Goal: Information Seeking & Learning: Learn about a topic

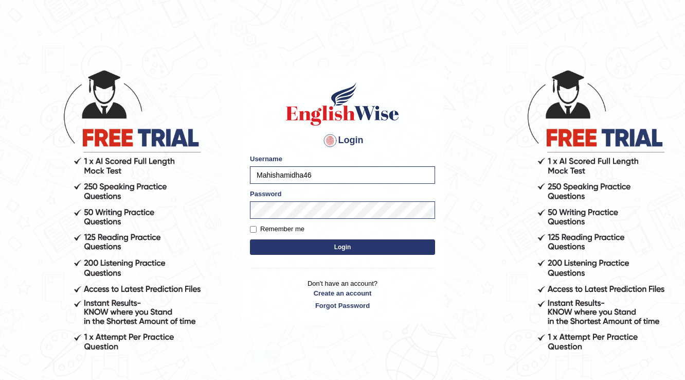
type input "Mahishamidha46"
click at [250, 239] on button "Login" at bounding box center [342, 246] width 185 height 15
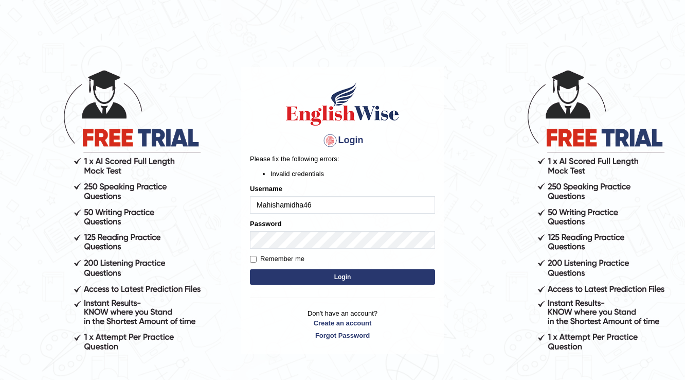
drag, startPoint x: 269, startPoint y: 203, endPoint x: 219, endPoint y: 208, distance: 51.2
click at [219, 212] on body "Login Please fix the following errors: Invalid credentials Username Mahishamidh…" at bounding box center [342, 224] width 685 height 380
type input "ishamidha46"
click at [250, 269] on button "Login" at bounding box center [342, 276] width 185 height 15
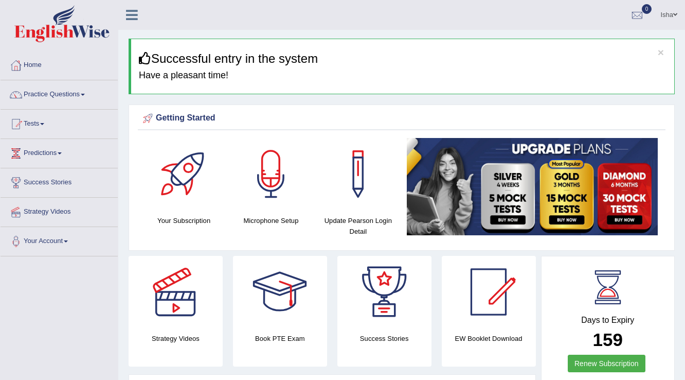
click at [49, 93] on link "Practice Questions" at bounding box center [59, 93] width 117 height 26
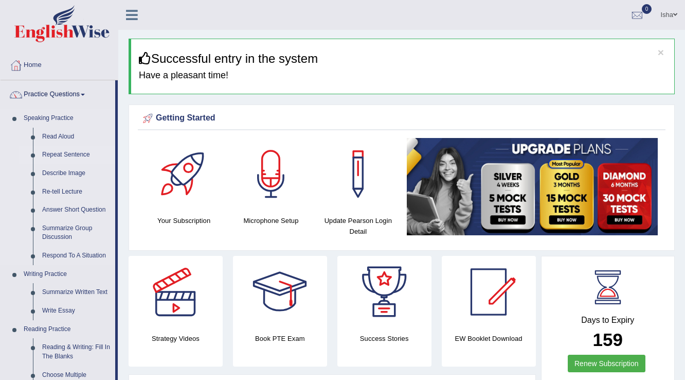
click at [61, 149] on link "Repeat Sentence" at bounding box center [77, 155] width 78 height 19
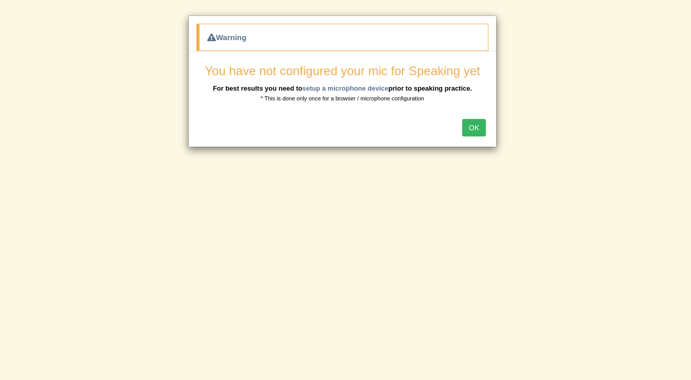
click at [477, 134] on button "OK" at bounding box center [474, 127] width 24 height 17
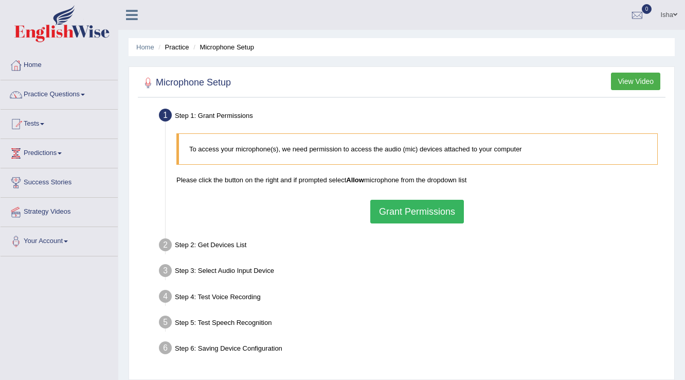
click at [432, 213] on button "Grant Permissions" at bounding box center [417, 212] width 94 height 24
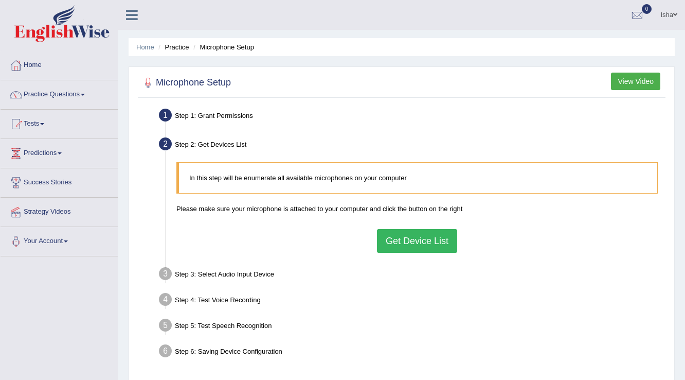
click at [438, 241] on button "Get Device List" at bounding box center [417, 241] width 80 height 24
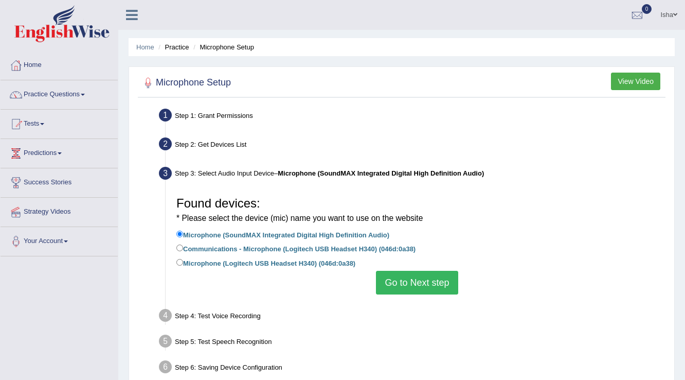
click at [327, 250] on label "Communications - Microphone (Logitech USB Headset H340) (046d:0a38)" at bounding box center [295, 247] width 239 height 11
click at [183, 250] on input "Communications - Microphone (Logitech USB Headset H340) (046d:0a38)" at bounding box center [179, 247] width 7 height 7
radio input "true"
click at [340, 257] on label "Microphone (Logitech USB Headset H340) (046d:0a38)" at bounding box center [265, 262] width 179 height 11
click at [183, 259] on input "Microphone (Logitech USB Headset H340) (046d:0a38)" at bounding box center [179, 262] width 7 height 7
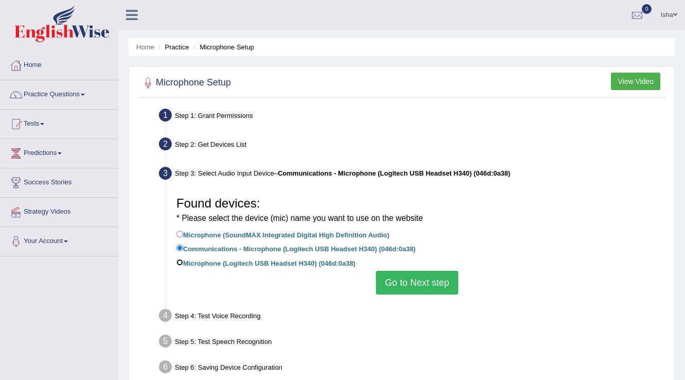
radio input "true"
click at [445, 285] on button "Go to Next step" at bounding box center [417, 282] width 82 height 24
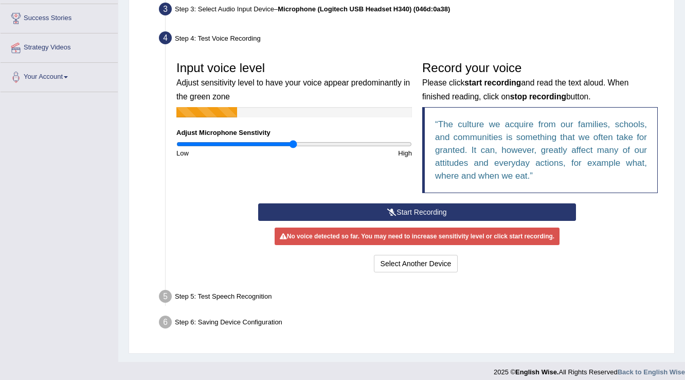
scroll to position [165, 0]
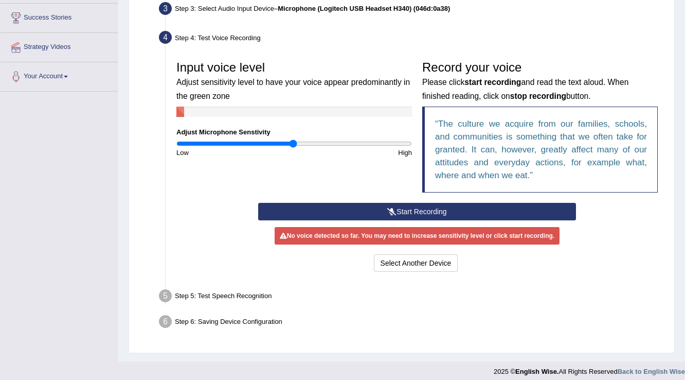
click at [374, 214] on button "Start Recording" at bounding box center [416, 211] width 317 height 17
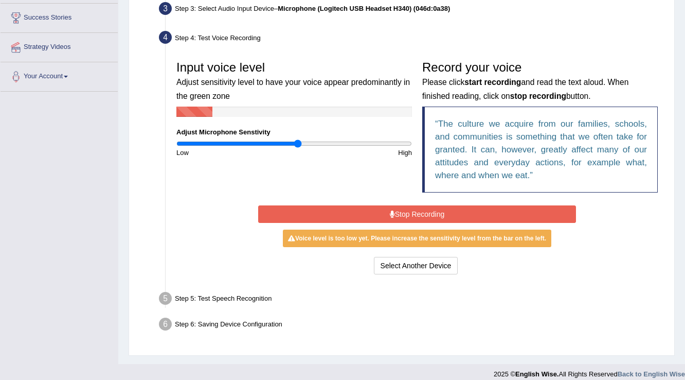
type input "1.04"
click at [297, 142] on input "range" at bounding box center [294, 143] width 236 height 8
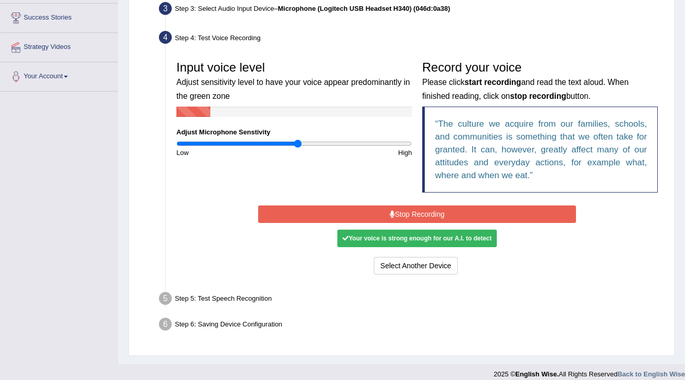
click at [322, 211] on button "Stop Recording" at bounding box center [416, 213] width 317 height 17
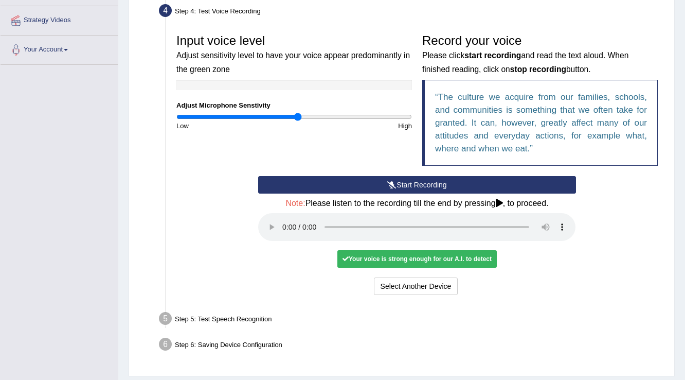
scroll to position [220, 0]
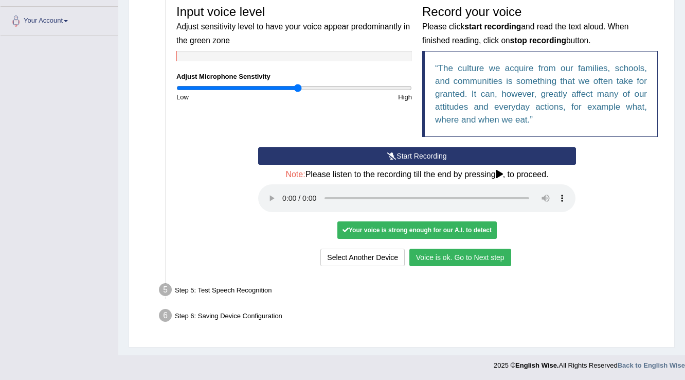
click at [463, 257] on button "Voice is ok. Go to Next step" at bounding box center [460, 256] width 102 height 17
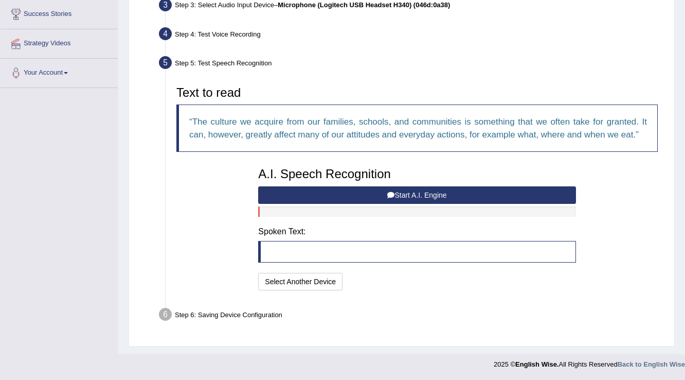
scroll to position [167, 0]
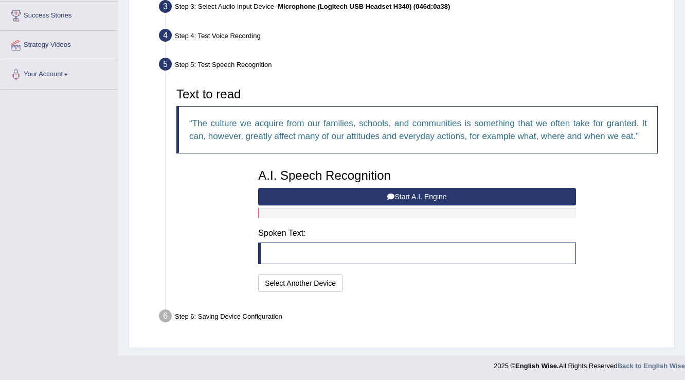
click at [405, 189] on button "Start A.I. Engine" at bounding box center [416, 196] width 317 height 17
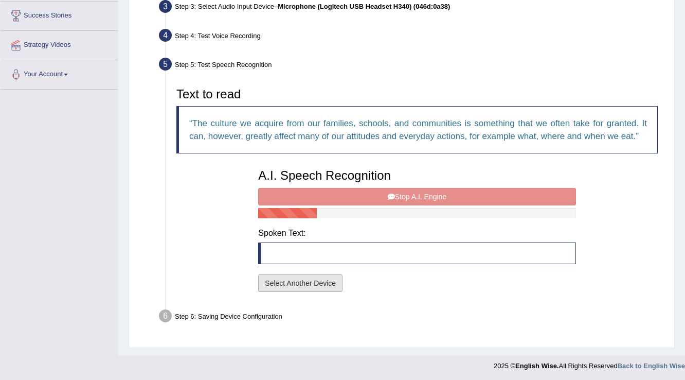
click at [290, 282] on button "Select Another Device" at bounding box center [300, 282] width 84 height 17
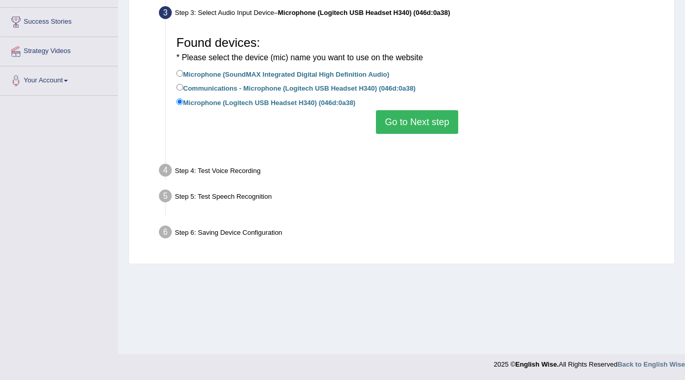
scroll to position [160, 0]
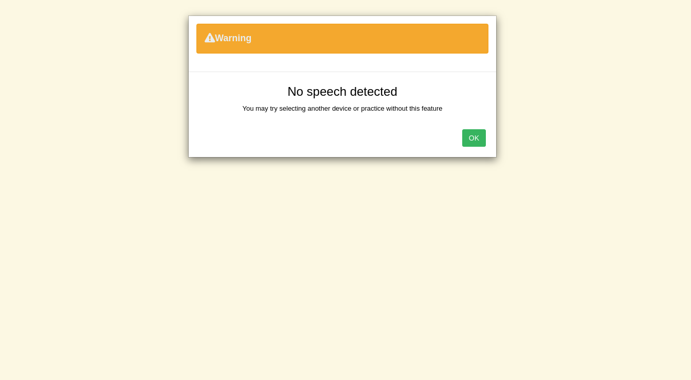
click at [467, 145] on button "OK" at bounding box center [474, 137] width 24 height 17
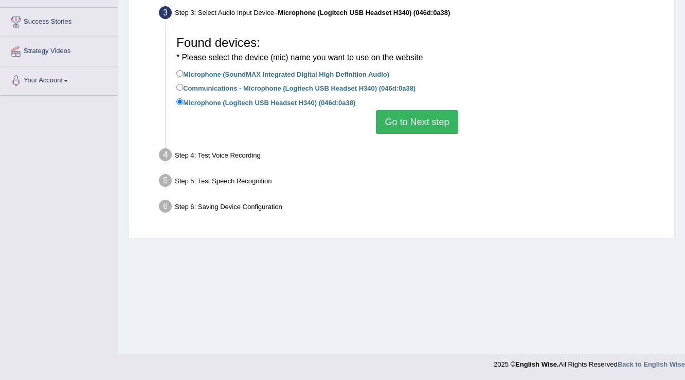
click at [247, 86] on label "Communications - Microphone (Logitech USB Headset H340) (046d:0a38)" at bounding box center [295, 87] width 239 height 11
click at [183, 86] on input "Communications - Microphone (Logitech USB Headset H340) (046d:0a38)" at bounding box center [179, 87] width 7 height 7
radio input "true"
click at [418, 128] on button "Go to Next step" at bounding box center [417, 122] width 82 height 24
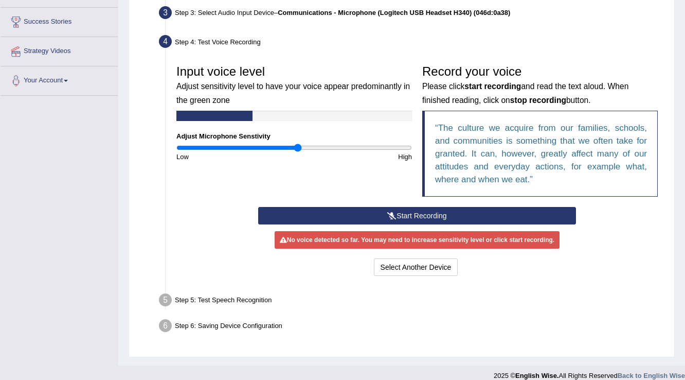
click at [434, 218] on button "Start Recording" at bounding box center [416, 215] width 317 height 17
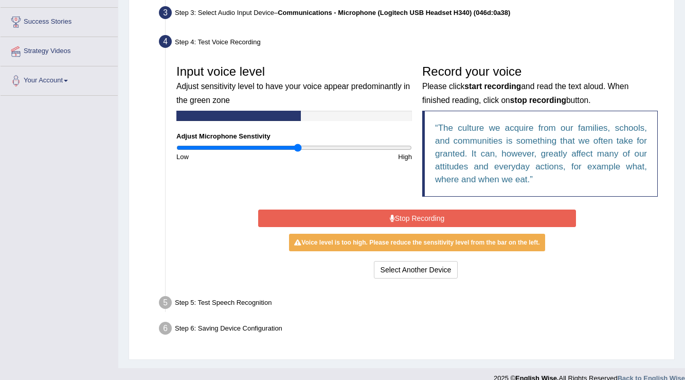
click at [434, 218] on button "Stop Recording" at bounding box center [416, 217] width 317 height 17
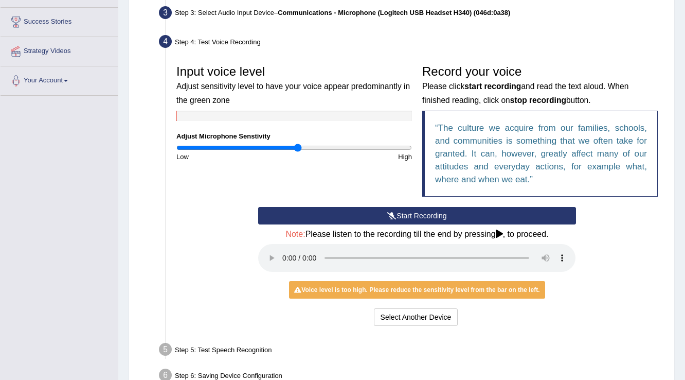
click at [432, 218] on button "Start Recording" at bounding box center [416, 215] width 317 height 17
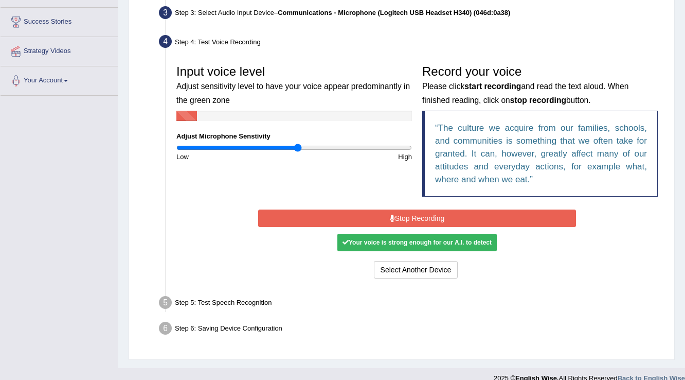
click at [432, 218] on button "Stop Recording" at bounding box center [416, 217] width 317 height 17
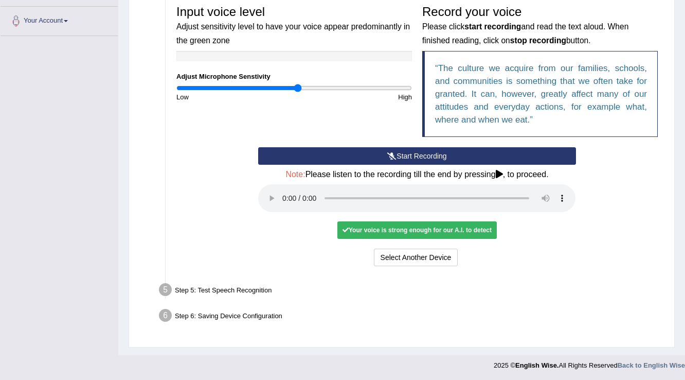
scroll to position [220, 0]
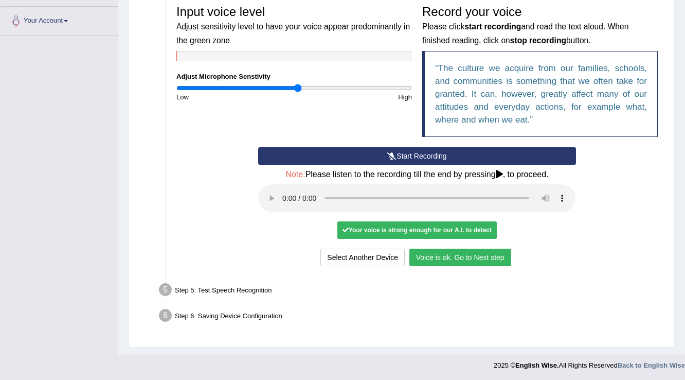
click at [463, 260] on button "Voice is ok. Go to Next step" at bounding box center [460, 256] width 102 height 17
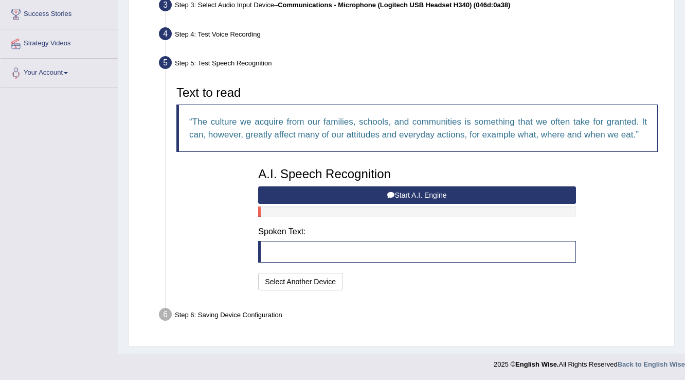
scroll to position [167, 0]
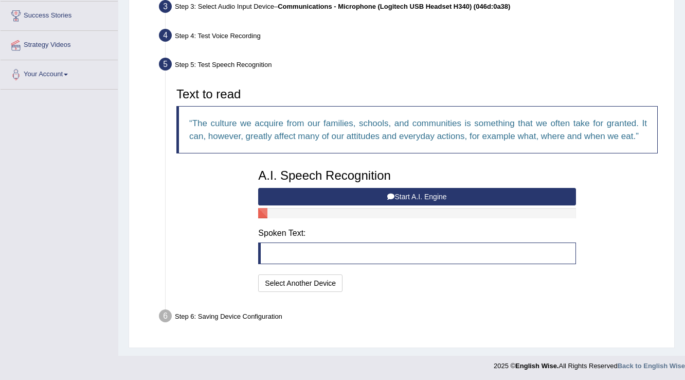
click at [391, 190] on button "Start A.I. Engine" at bounding box center [416, 196] width 317 height 17
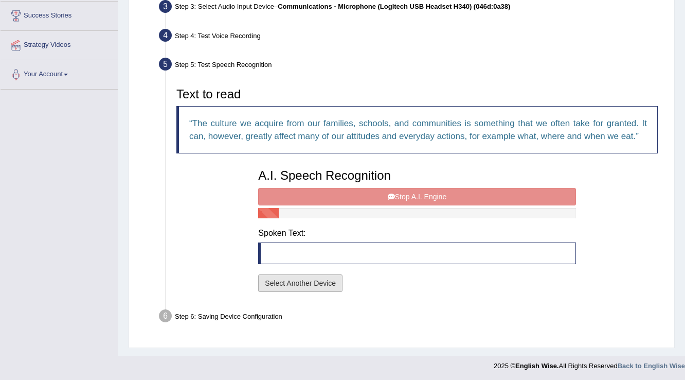
click at [286, 285] on button "Select Another Device" at bounding box center [300, 282] width 84 height 17
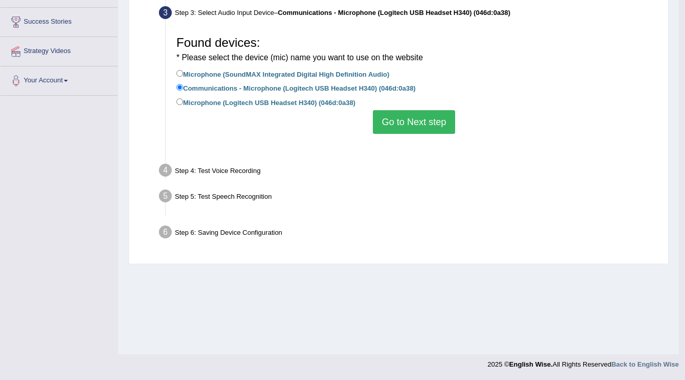
scroll to position [160, 0]
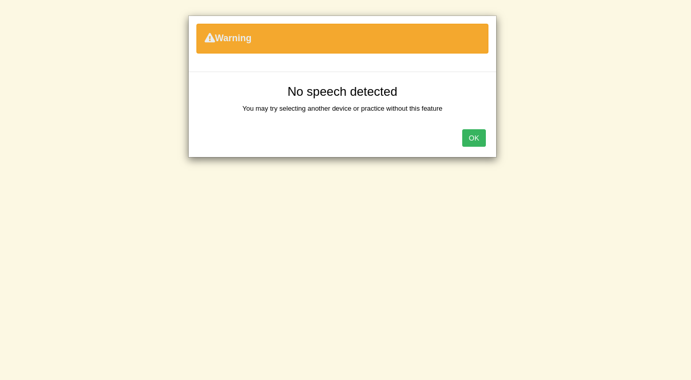
click at [475, 138] on button "OK" at bounding box center [474, 137] width 24 height 17
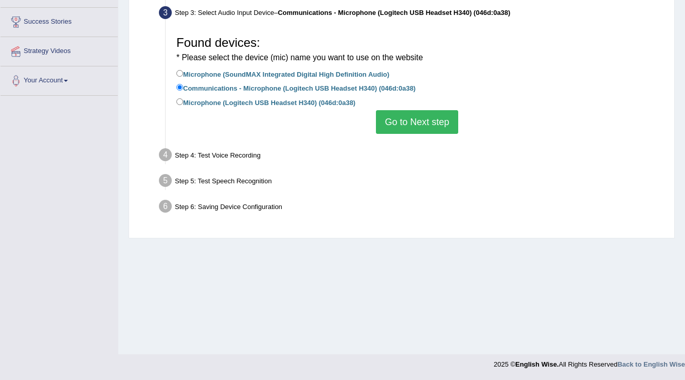
click at [255, 68] on label "Microphone (SoundMAX Integrated Digital High Definition Audio)" at bounding box center [282, 73] width 213 height 11
click at [183, 70] on input "Microphone (SoundMAX Integrated Digital High Definition Audio)" at bounding box center [179, 73] width 7 height 7
radio input "true"
click at [407, 122] on button "Go to Next step" at bounding box center [417, 122] width 82 height 24
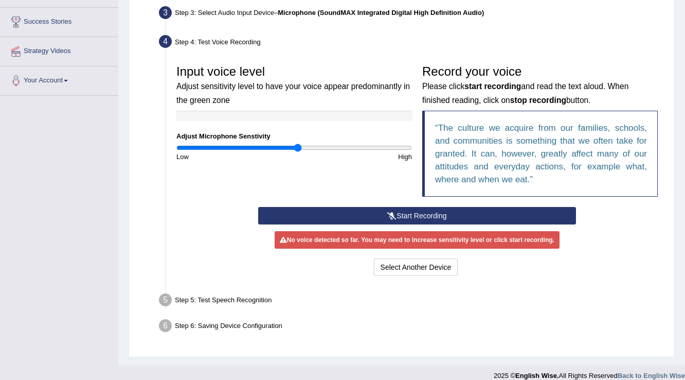
click at [416, 216] on button "Start Recording" at bounding box center [416, 215] width 317 height 17
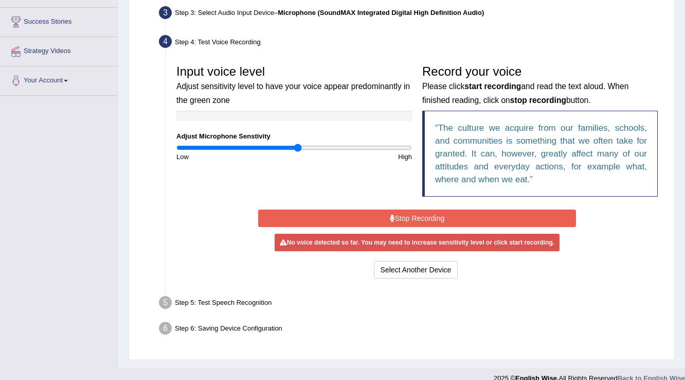
click at [463, 214] on button "Stop Recording" at bounding box center [416, 217] width 317 height 17
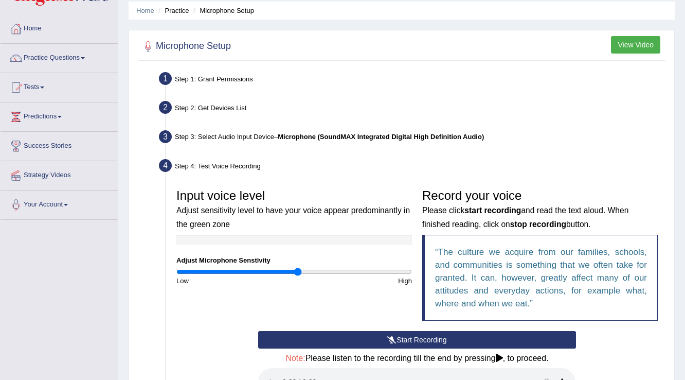
scroll to position [0, 0]
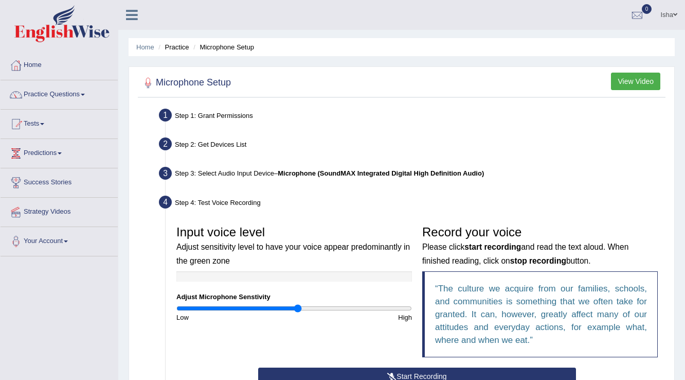
click at [659, 8] on link "Isha" at bounding box center [669, 13] width 32 height 27
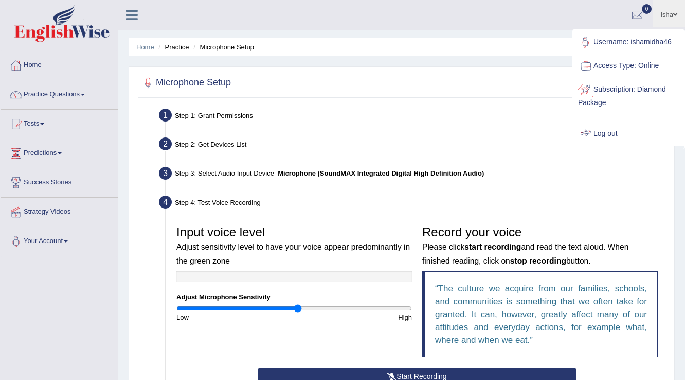
click at [590, 132] on div at bounding box center [585, 133] width 15 height 15
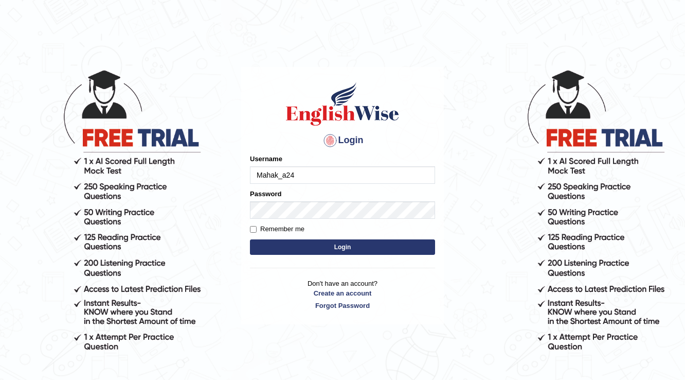
click at [366, 177] on input "Mahak_a24" at bounding box center [342, 174] width 185 height 17
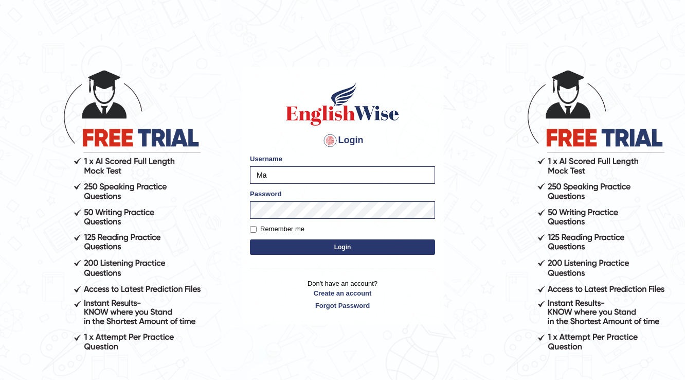
type input "M"
type input "04081984"
click at [219, 378] on body "Login Please fix the following errors: Username 04081984 Password Remember me L…" at bounding box center [342, 224] width 685 height 380
click at [267, 247] on button "Login" at bounding box center [342, 246] width 185 height 15
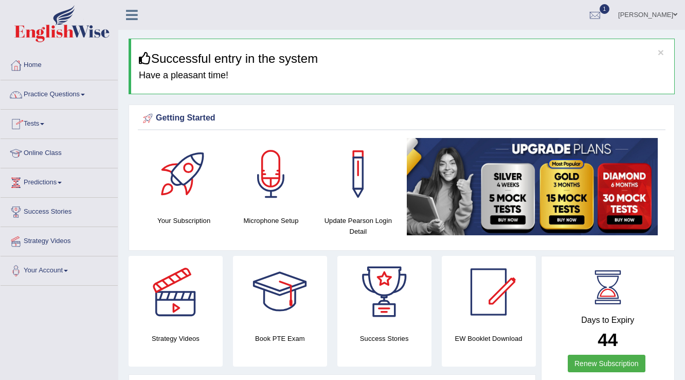
click at [85, 97] on link "Practice Questions" at bounding box center [59, 93] width 117 height 26
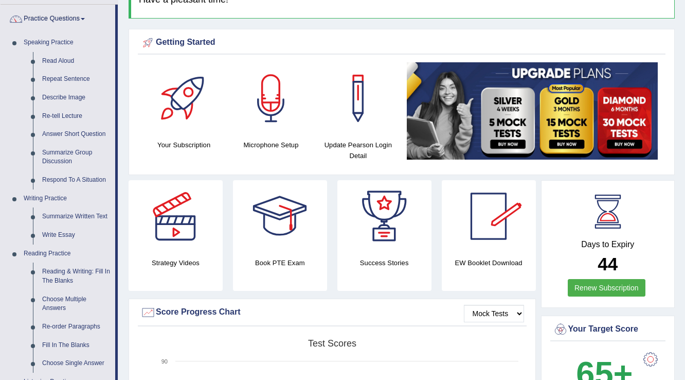
scroll to position [123, 0]
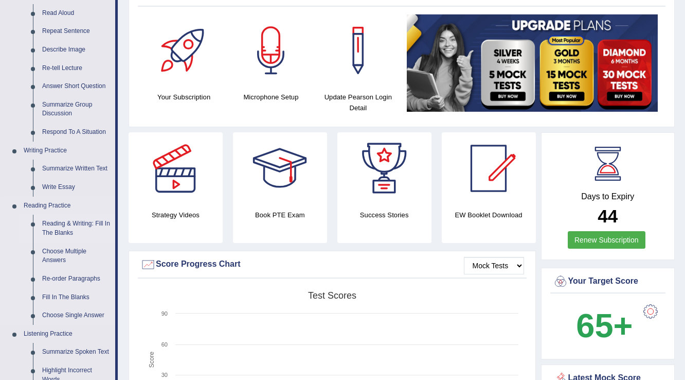
click at [90, 219] on link "Reading & Writing: Fill In The Blanks" at bounding box center [77, 227] width 78 height 27
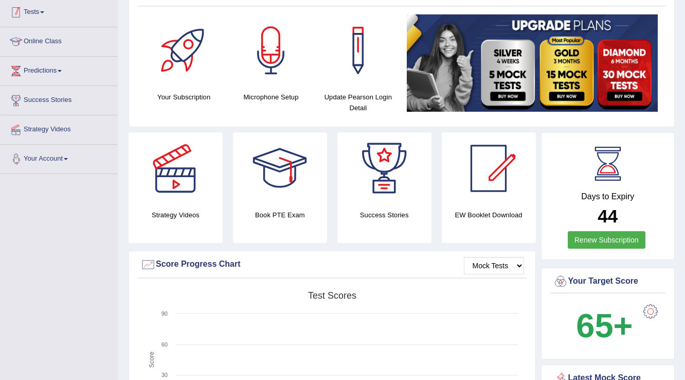
scroll to position [267, 0]
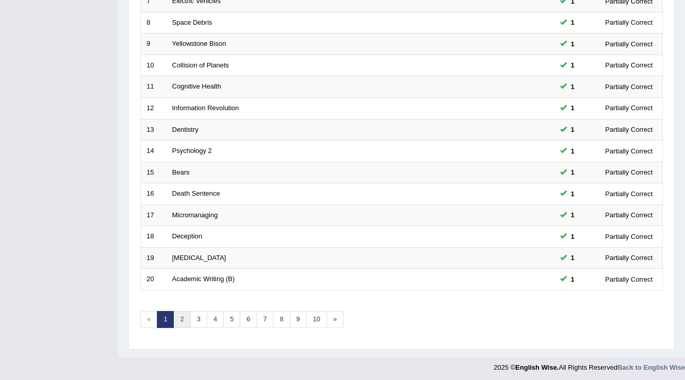
click at [183, 324] on link "2" at bounding box center [181, 319] width 17 height 17
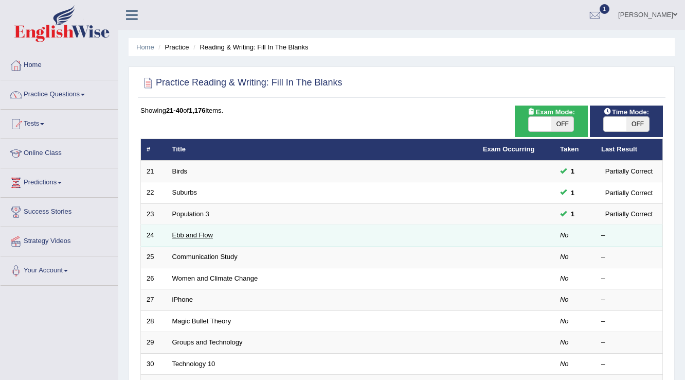
click at [207, 237] on link "Ebb and Flow" at bounding box center [192, 235] width 41 height 8
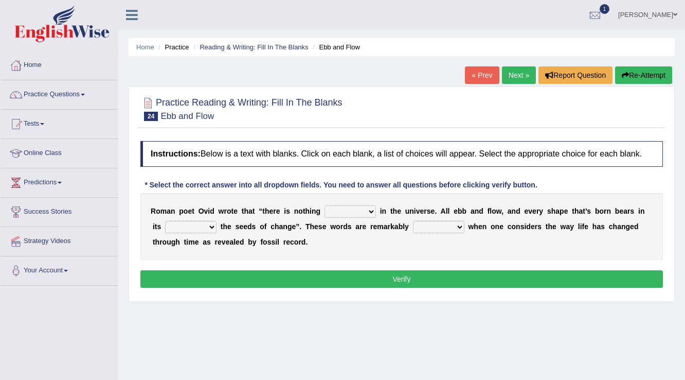
click at [527, 322] on div "Home Practice Reading & Writing: Fill In The Blanks Ebb and Flow « Prev Next » …" at bounding box center [401, 257] width 567 height 514
click at [435, 328] on div "Home Practice Reading & Writing: Fill In The Blanks Ebb and Flow « Prev Next » …" at bounding box center [401, 257] width 567 height 514
click at [369, 208] on select "orthodox volatile constant cheap" at bounding box center [349, 211] width 51 height 12
select select "constant"
click at [324, 205] on select "orthodox volatile constant cheap" at bounding box center [349, 211] width 51 height 12
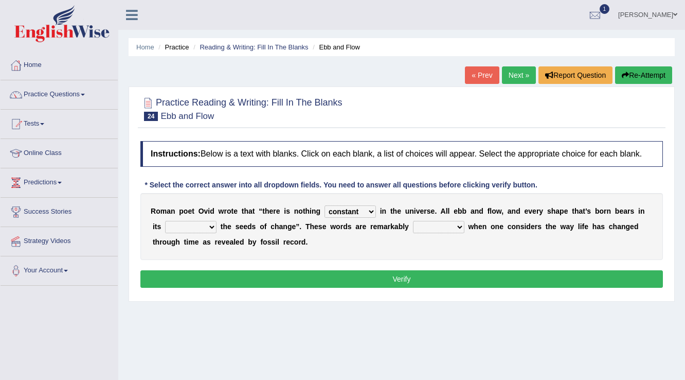
click at [207, 224] on select "heart limb womb brain" at bounding box center [190, 227] width 51 height 12
select select "womb"
click at [165, 221] on select "heart limb womb brain" at bounding box center [190, 227] width 51 height 12
click at [459, 224] on select "prevalent detached relevant dominant" at bounding box center [438, 227] width 51 height 12
select select "dominant"
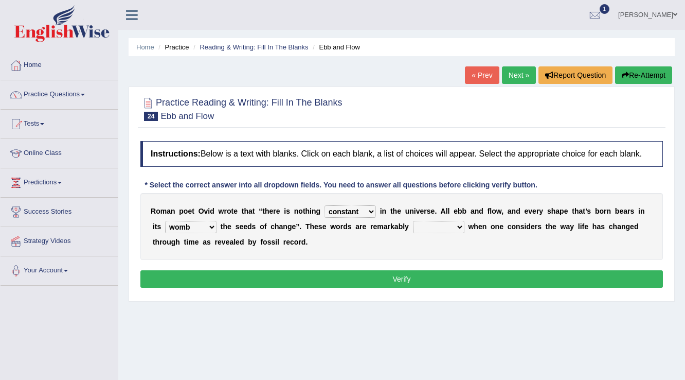
click at [413, 221] on select "prevalent detached relevant dominant" at bounding box center [438, 227] width 51 height 12
click at [443, 285] on button "Verify" at bounding box center [401, 278] width 522 height 17
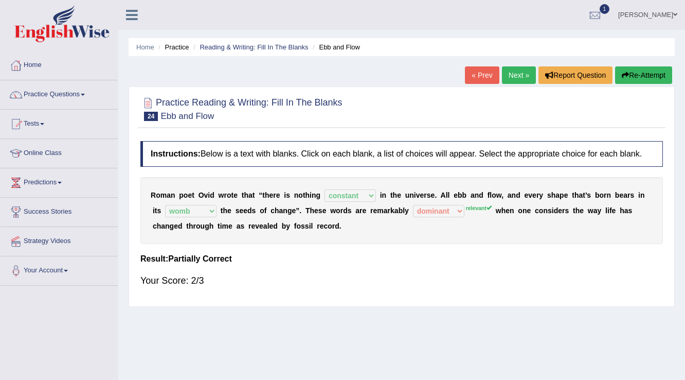
click at [516, 73] on link "Next »" at bounding box center [519, 74] width 34 height 17
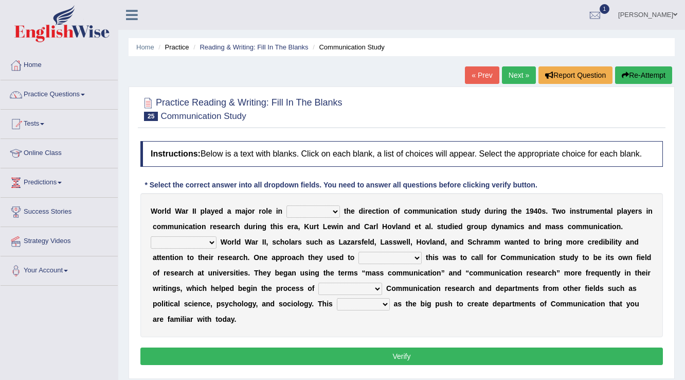
click at [333, 212] on select "shaping sharpening shunning shivering" at bounding box center [312, 211] width 53 height 12
select select "sharpening"
click at [286, 205] on select "shaping sharpening shunning shivering" at bounding box center [312, 211] width 53 height 12
click at [208, 242] on select "Being followed To be followed Following Followed" at bounding box center [184, 242] width 66 height 12
select select "Followed"
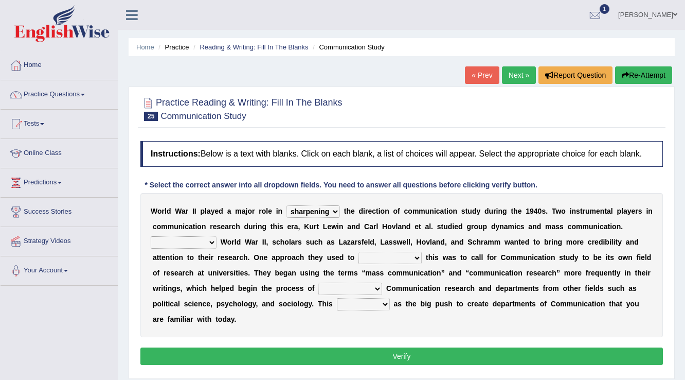
click at [151, 236] on select "Being followed To be followed Following Followed" at bounding box center [184, 242] width 66 height 12
click at [409, 259] on select "accompany accomplish acknowledge accommodate" at bounding box center [389, 257] width 63 height 12
select select "accompany"
click at [358, 251] on select "accompany accomplish acknowledge accommodate" at bounding box center [389, 257] width 63 height 12
click at [360, 282] on select "discharging distinguishing disputing displaying" at bounding box center [350, 288] width 64 height 12
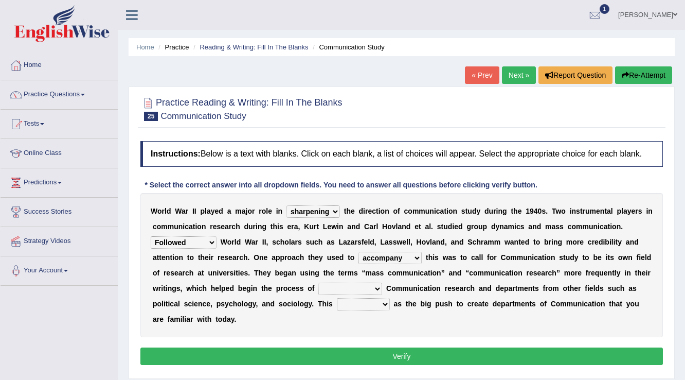
select select "distinguishing"
click at [318, 282] on select "discharging distinguishing disputing displaying" at bounding box center [350, 288] width 64 height 12
click at [374, 307] on select "served considered regarded provided" at bounding box center [363, 304] width 53 height 12
select select "served"
click at [337, 298] on select "served considered regarded provided" at bounding box center [363, 304] width 53 height 12
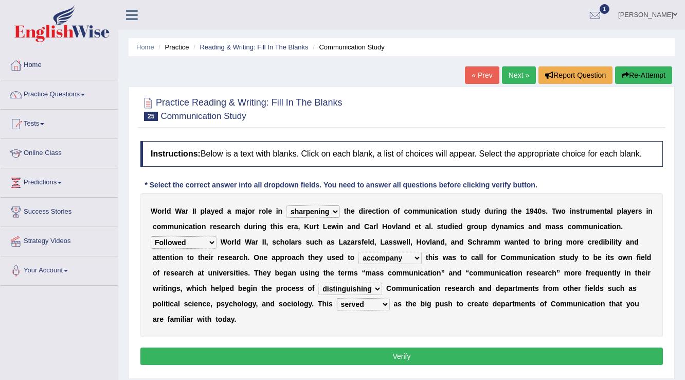
click at [409, 350] on button "Verify" at bounding box center [401, 355] width 522 height 17
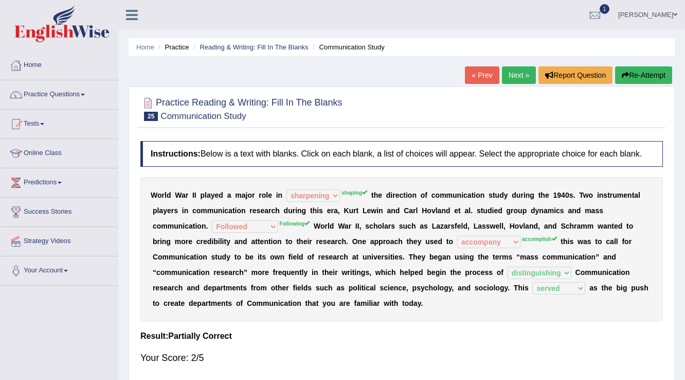
click at [672, 12] on link "Tharaka Fernando" at bounding box center [647, 13] width 75 height 27
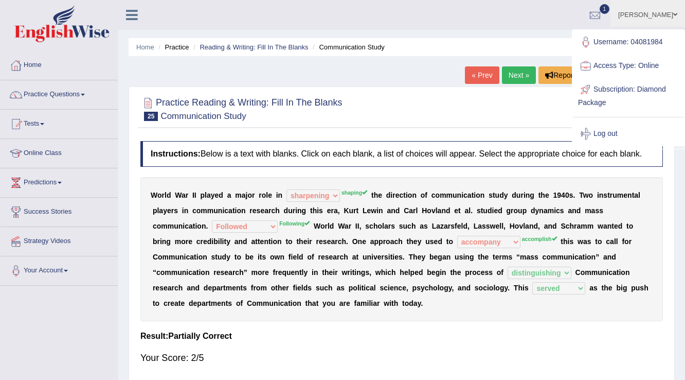
click at [611, 135] on link "Log out" at bounding box center [628, 134] width 111 height 24
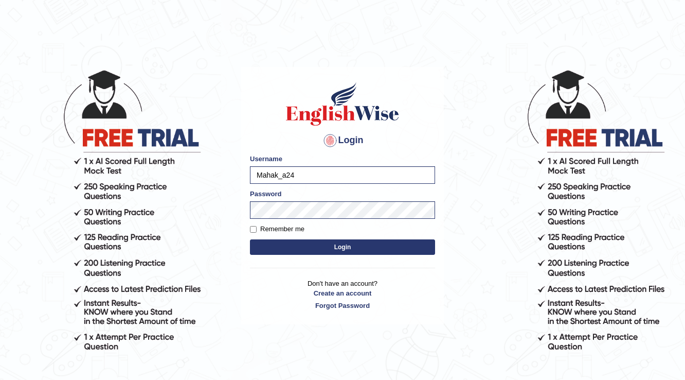
drag, startPoint x: 322, startPoint y: 178, endPoint x: 190, endPoint y: 177, distance: 132.2
click at [190, 177] on body "Login Please fix the following errors: Username Mahak_a24 Password Remember me …" at bounding box center [342, 224] width 685 height 380
type input "pernegul"
click at [250, 239] on button "Login" at bounding box center [342, 246] width 185 height 15
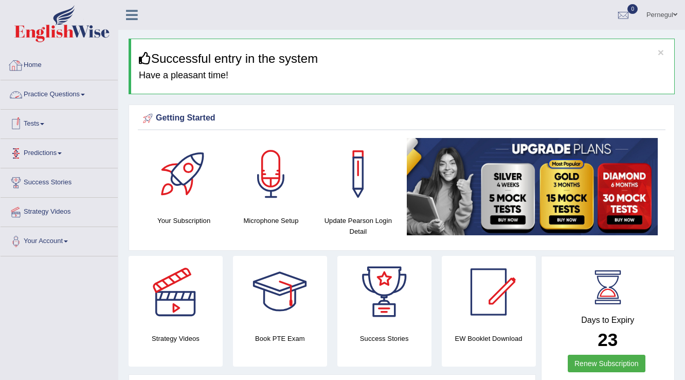
click at [53, 92] on link "Practice Questions" at bounding box center [59, 93] width 117 height 26
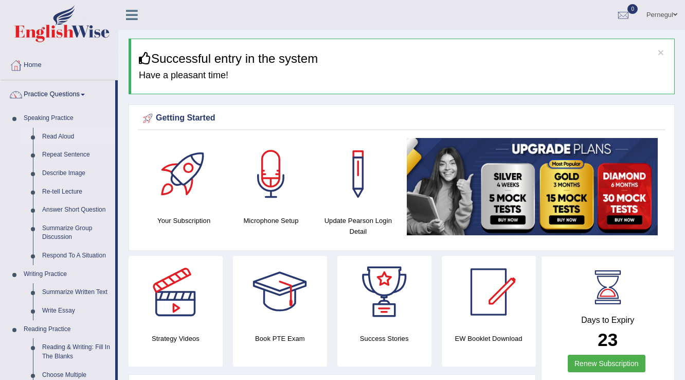
click at [52, 133] on link "Read Aloud" at bounding box center [77, 137] width 78 height 19
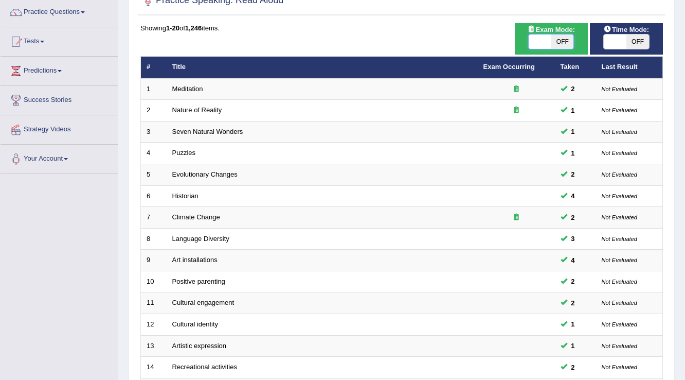
click at [537, 40] on span at bounding box center [540, 41] width 23 height 14
checkbox input "true"
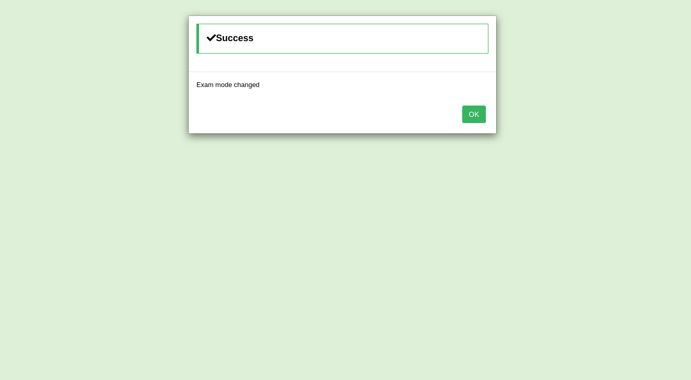
click at [482, 111] on button "OK" at bounding box center [474, 113] width 24 height 17
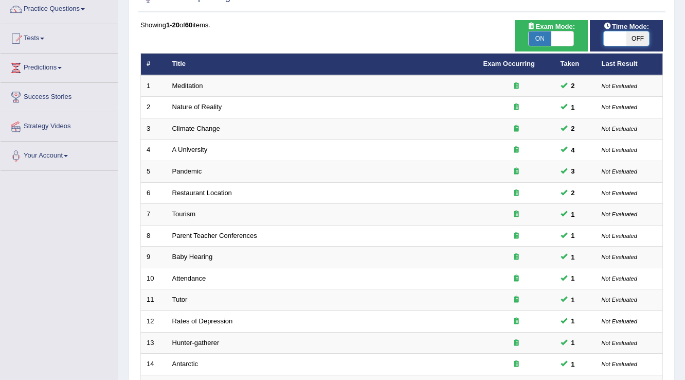
click at [607, 40] on span at bounding box center [615, 38] width 23 height 14
checkbox input "true"
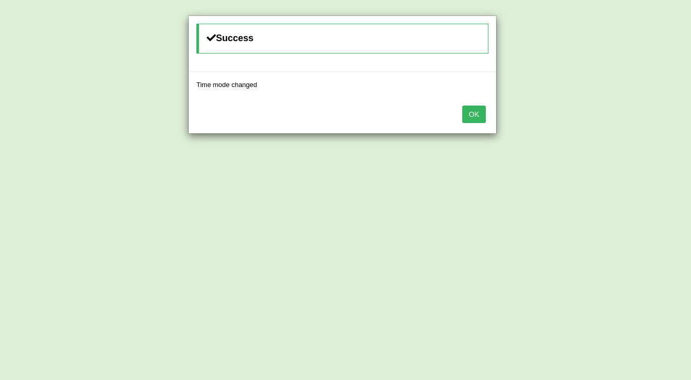
click at [483, 112] on button "OK" at bounding box center [474, 113] width 24 height 17
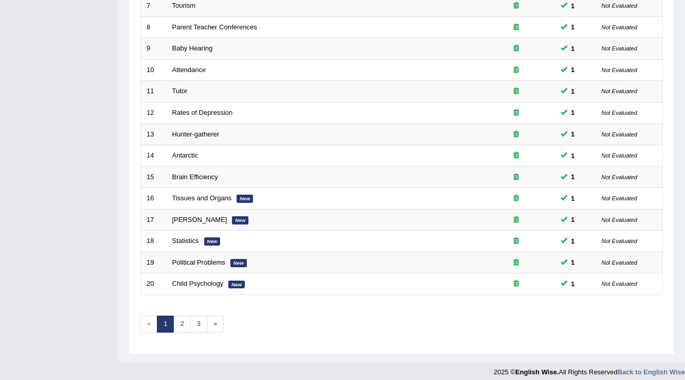
scroll to position [298, 0]
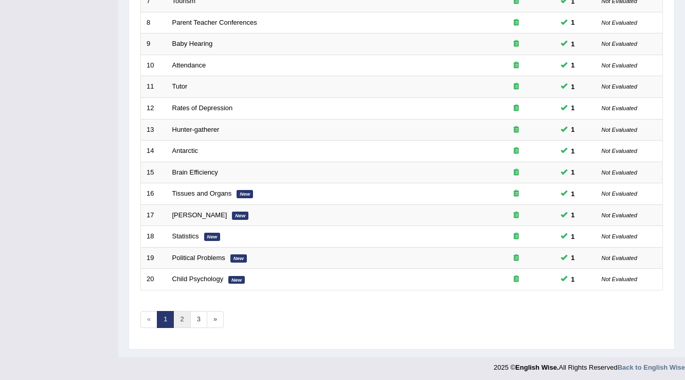
click at [186, 317] on link "2" at bounding box center [181, 319] width 17 height 17
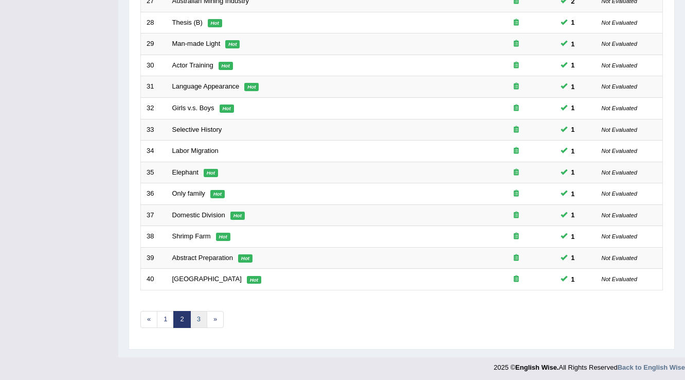
click at [201, 318] on link "3" at bounding box center [198, 319] width 17 height 17
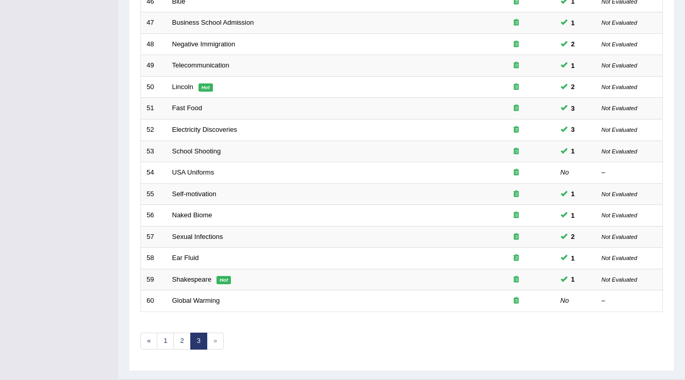
scroll to position [288, 0]
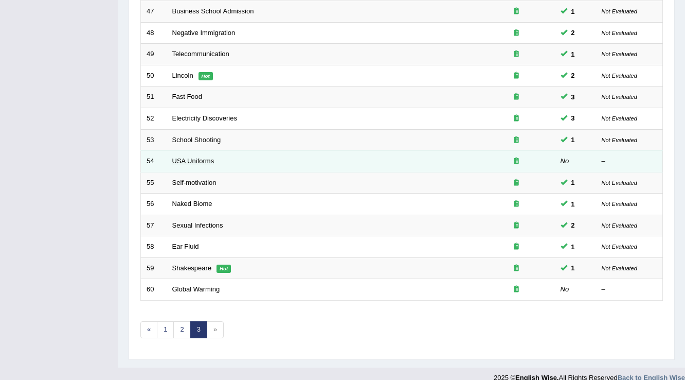
click at [174, 159] on link "USA Uniforms" at bounding box center [193, 161] width 42 height 8
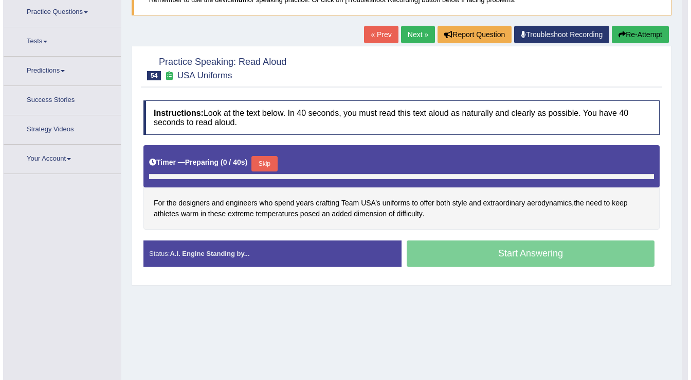
scroll to position [91, 0]
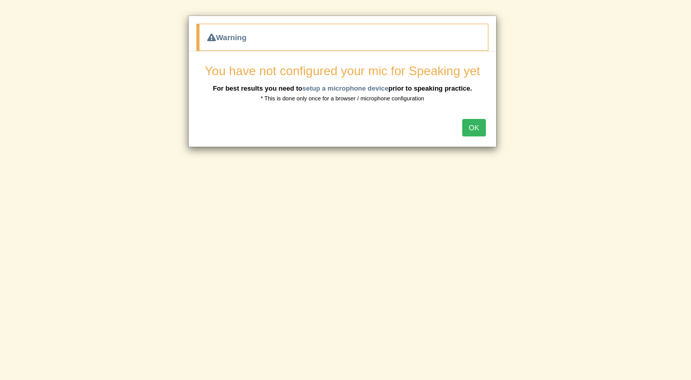
click at [477, 128] on button "OK" at bounding box center [474, 127] width 24 height 17
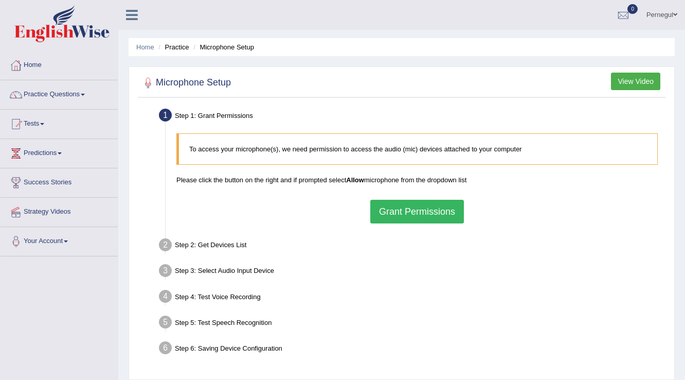
click at [408, 216] on button "Grant Permissions" at bounding box center [417, 212] width 94 height 24
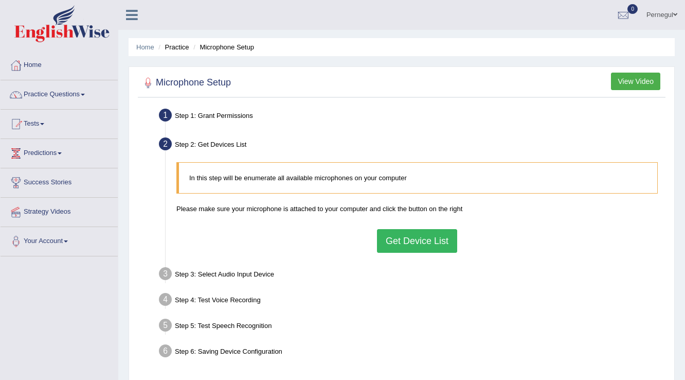
click at [410, 242] on button "Get Device List" at bounding box center [417, 241] width 80 height 24
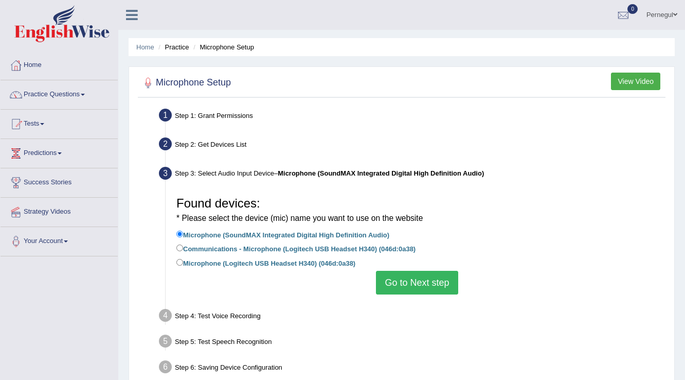
click at [258, 261] on label "Microphone (Logitech USB Headset H340) (046d:0a38)" at bounding box center [265, 262] width 179 height 11
click at [183, 261] on input "Microphone (Logitech USB Headset H340) (046d:0a38)" at bounding box center [179, 262] width 7 height 7
radio input "true"
click at [412, 282] on button "Go to Next step" at bounding box center [417, 282] width 82 height 24
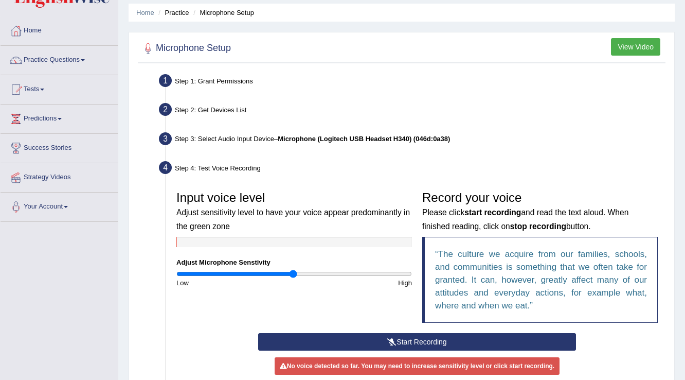
scroll to position [82, 0]
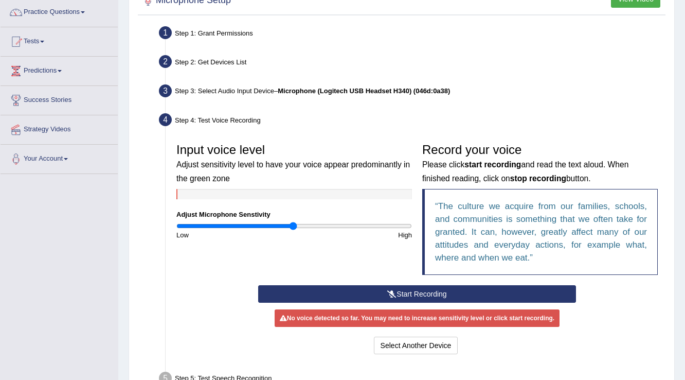
click at [383, 296] on button "Start Recording" at bounding box center [416, 293] width 317 height 17
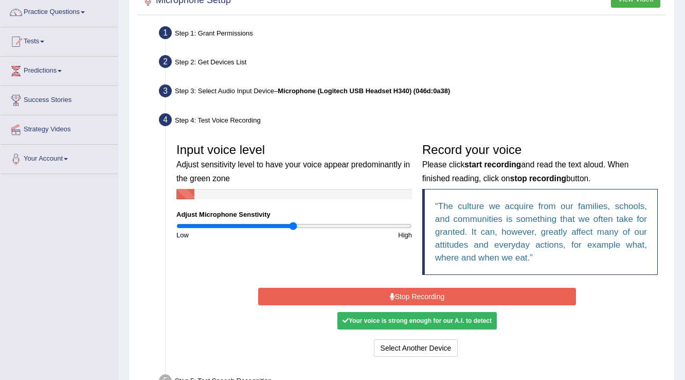
click at [383, 296] on button "Stop Recording" at bounding box center [416, 295] width 317 height 17
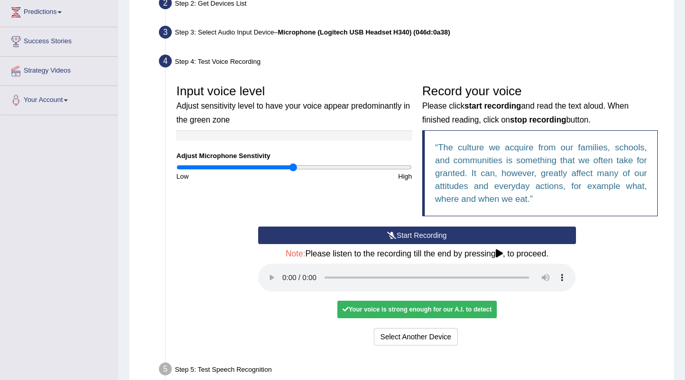
scroll to position [206, 0]
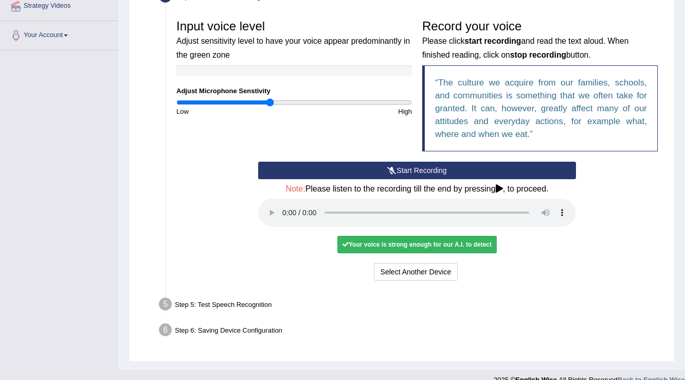
click at [270, 102] on input "range" at bounding box center [294, 102] width 236 height 8
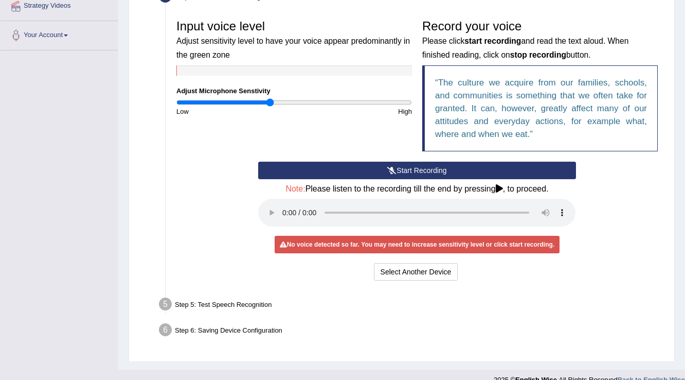
click at [437, 173] on button "Start Recording" at bounding box center [416, 169] width 317 height 17
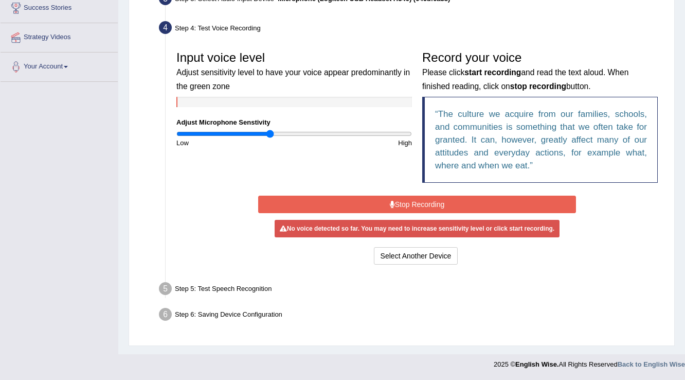
scroll to position [173, 0]
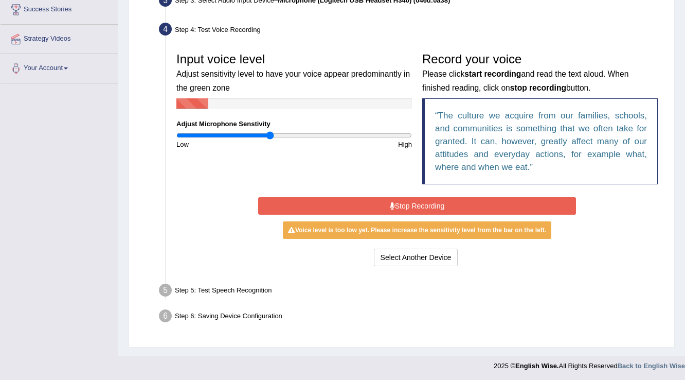
click at [419, 202] on button "Stop Recording" at bounding box center [416, 205] width 317 height 17
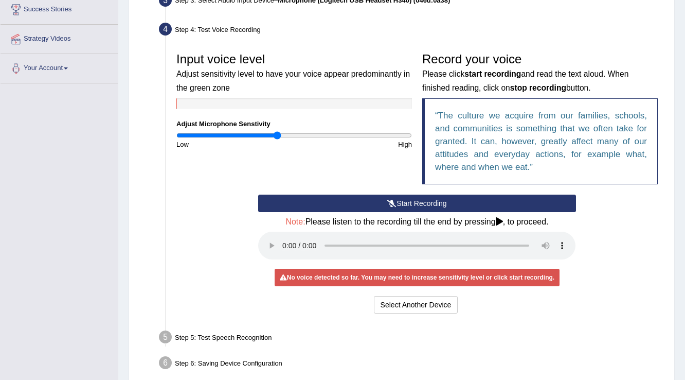
type input "0.86"
click at [277, 134] on input "range" at bounding box center [294, 135] width 236 height 8
click at [434, 201] on button "Start Recording" at bounding box center [416, 202] width 317 height 17
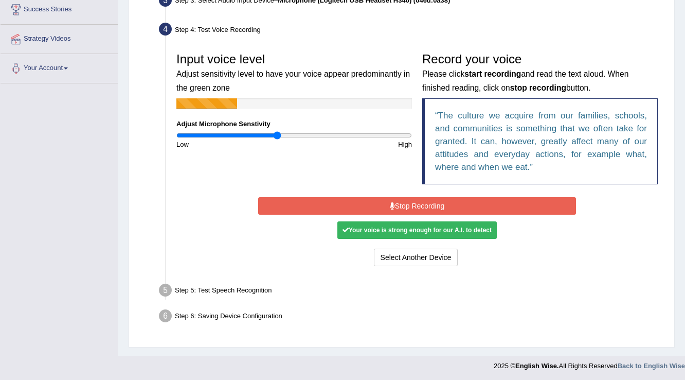
click at [391, 207] on icon at bounding box center [392, 205] width 5 height 7
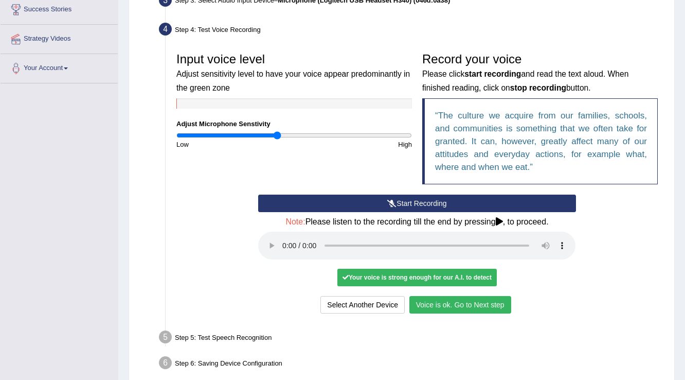
click at [474, 306] on button "Voice is ok. Go to Next step" at bounding box center [460, 304] width 102 height 17
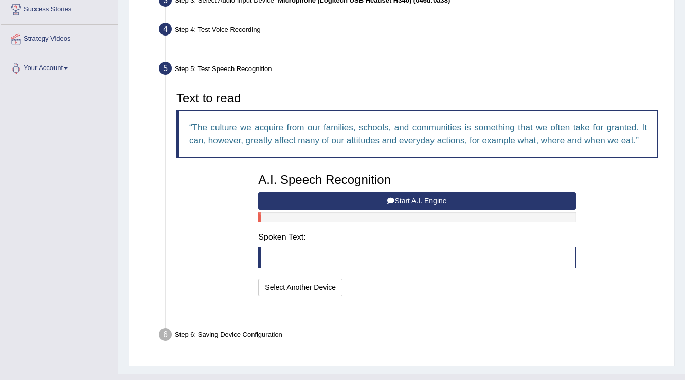
scroll to position [167, 0]
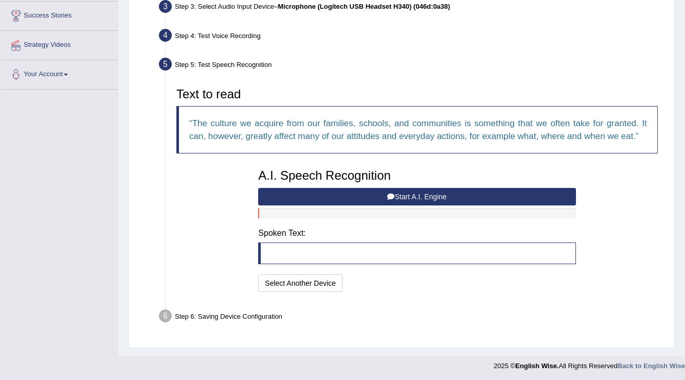
click at [409, 190] on button "Start A.I. Engine" at bounding box center [416, 196] width 317 height 17
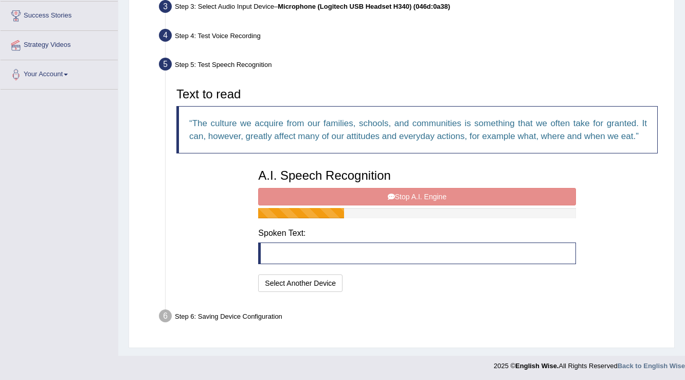
click at [409, 190] on div "A.I. Speech Recognition Start A.I. Engine Stop A.I. Engine Note: Please listen …" at bounding box center [417, 229] width 328 height 131
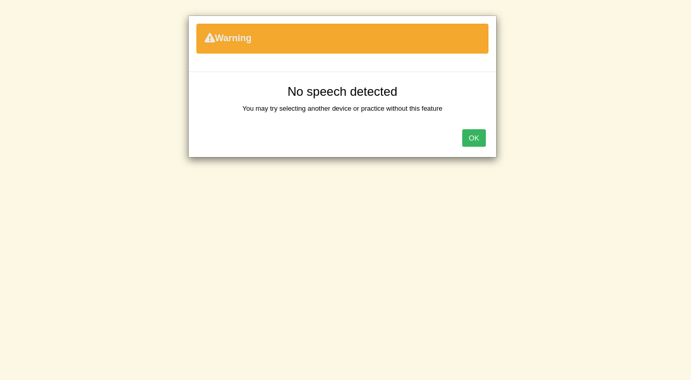
click at [476, 135] on button "OK" at bounding box center [474, 137] width 24 height 17
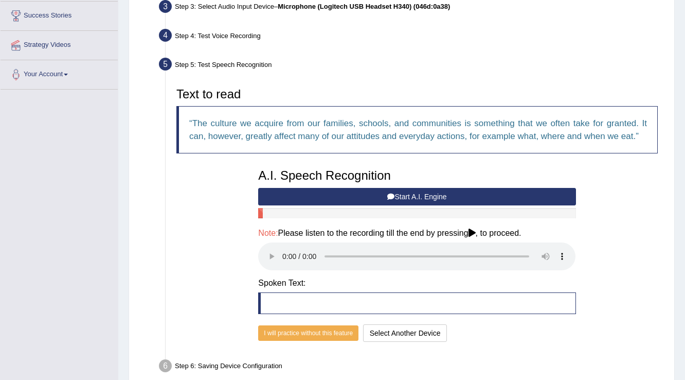
click at [324, 193] on button "Start A.I. Engine" at bounding box center [416, 196] width 317 height 17
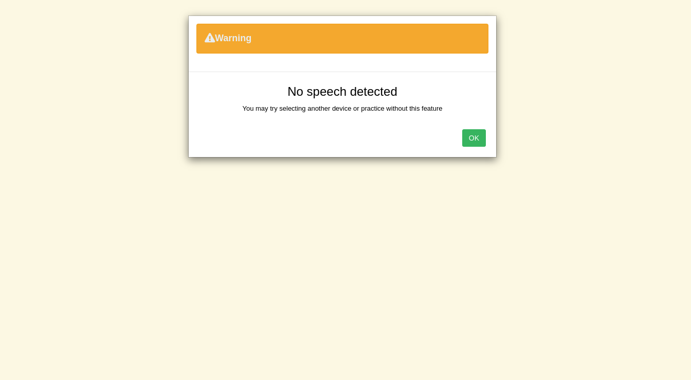
click at [479, 149] on div "OK" at bounding box center [343, 139] width 308 height 36
click at [473, 132] on button "OK" at bounding box center [474, 137] width 24 height 17
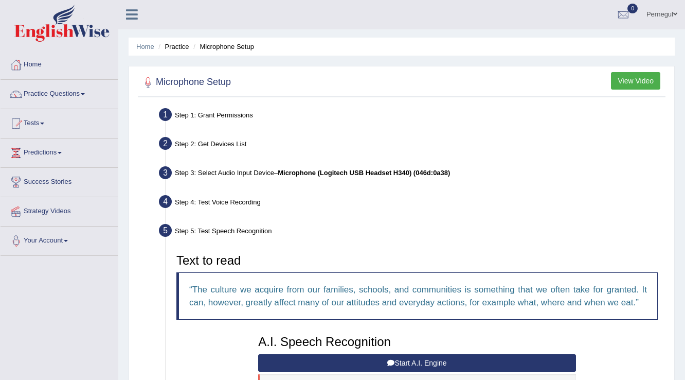
scroll to position [0, 0]
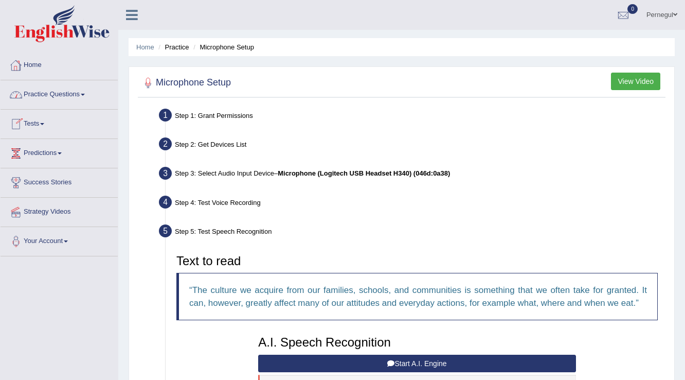
click at [39, 96] on link "Practice Questions" at bounding box center [59, 93] width 117 height 26
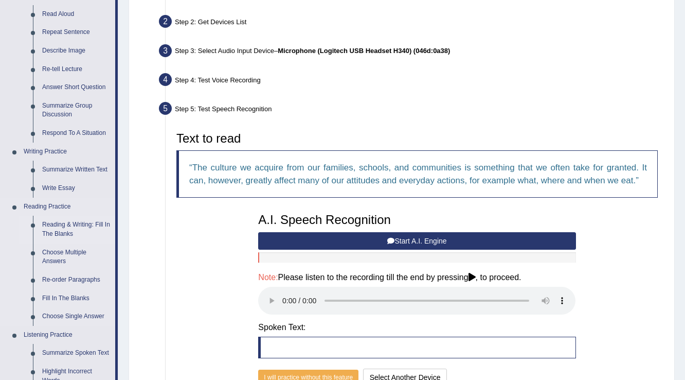
scroll to position [123, 0]
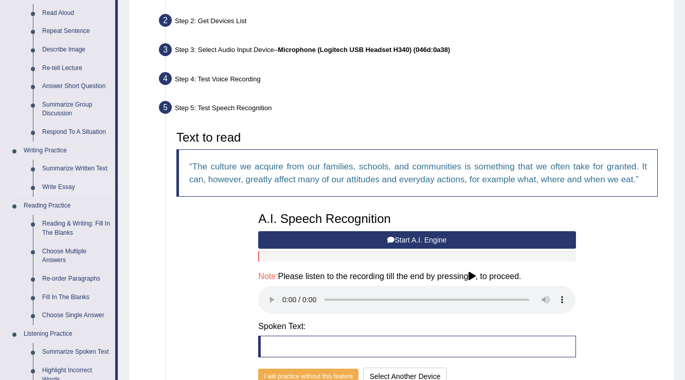
click at [53, 188] on link "Write Essay" at bounding box center [77, 187] width 78 height 19
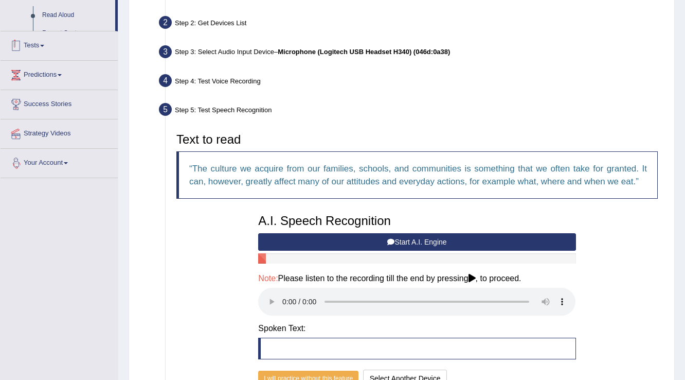
scroll to position [165, 0]
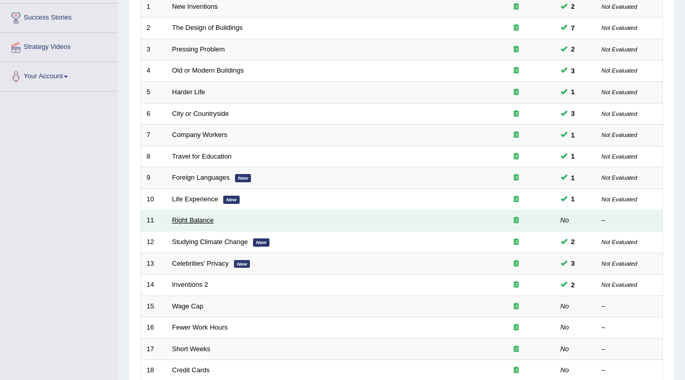
click at [186, 216] on link "Right Balance" at bounding box center [193, 220] width 42 height 8
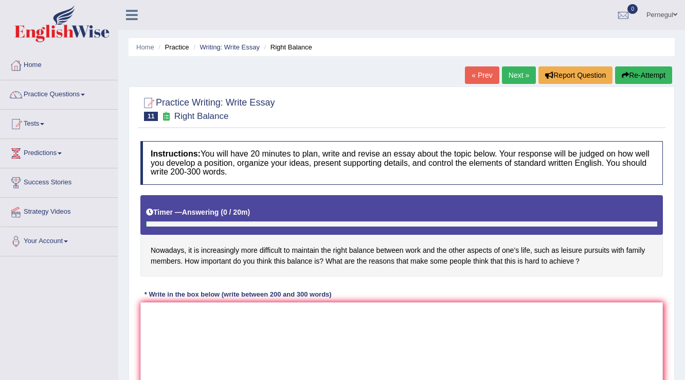
click at [206, 302] on textarea at bounding box center [401, 352] width 522 height 100
click at [45, 91] on link "Practice Questions" at bounding box center [59, 93] width 117 height 26
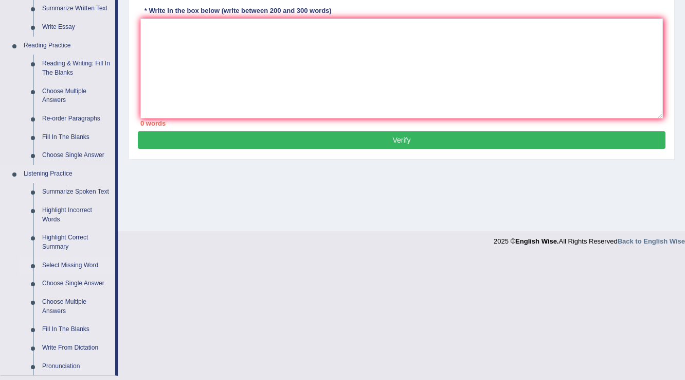
scroll to position [370, 0]
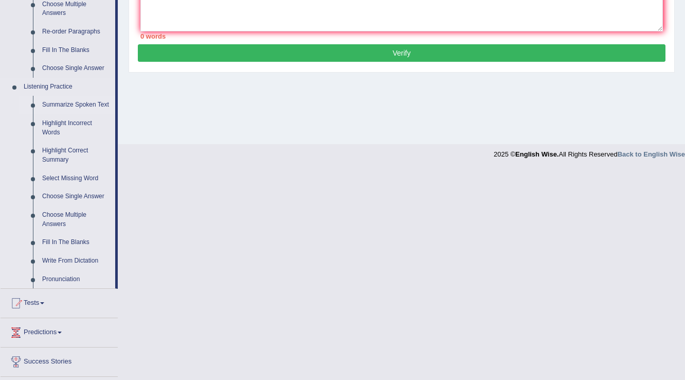
click at [69, 105] on link "Summarize Spoken Text" at bounding box center [77, 105] width 78 height 19
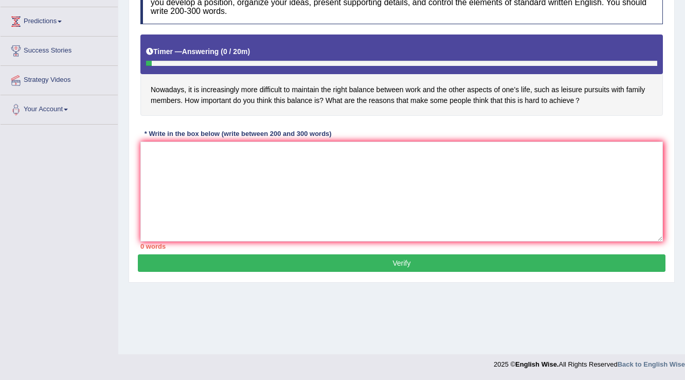
scroll to position [160, 0]
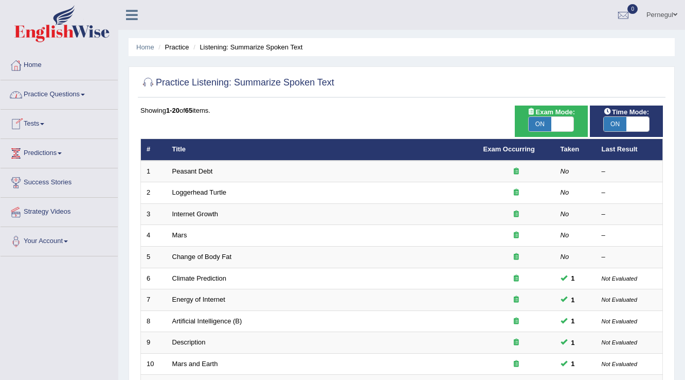
click at [29, 94] on link "Practice Questions" at bounding box center [59, 93] width 117 height 26
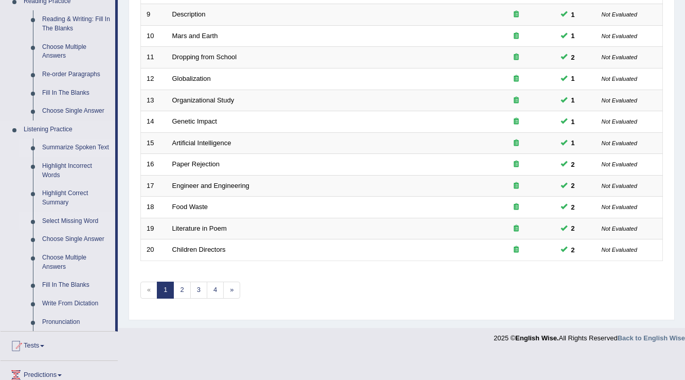
scroll to position [329, 0]
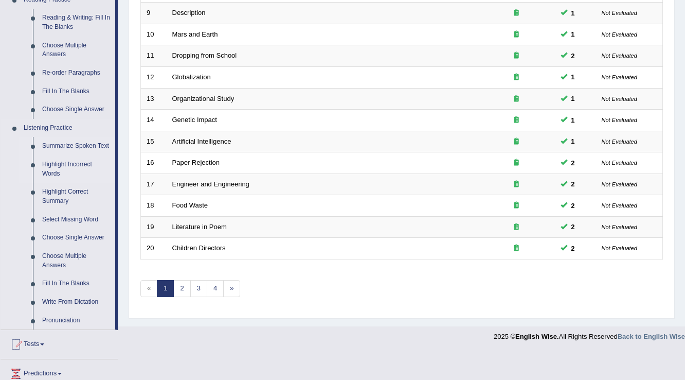
click at [60, 169] on link "Highlight Incorrect Words" at bounding box center [77, 168] width 78 height 27
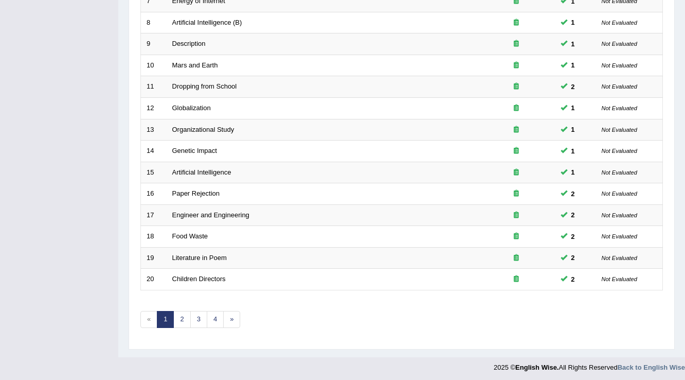
scroll to position [298, 0]
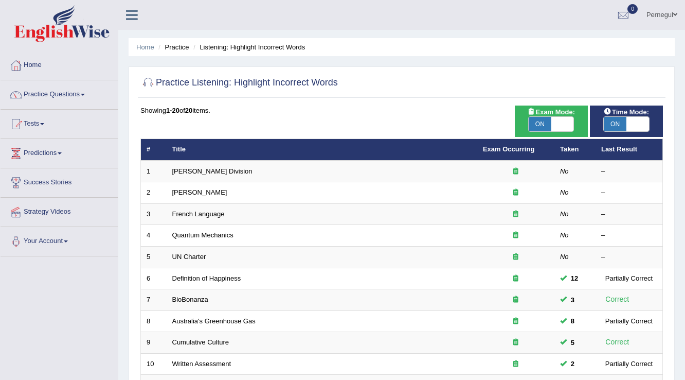
click at [183, 168] on link "[PERSON_NAME] Division" at bounding box center [212, 171] width 80 height 8
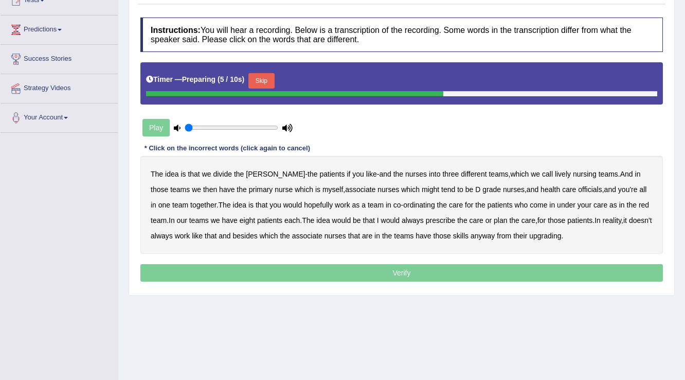
click at [278, 81] on div "Timer — Preparing ( 5 / 10s ) Skip" at bounding box center [401, 80] width 511 height 21
click at [267, 80] on button "Skip" at bounding box center [261, 80] width 26 height 15
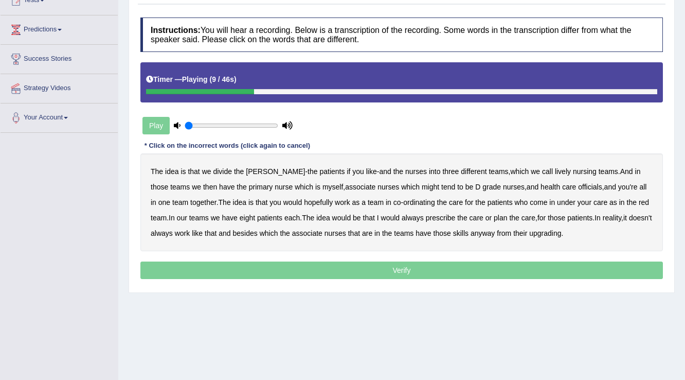
click at [555, 171] on b "lively" at bounding box center [563, 171] width 16 height 8
click at [422, 187] on b "might" at bounding box center [430, 187] width 17 height 8
click at [578, 187] on b "officials" at bounding box center [590, 187] width 24 height 8
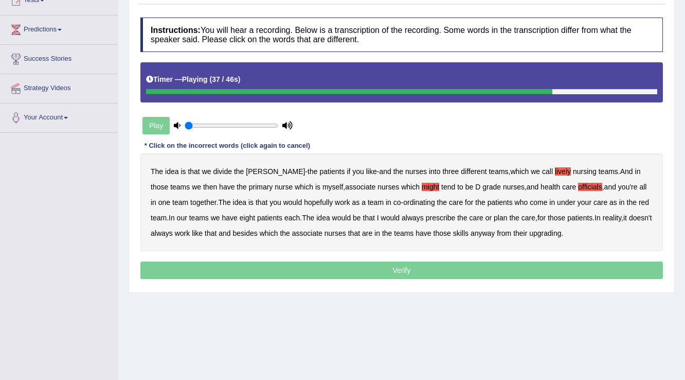
click at [402, 216] on b "always" at bounding box center [413, 217] width 22 height 8
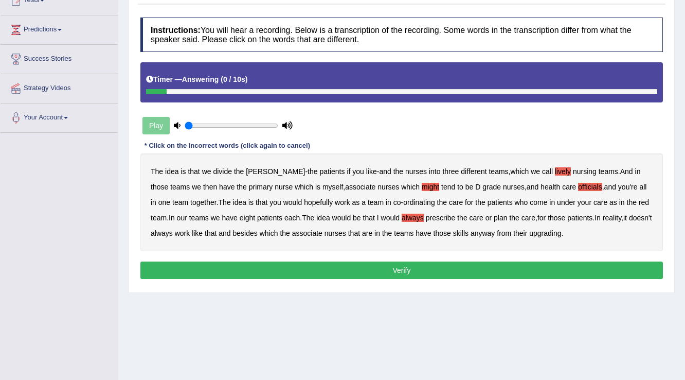
click at [548, 232] on b "upgrading" at bounding box center [545, 233] width 32 height 8
click at [457, 264] on button "Verify" at bounding box center [401, 269] width 522 height 17
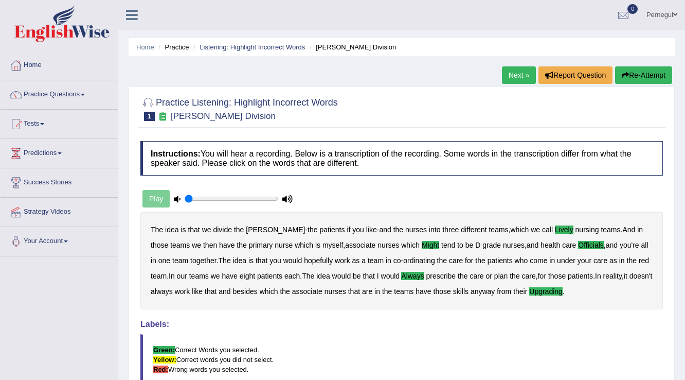
click at [510, 70] on link "Next »" at bounding box center [519, 74] width 34 height 17
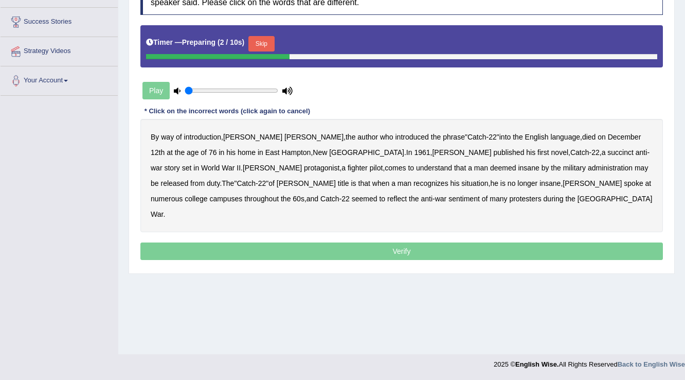
drag, startPoint x: 264, startPoint y: 43, endPoint x: 194, endPoint y: 134, distance: 114.4
click at [264, 43] on button "Skip" at bounding box center [261, 43] width 26 height 15
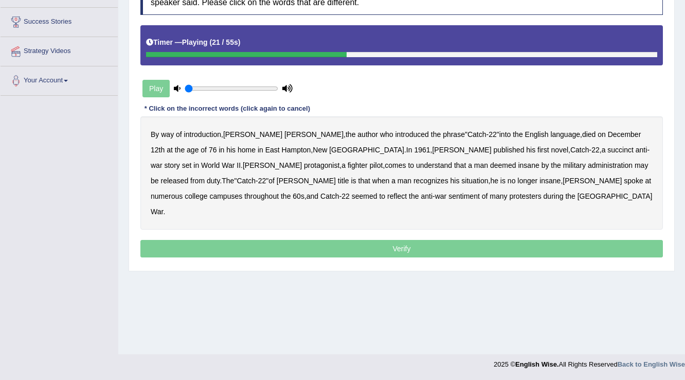
click at [607, 147] on b "succinct" at bounding box center [620, 150] width 26 height 8
click at [588, 163] on b "administration" at bounding box center [610, 165] width 45 height 8
click at [461, 179] on b "situation" at bounding box center [474, 180] width 27 height 8
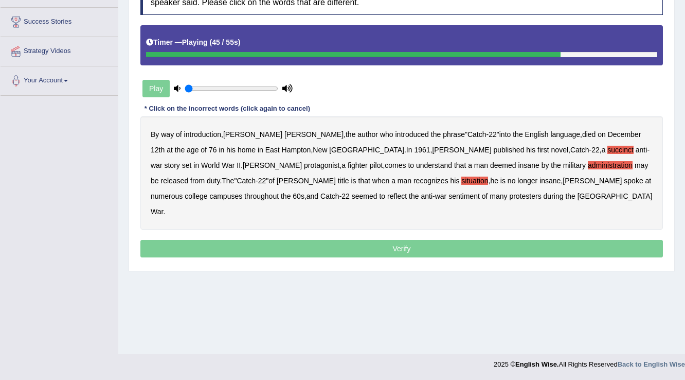
click at [624, 179] on b "spoke" at bounding box center [633, 180] width 19 height 8
click at [387, 195] on b "reflect" at bounding box center [397, 196] width 20 height 8
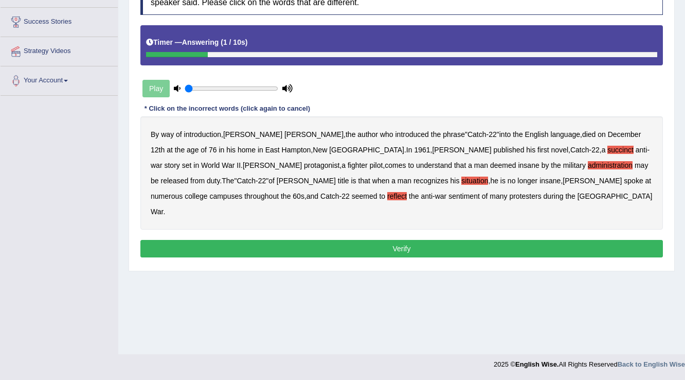
click at [371, 240] on button "Verify" at bounding box center [401, 248] width 522 height 17
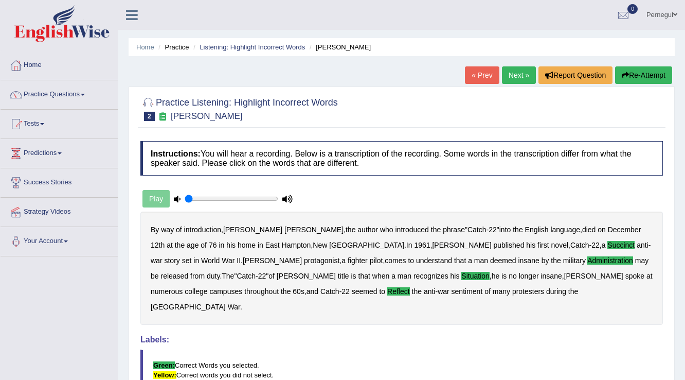
click at [510, 75] on link "Next »" at bounding box center [519, 74] width 34 height 17
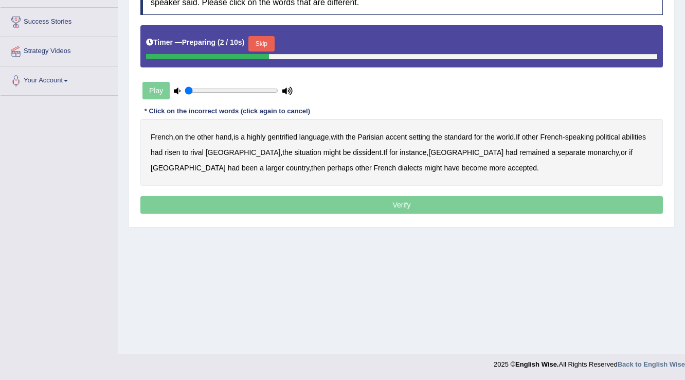
click at [269, 40] on button "Skip" at bounding box center [261, 43] width 26 height 15
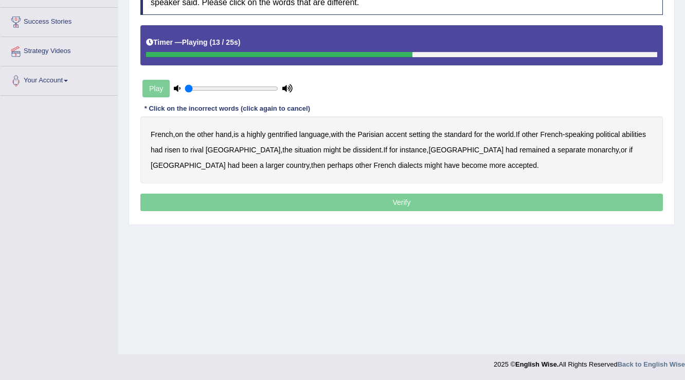
click at [622, 138] on b "abilities" at bounding box center [634, 134] width 24 height 8
click at [353, 150] on b "dissident" at bounding box center [367, 150] width 28 height 8
click at [588, 147] on b "monarchy" at bounding box center [603, 150] width 31 height 8
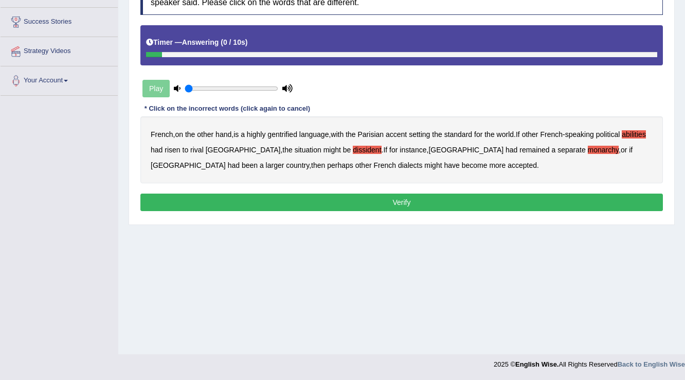
click at [395, 203] on button "Verify" at bounding box center [401, 201] width 522 height 17
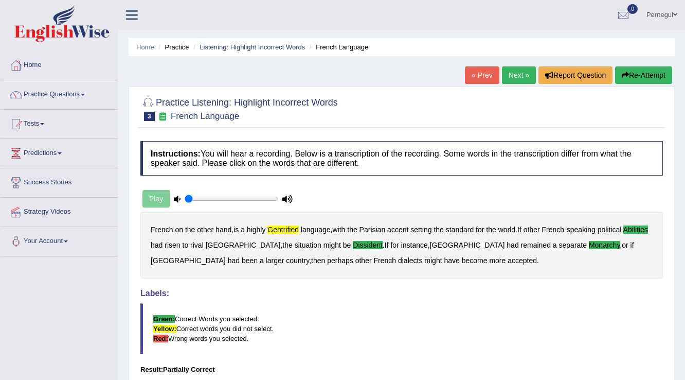
click at [520, 78] on link "Next »" at bounding box center [519, 74] width 34 height 17
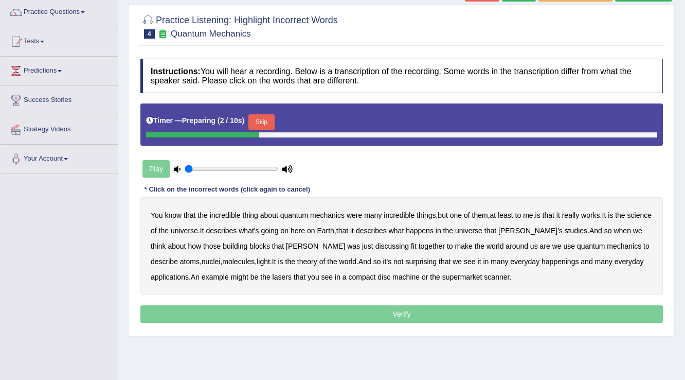
click at [269, 117] on button "Skip" at bounding box center [261, 121] width 26 height 15
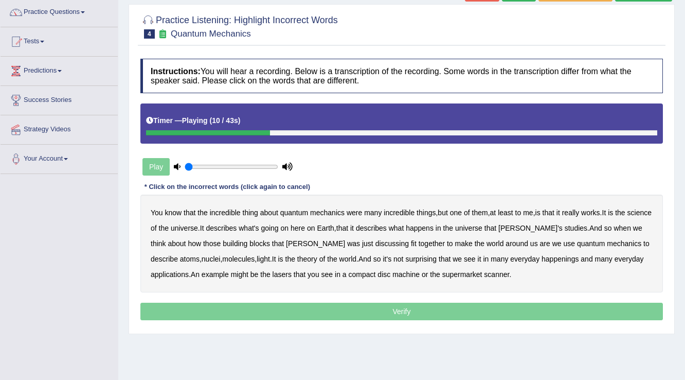
click at [627, 216] on b "science" at bounding box center [639, 212] width 24 height 8
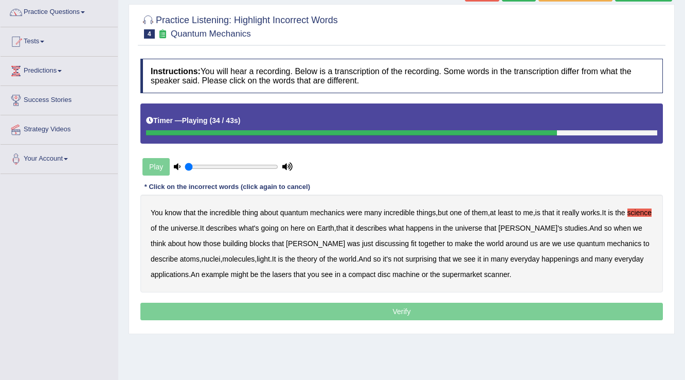
click at [541, 258] on b "happenings" at bounding box center [559, 259] width 37 height 8
click at [392, 274] on b "machine" at bounding box center [405, 274] width 27 height 8
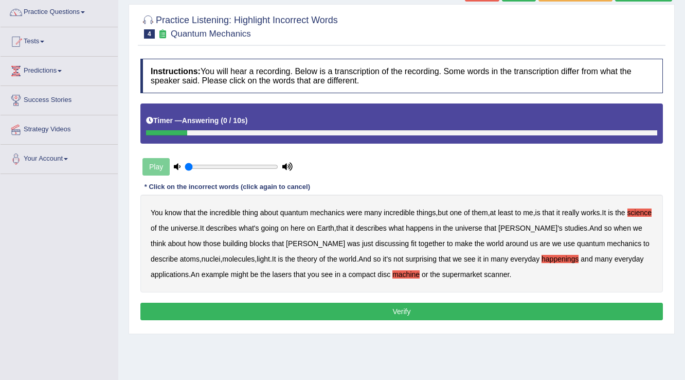
click at [383, 313] on button "Verify" at bounding box center [401, 310] width 522 height 17
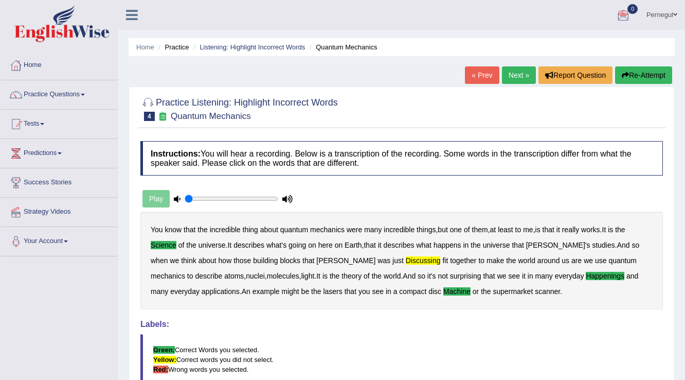
click at [526, 74] on link "Next »" at bounding box center [519, 74] width 34 height 17
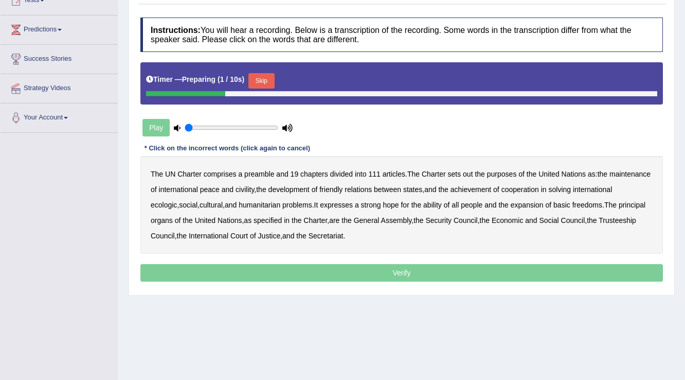
click at [270, 78] on button "Skip" at bounding box center [261, 80] width 26 height 15
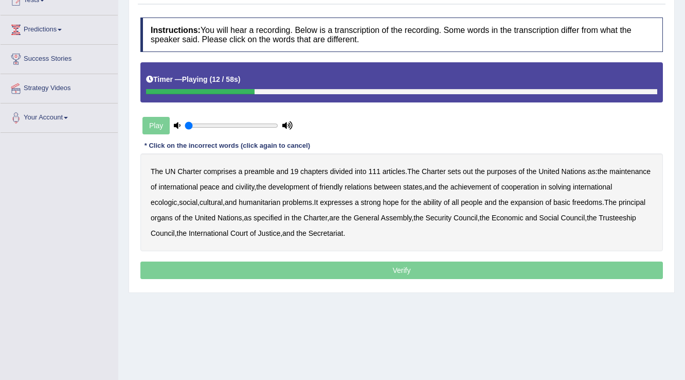
click at [469, 171] on b "out" at bounding box center [468, 171] width 10 height 8
click at [254, 185] on b "civility" at bounding box center [245, 187] width 19 height 8
click at [177, 201] on b "ecologic" at bounding box center [164, 202] width 26 height 8
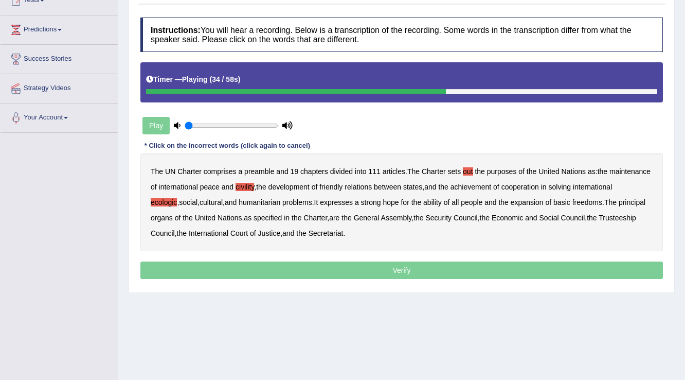
click at [442, 202] on b "ability" at bounding box center [432, 202] width 19 height 8
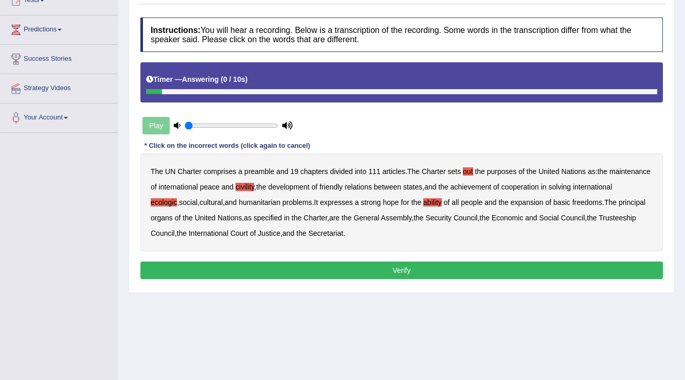
click at [392, 272] on button "Verify" at bounding box center [401, 269] width 522 height 17
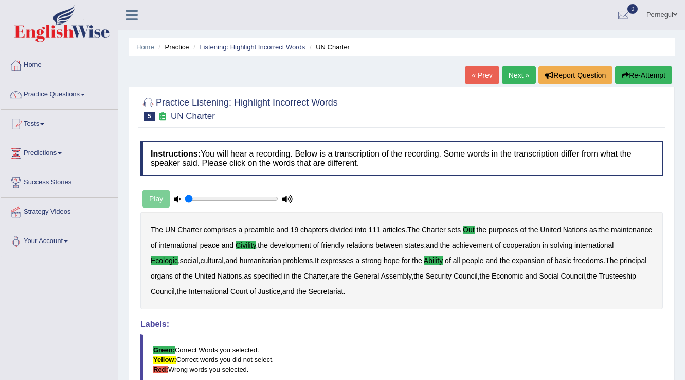
click at [515, 80] on link "Next »" at bounding box center [519, 74] width 34 height 17
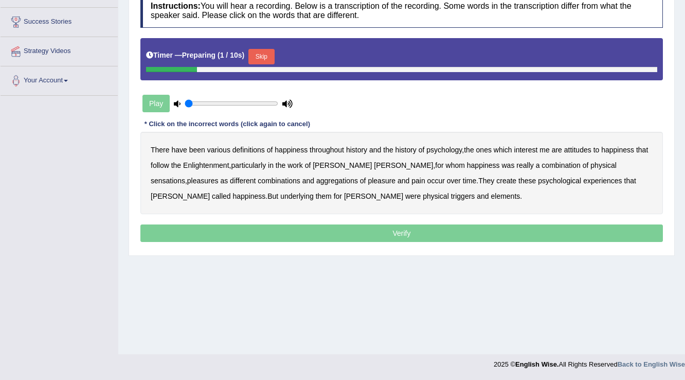
scroll to position [160, 0]
click at [261, 53] on button "Skip" at bounding box center [261, 56] width 26 height 15
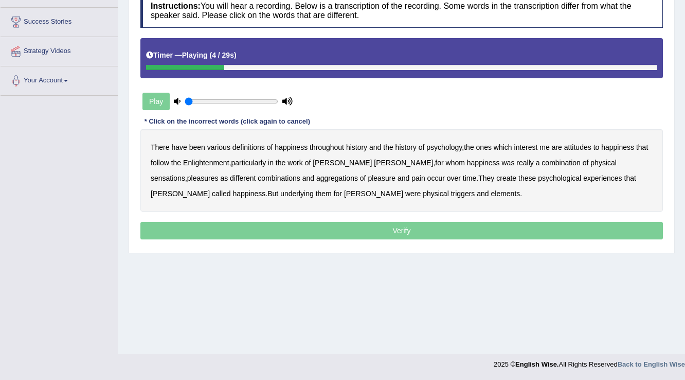
click at [446, 145] on b "psychology" at bounding box center [443, 147] width 35 height 8
click at [571, 144] on b "attitudes" at bounding box center [577, 147] width 27 height 8
click at [214, 159] on b "Enlightenment" at bounding box center [206, 162] width 46 height 8
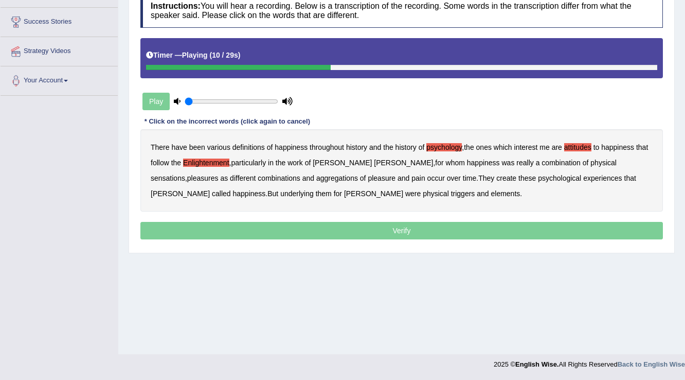
click at [220, 159] on b "Enlightenment" at bounding box center [206, 162] width 46 height 8
click at [185, 174] on b "sensations" at bounding box center [168, 178] width 34 height 8
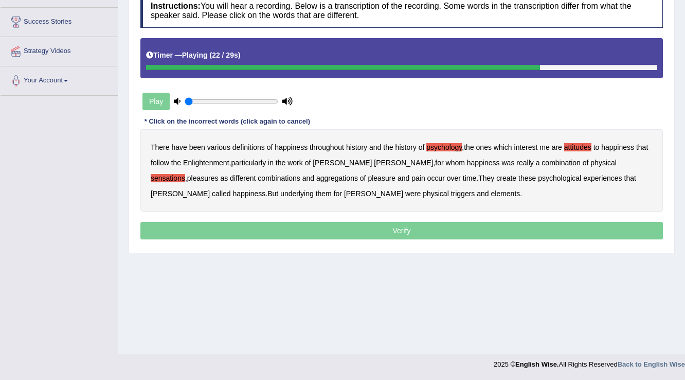
click at [496, 177] on b "create" at bounding box center [506, 178] width 20 height 8
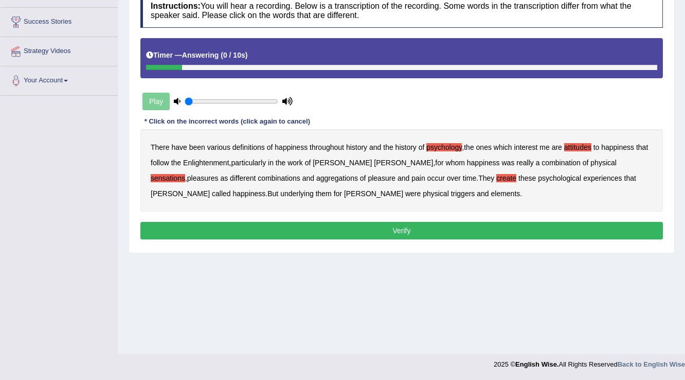
click at [491, 191] on b "elements" at bounding box center [505, 193] width 29 height 8
click at [340, 228] on button "Verify" at bounding box center [401, 230] width 522 height 17
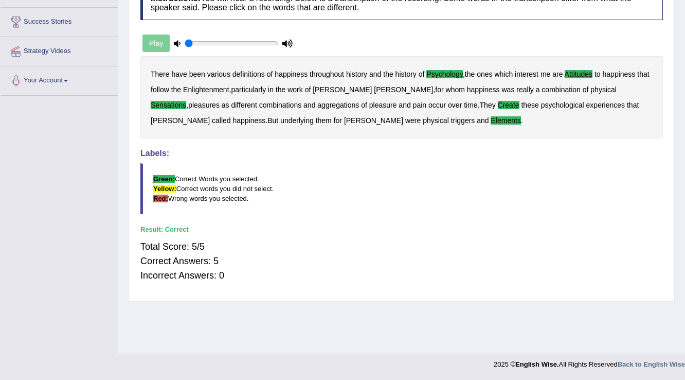
scroll to position [0, 0]
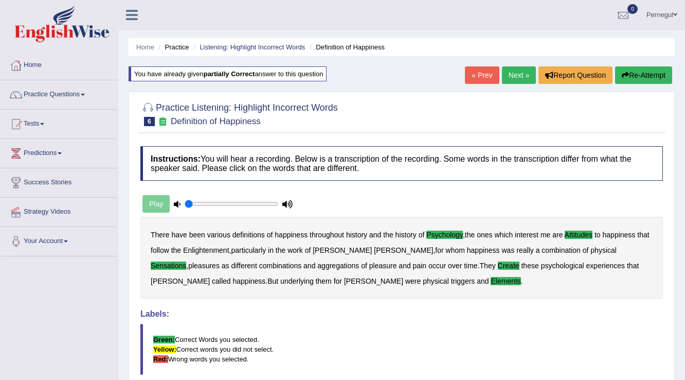
click at [518, 74] on link "Next »" at bounding box center [519, 74] width 34 height 17
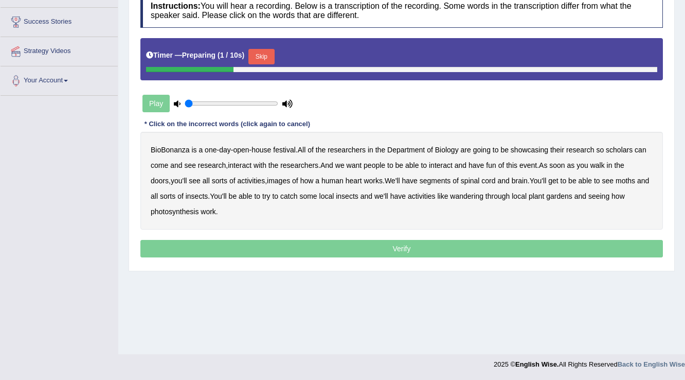
click at [267, 58] on button "Skip" at bounding box center [261, 56] width 26 height 15
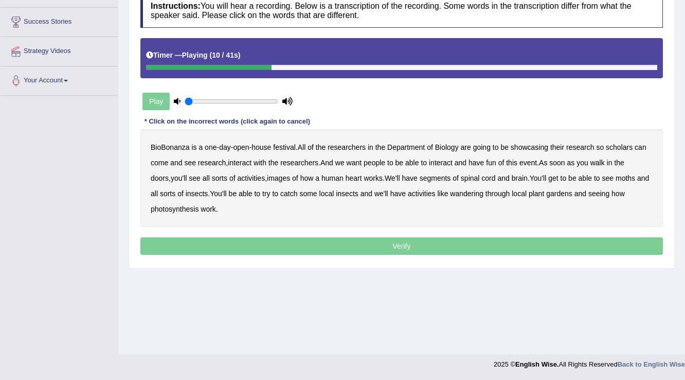
click at [618, 145] on b "scholars" at bounding box center [619, 147] width 27 height 8
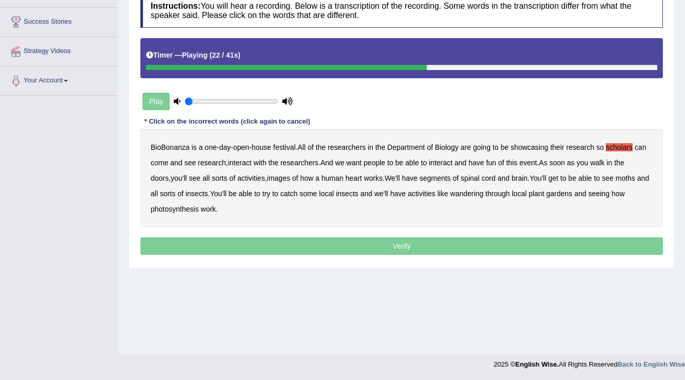
click at [267, 176] on b "images" at bounding box center [278, 178] width 23 height 8
click at [420, 177] on b "segments" at bounding box center [435, 178] width 31 height 8
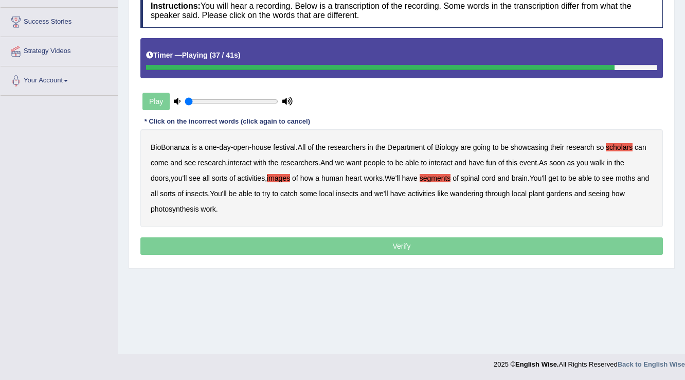
click at [467, 191] on b "wandering" at bounding box center [466, 193] width 33 height 8
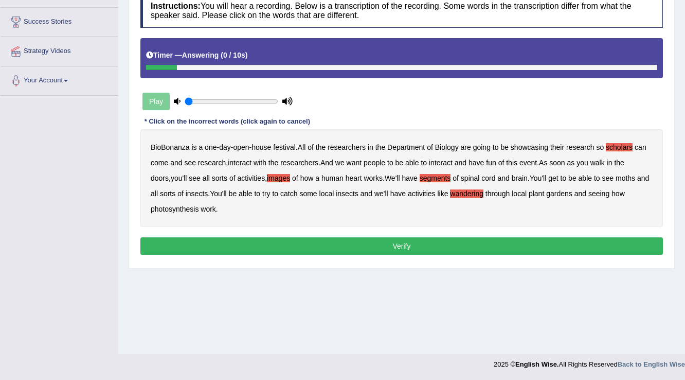
click at [243, 245] on button "Verify" at bounding box center [401, 245] width 522 height 17
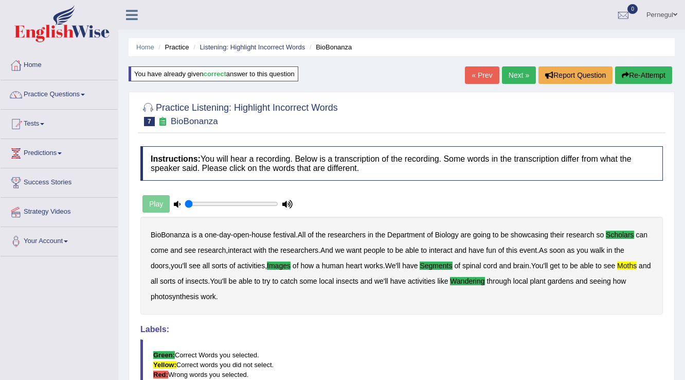
click at [517, 76] on link "Next »" at bounding box center [519, 74] width 34 height 17
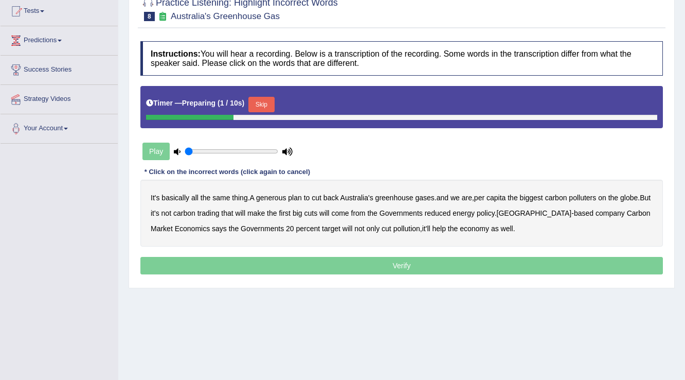
scroll to position [123, 0]
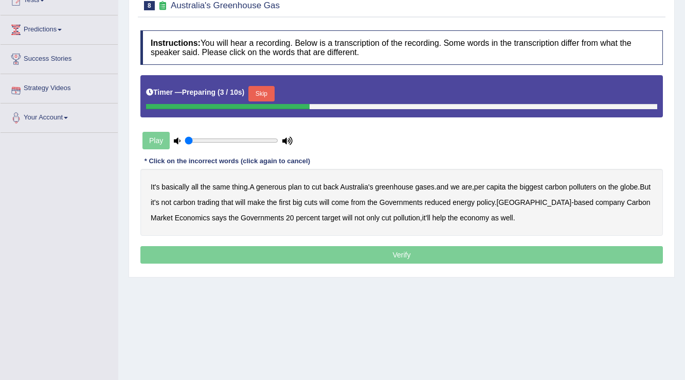
click at [265, 88] on button "Skip" at bounding box center [261, 93] width 26 height 15
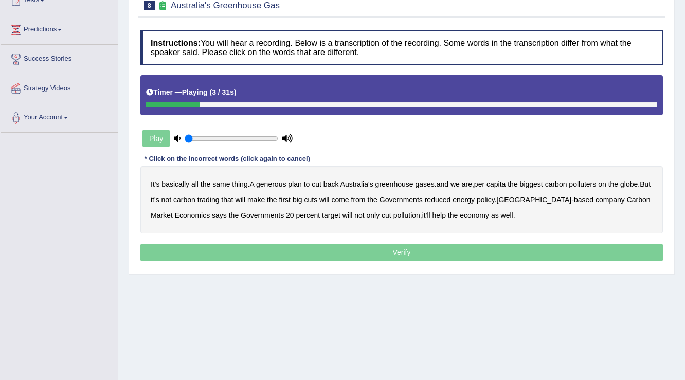
click at [270, 184] on b "generous" at bounding box center [271, 184] width 30 height 8
click at [251, 182] on b "A" at bounding box center [252, 184] width 5 height 8
click at [255, 182] on b "A" at bounding box center [252, 184] width 5 height 8
click at [638, 184] on b "globe" at bounding box center [628, 184] width 17 height 8
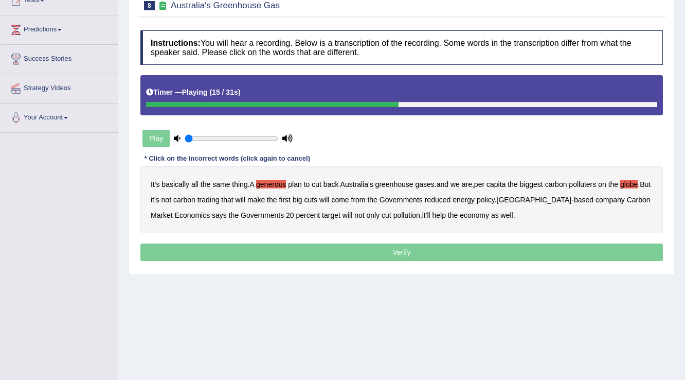
click at [245, 196] on b "will" at bounding box center [241, 199] width 10 height 8
click at [451, 199] on b "reduced" at bounding box center [438, 199] width 26 height 8
click at [595, 197] on b "company" at bounding box center [609, 199] width 29 height 8
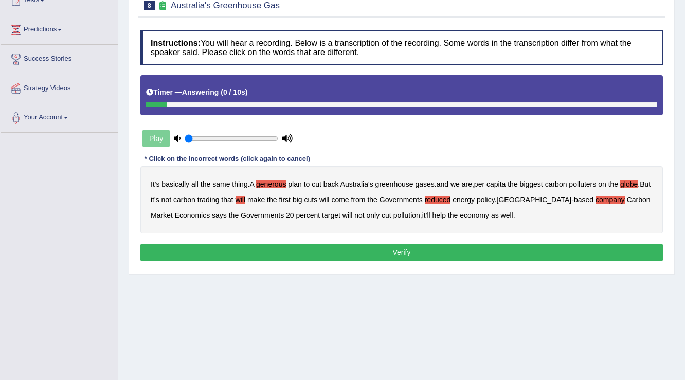
click at [415, 253] on button "Verify" at bounding box center [401, 251] width 522 height 17
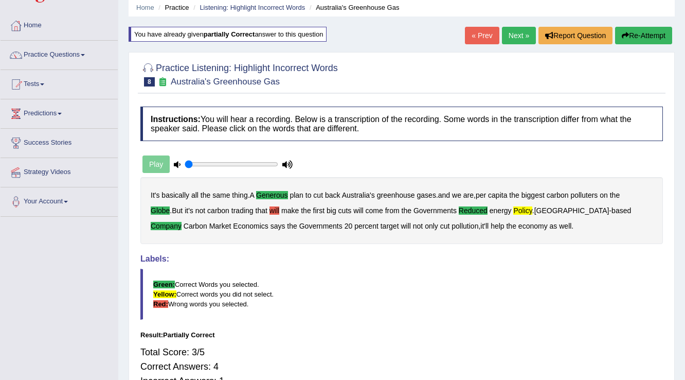
scroll to position [0, 0]
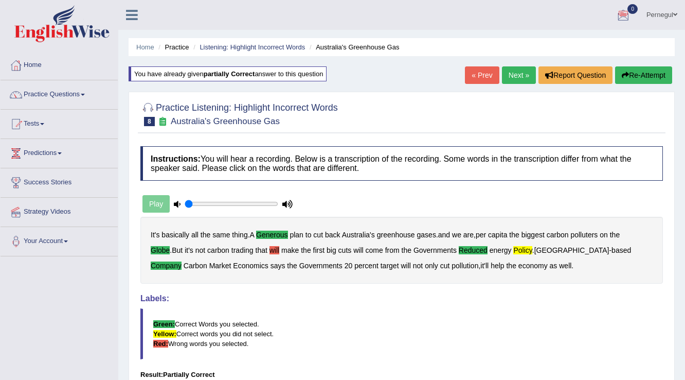
click at [522, 78] on link "Next »" at bounding box center [519, 74] width 34 height 17
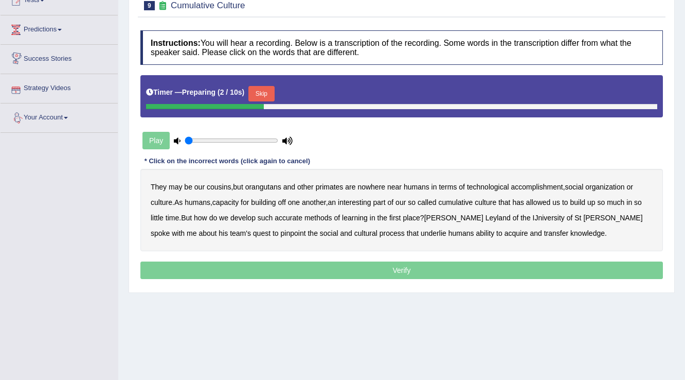
click at [266, 96] on button "Skip" at bounding box center [261, 93] width 26 height 15
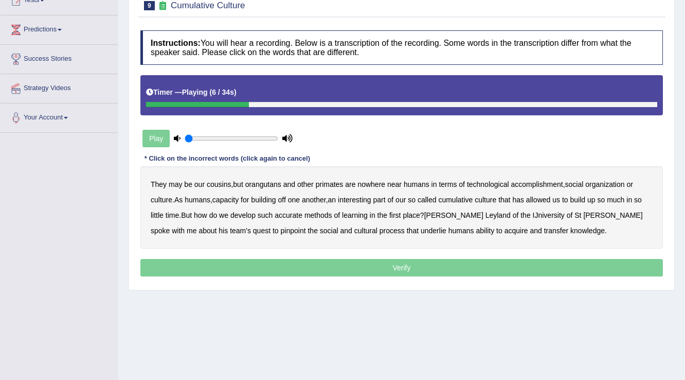
click at [538, 183] on b "accomplishment" at bounding box center [537, 184] width 52 height 8
click at [350, 195] on b "interesting" at bounding box center [354, 199] width 33 height 8
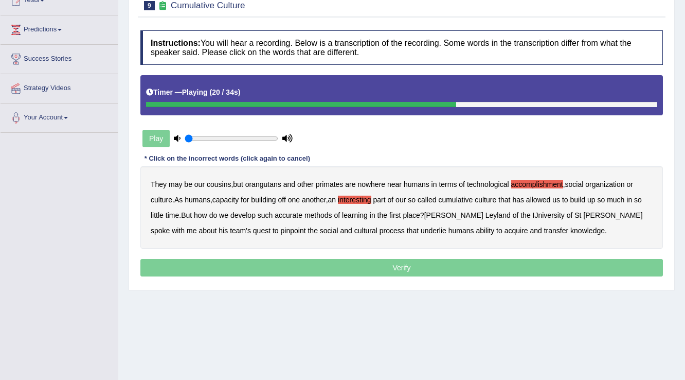
click at [292, 213] on b "accurate" at bounding box center [289, 215] width 28 height 8
click at [533, 212] on b "IJniversity" at bounding box center [549, 215] width 32 height 8
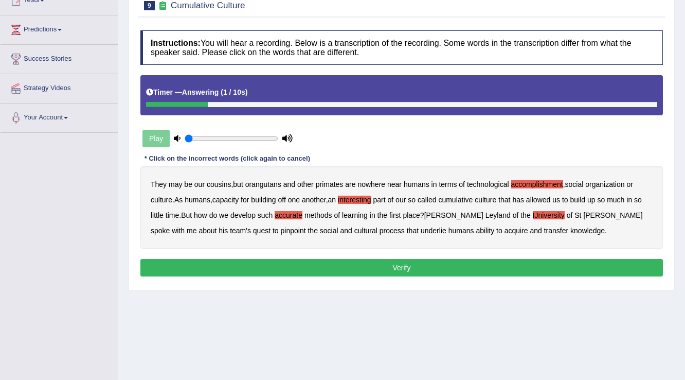
click at [499, 264] on button "Verify" at bounding box center [401, 267] width 522 height 17
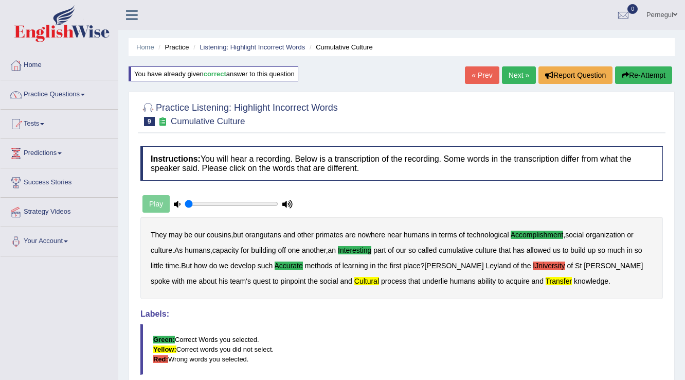
click at [508, 81] on link "Next »" at bounding box center [519, 74] width 34 height 17
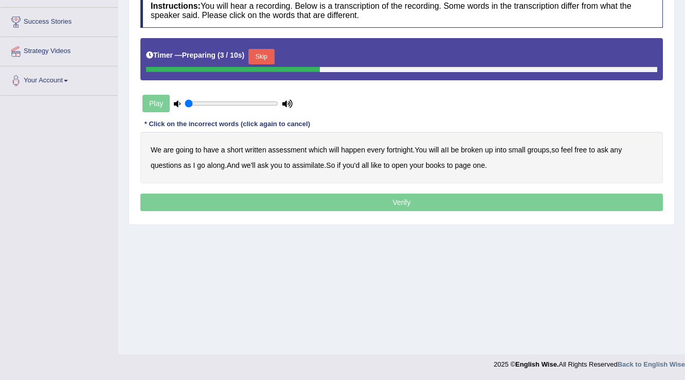
click at [259, 49] on button "Skip" at bounding box center [261, 56] width 26 height 15
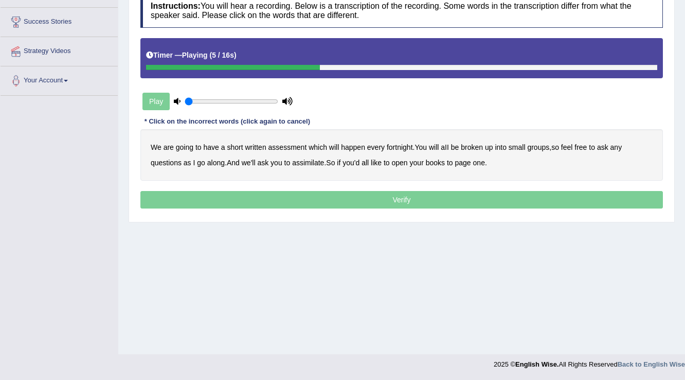
click at [479, 147] on b "broken" at bounding box center [472, 147] width 22 height 8
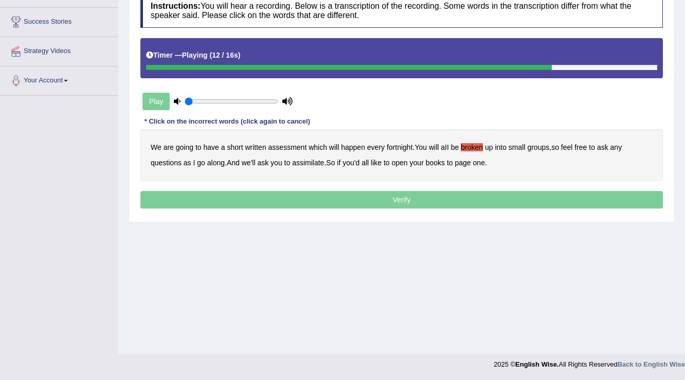
click at [312, 162] on b "assimilate" at bounding box center [308, 162] width 32 height 8
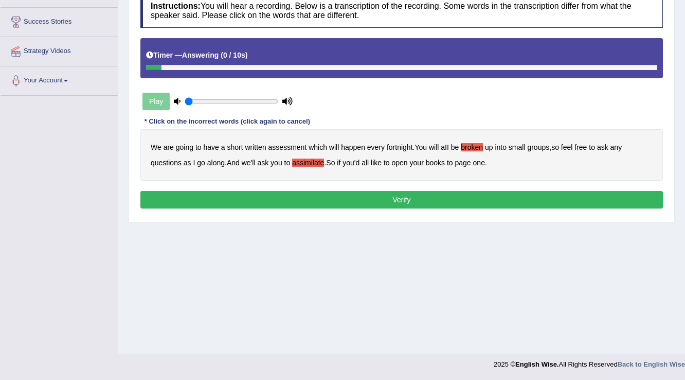
click at [423, 203] on button "Verify" at bounding box center [401, 199] width 522 height 17
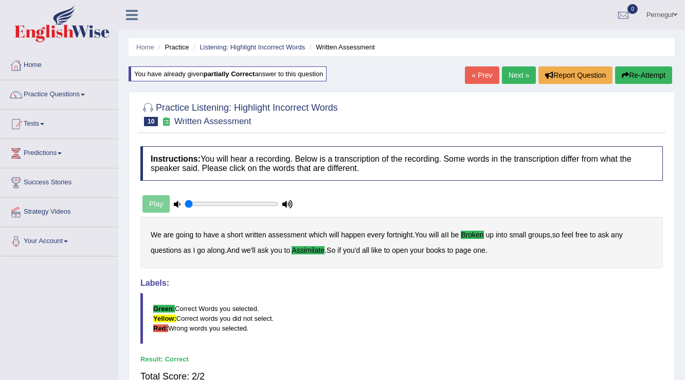
click at [518, 76] on link "Next »" at bounding box center [519, 74] width 34 height 17
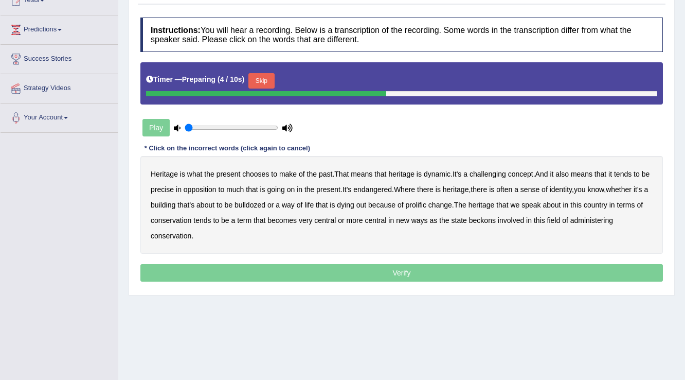
click at [271, 78] on button "Skip" at bounding box center [261, 80] width 26 height 15
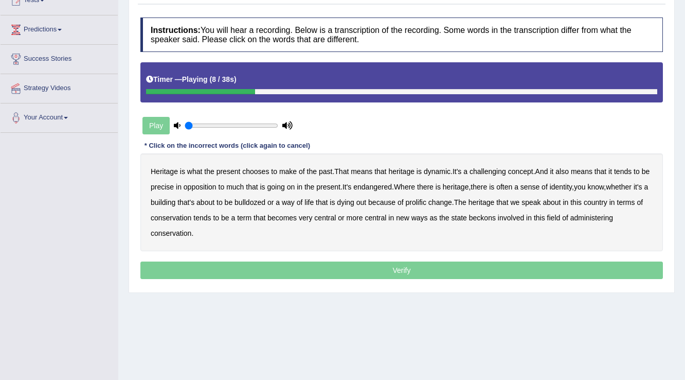
click at [438, 171] on b "dynamic" at bounding box center [437, 171] width 27 height 8
click at [490, 170] on b "challenging" at bounding box center [487, 171] width 37 height 8
click at [172, 183] on b "precise" at bounding box center [162, 187] width 23 height 8
click at [572, 185] on b "identity" at bounding box center [561, 187] width 22 height 8
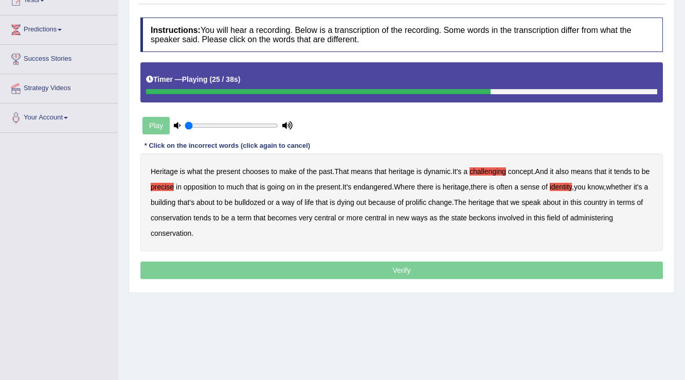
click at [426, 198] on b "prolific" at bounding box center [415, 202] width 21 height 8
click at [496, 216] on b "beckons" at bounding box center [482, 217] width 27 height 8
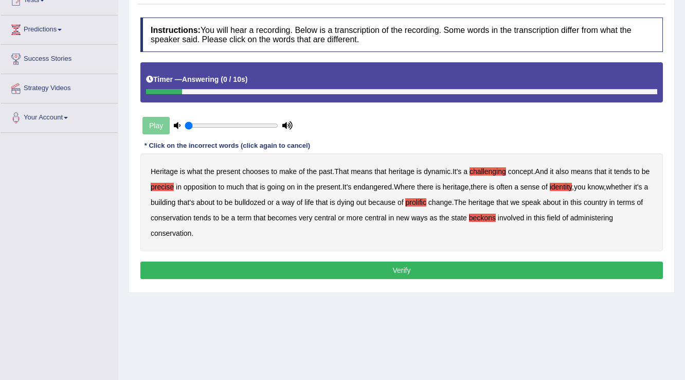
click at [253, 269] on button "Verify" at bounding box center [401, 269] width 522 height 17
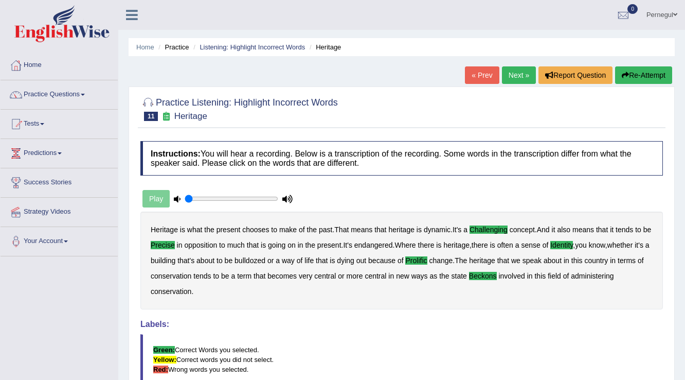
click at [520, 77] on link "Next »" at bounding box center [519, 74] width 34 height 17
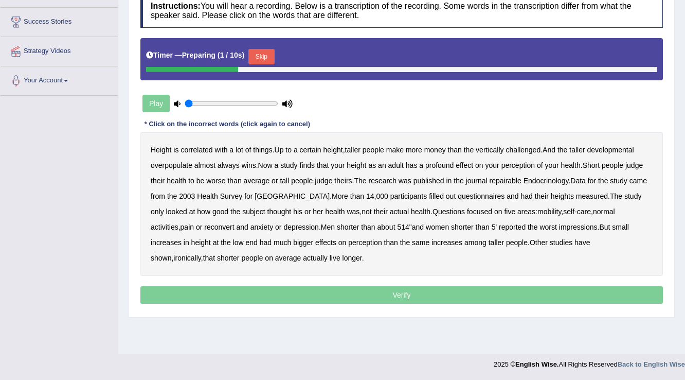
click at [274, 53] on button "Skip" at bounding box center [261, 56] width 26 height 15
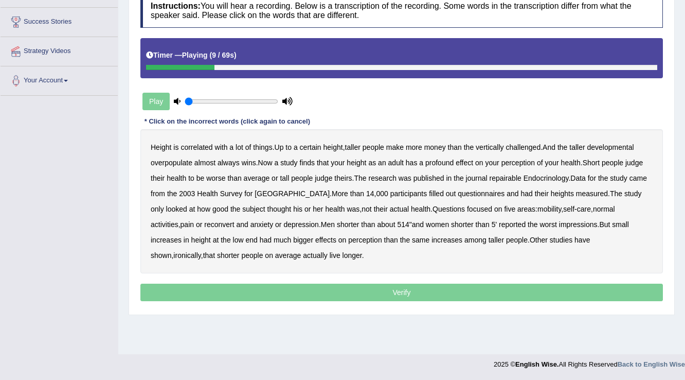
click at [611, 145] on b "developmental" at bounding box center [610, 147] width 47 height 8
click at [516, 176] on b "repairable" at bounding box center [506, 178] width 32 height 8
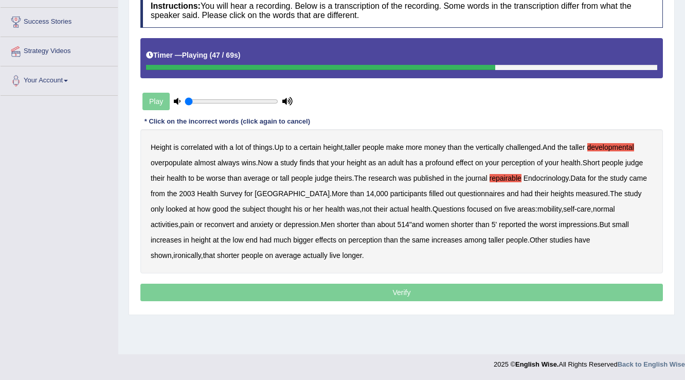
click at [204, 222] on b "reconvert" at bounding box center [219, 224] width 30 height 8
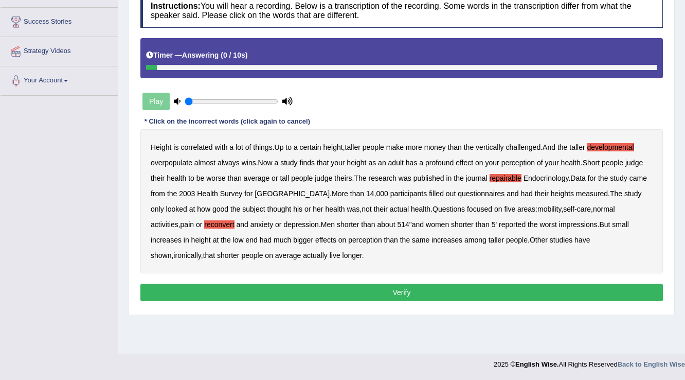
click at [215, 291] on button "Verify" at bounding box center [401, 291] width 522 height 17
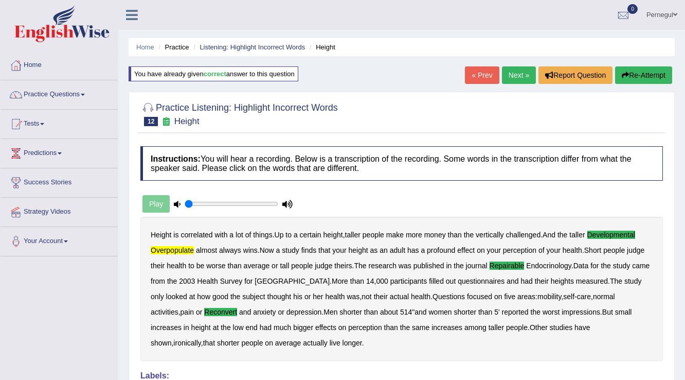
click at [511, 67] on link "Next »" at bounding box center [519, 74] width 34 height 17
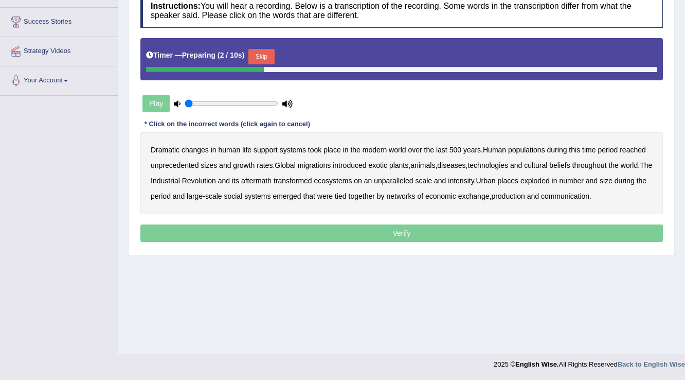
click at [269, 52] on button "Skip" at bounding box center [261, 56] width 26 height 15
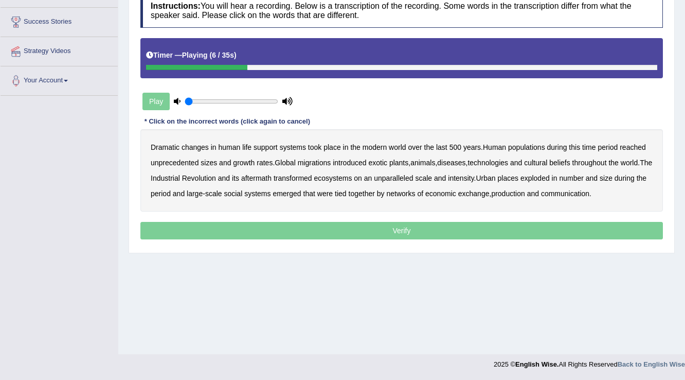
click at [545, 146] on b "populations" at bounding box center [526, 147] width 37 height 8
click at [464, 158] on b "diseases" at bounding box center [451, 162] width 28 height 8
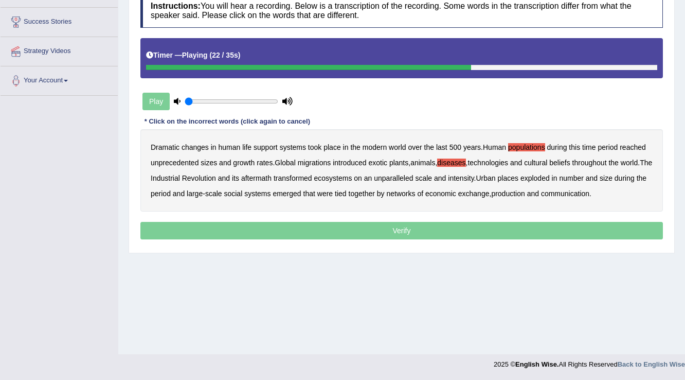
click at [352, 177] on b "ecosystems" at bounding box center [333, 178] width 38 height 8
click at [518, 175] on b "places" at bounding box center [508, 178] width 21 height 8
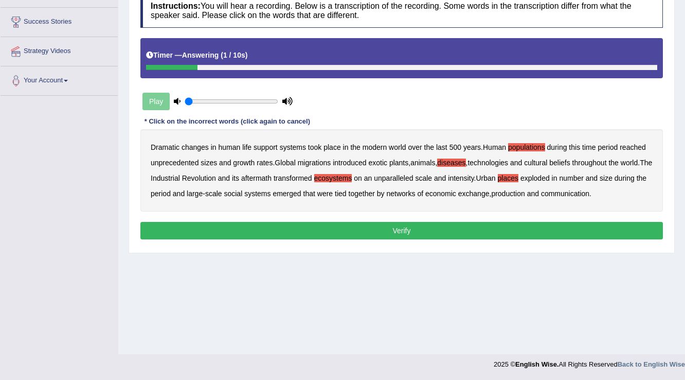
click at [522, 193] on b "production" at bounding box center [507, 193] width 33 height 8
click at [453, 229] on button "Verify" at bounding box center [401, 230] width 522 height 17
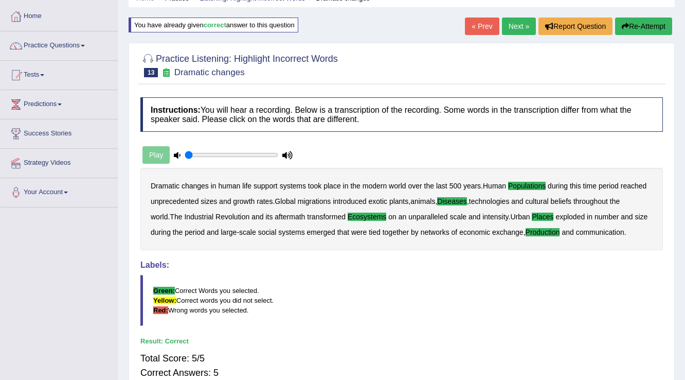
scroll to position [37, 0]
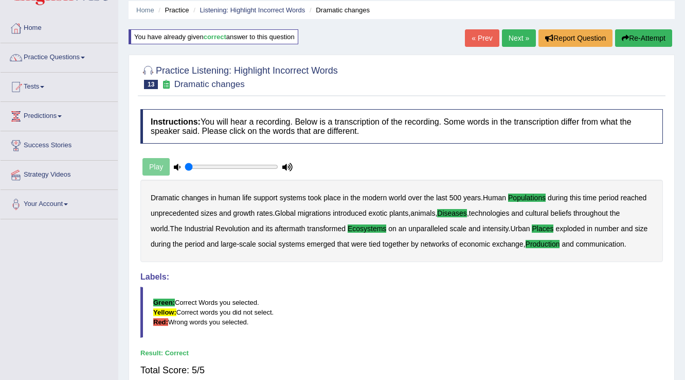
click at [513, 45] on link "Next »" at bounding box center [519, 37] width 34 height 17
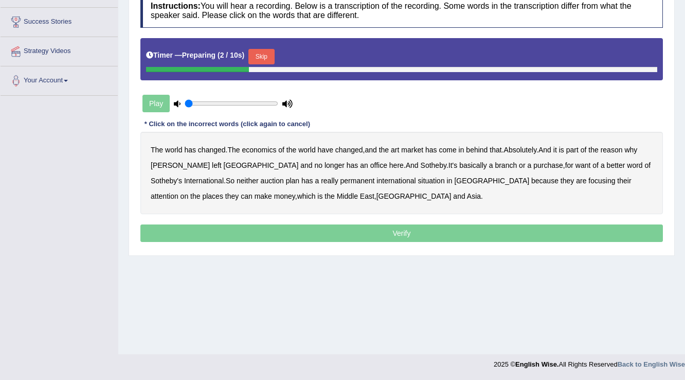
click at [264, 53] on button "Skip" at bounding box center [261, 56] width 26 height 15
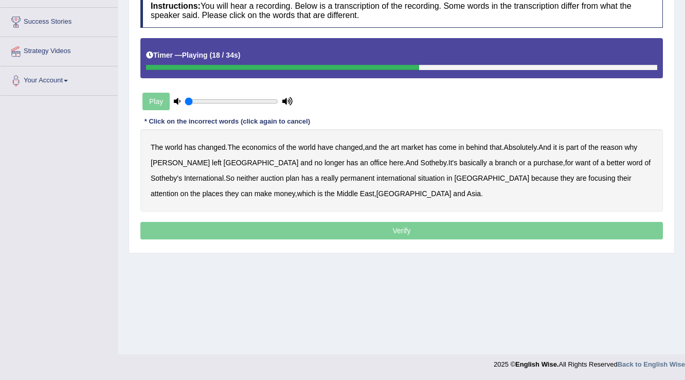
click at [533, 161] on b "purchase" at bounding box center [548, 162] width 30 height 8
click at [286, 177] on b "plan" at bounding box center [292, 178] width 13 height 8
click at [418, 176] on b "situation" at bounding box center [431, 178] width 27 height 8
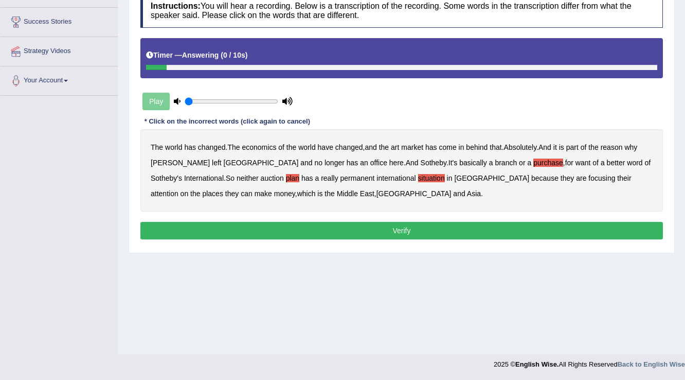
click at [321, 231] on button "Verify" at bounding box center [401, 230] width 522 height 17
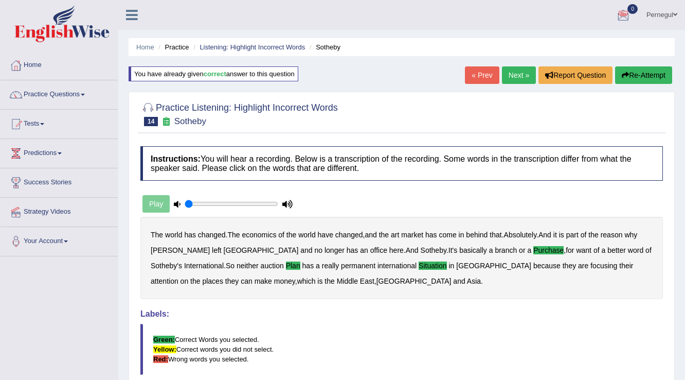
click at [507, 75] on link "Next »" at bounding box center [519, 74] width 34 height 17
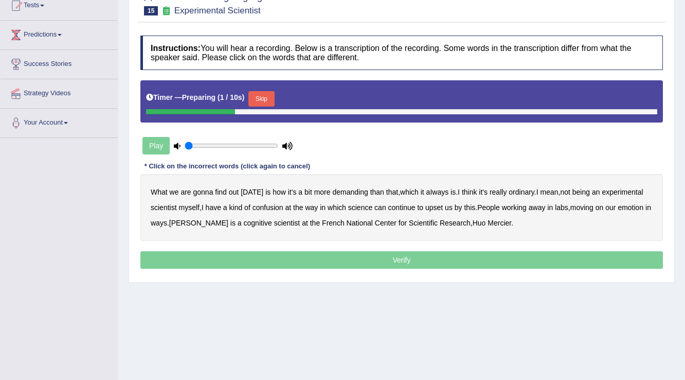
scroll to position [123, 0]
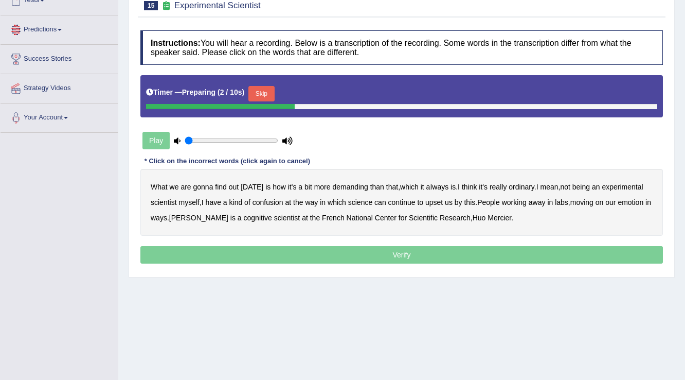
click at [263, 86] on button "Skip" at bounding box center [261, 93] width 26 height 15
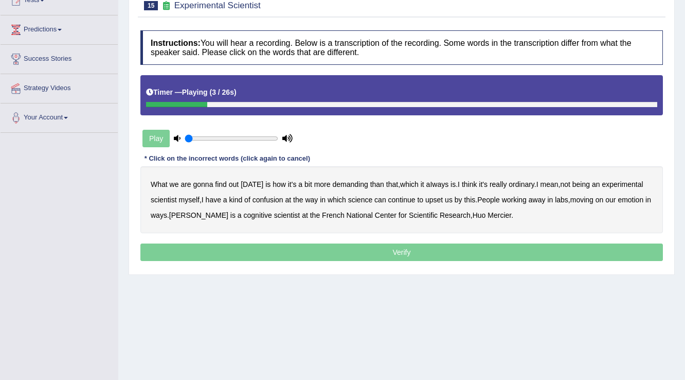
click at [342, 183] on b "demanding" at bounding box center [349, 184] width 35 height 8
click at [526, 185] on b "ordinary" at bounding box center [522, 184] width 26 height 8
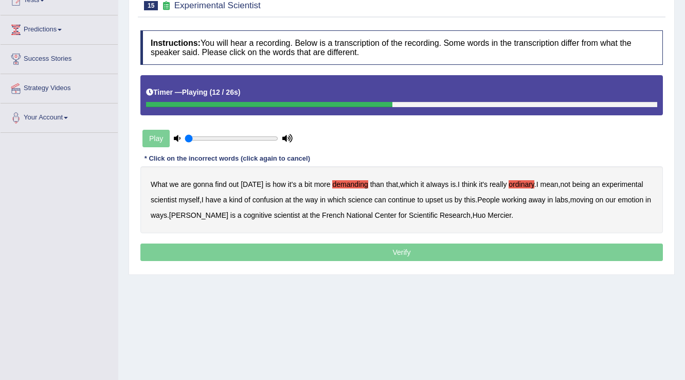
click at [267, 198] on b "confusion" at bounding box center [267, 199] width 31 height 8
click at [435, 197] on b "upset" at bounding box center [433, 199] width 17 height 8
click at [638, 197] on b "emotion" at bounding box center [631, 199] width 26 height 8
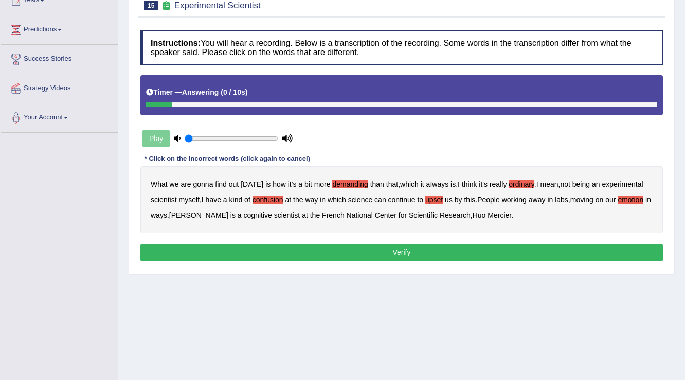
click at [397, 253] on button "Verify" at bounding box center [401, 251] width 522 height 17
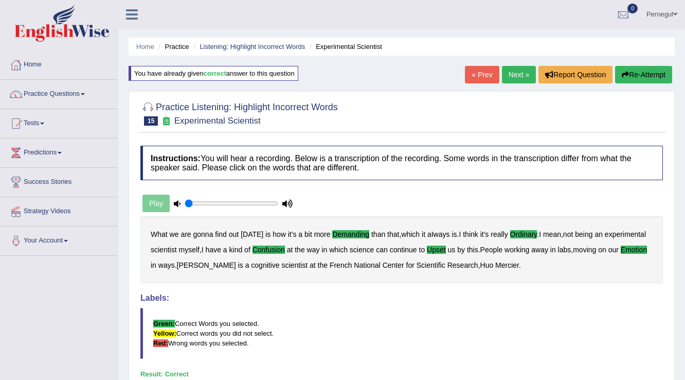
scroll to position [0, 0]
click at [502, 74] on link "Next »" at bounding box center [519, 74] width 34 height 17
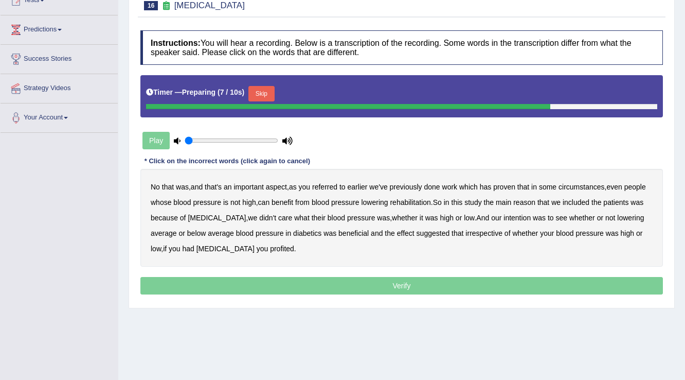
click at [264, 90] on button "Skip" at bounding box center [261, 93] width 26 height 15
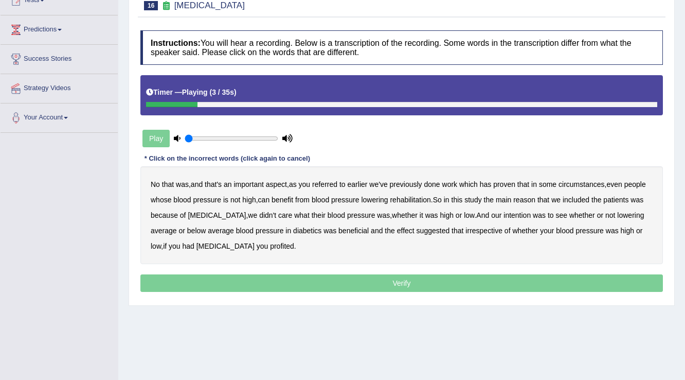
click at [331, 183] on b "referred" at bounding box center [324, 184] width 25 height 8
click at [580, 182] on b "circumstances" at bounding box center [581, 184] width 46 height 8
click at [430, 197] on b "rehabilitation" at bounding box center [410, 199] width 41 height 8
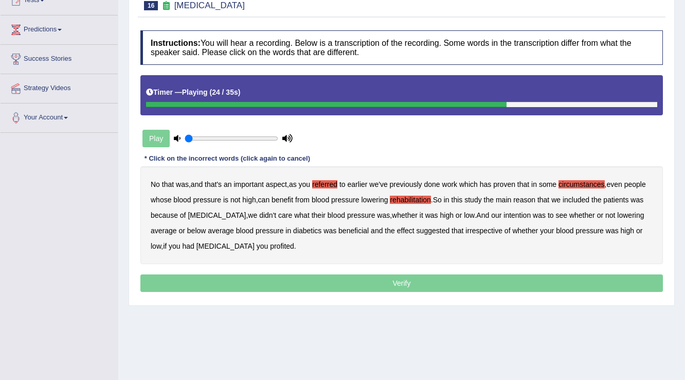
click at [531, 211] on b "intention" at bounding box center [516, 215] width 27 height 8
click at [414, 227] on b "effect" at bounding box center [405, 230] width 17 height 8
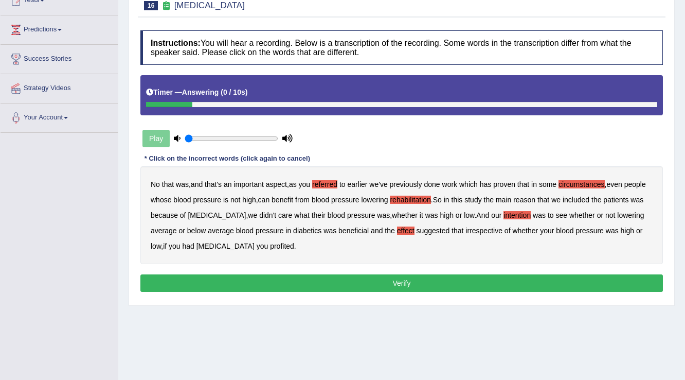
click at [282, 242] on b "profited" at bounding box center [282, 246] width 24 height 8
click at [295, 284] on button "Verify" at bounding box center [401, 282] width 522 height 17
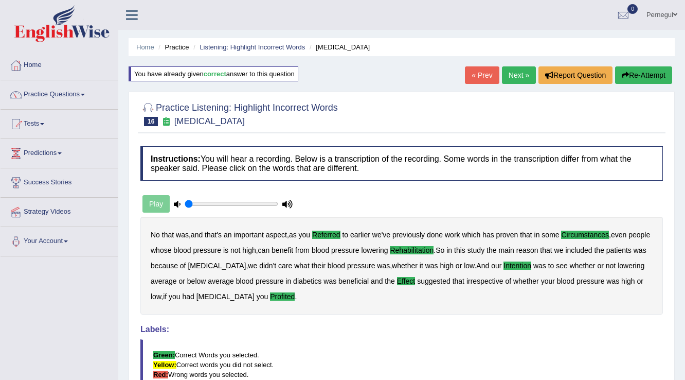
click at [520, 78] on link "Next »" at bounding box center [519, 74] width 34 height 17
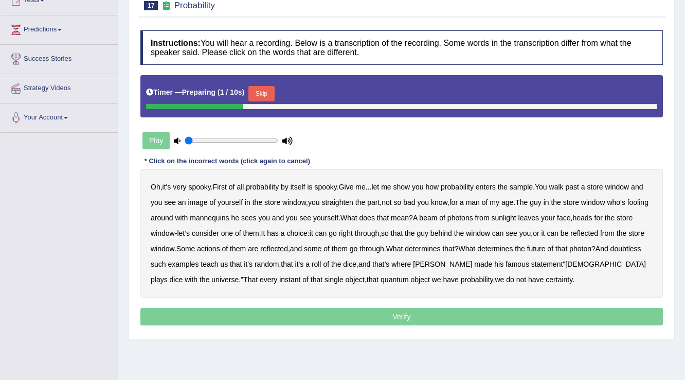
click at [272, 91] on button "Skip" at bounding box center [261, 93] width 26 height 15
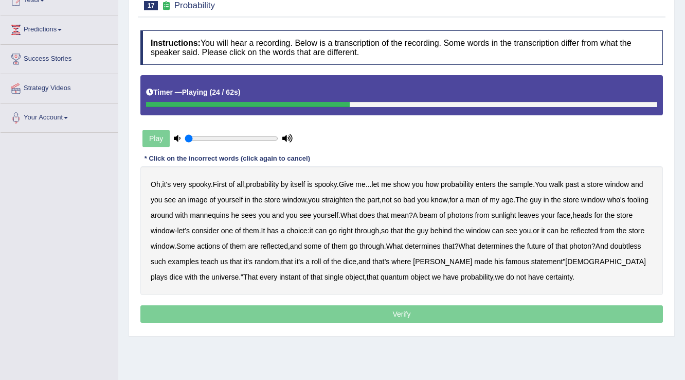
click at [437, 212] on b "beam" at bounding box center [428, 215] width 18 height 8
click at [220, 243] on b "actions" at bounding box center [208, 246] width 23 height 8
click at [610, 250] on b "doubtless" at bounding box center [625, 246] width 31 height 8
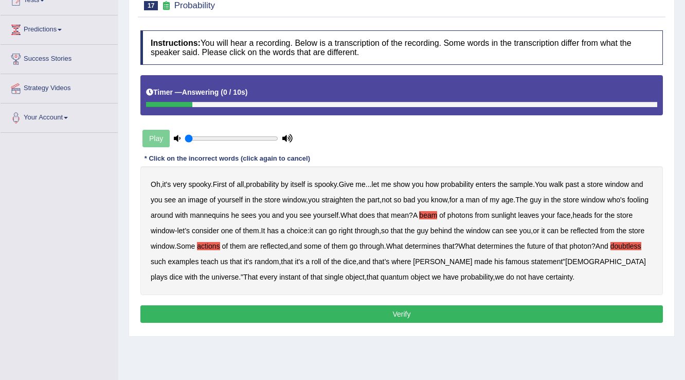
click at [500, 305] on button "Verify" at bounding box center [401, 313] width 522 height 17
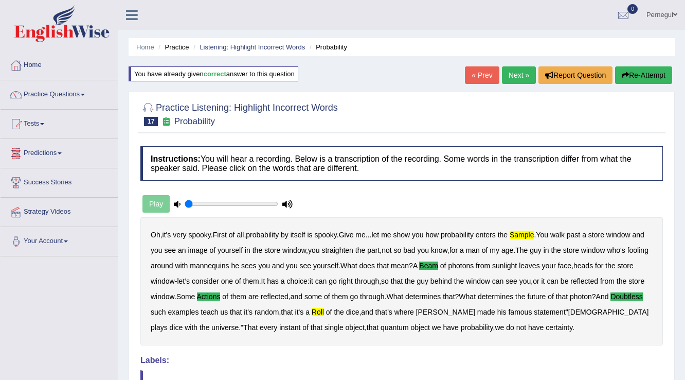
click at [513, 76] on link "Next »" at bounding box center [519, 74] width 34 height 17
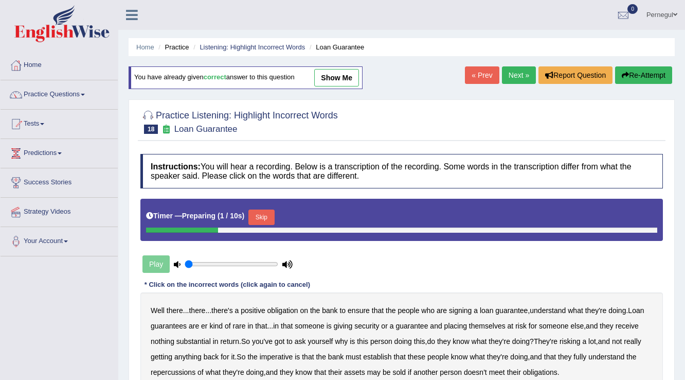
click at [274, 214] on button "Skip" at bounding box center [261, 216] width 26 height 15
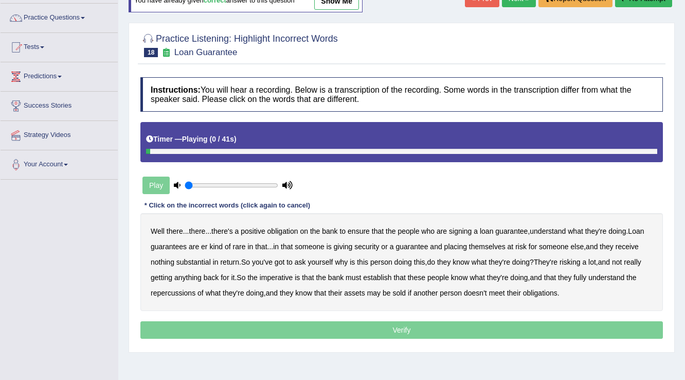
scroll to position [123, 0]
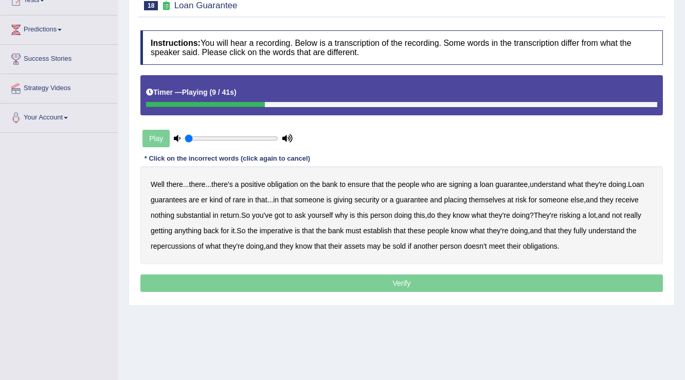
click at [555, 180] on b "understand" at bounding box center [548, 184] width 36 height 8
click at [241, 200] on b "rare" at bounding box center [239, 199] width 13 height 8
click at [194, 211] on b "substantial" at bounding box center [193, 215] width 34 height 8
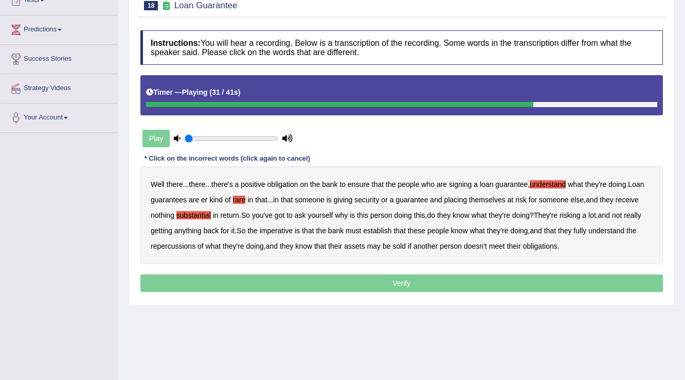
click at [385, 229] on b "establish" at bounding box center [377, 230] width 28 height 8
click at [185, 245] on b "repercussions" at bounding box center [173, 246] width 45 height 8
click at [356, 247] on b "assets" at bounding box center [354, 246] width 21 height 8
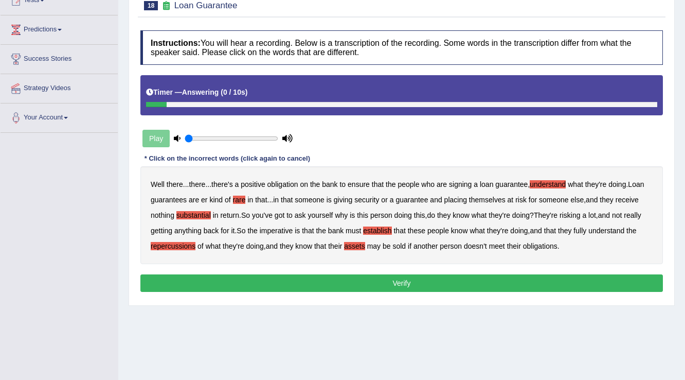
click at [409, 279] on button "Verify" at bounding box center [401, 282] width 522 height 17
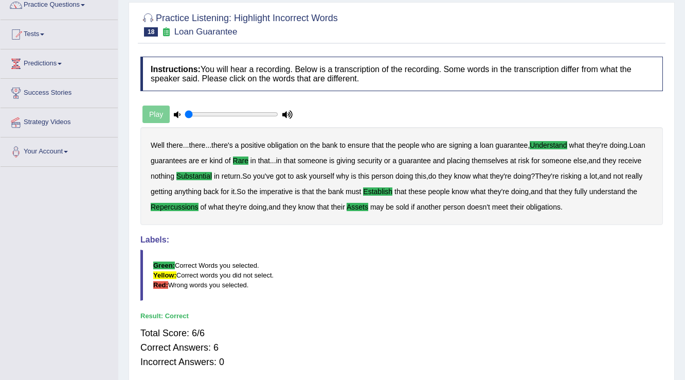
scroll to position [0, 0]
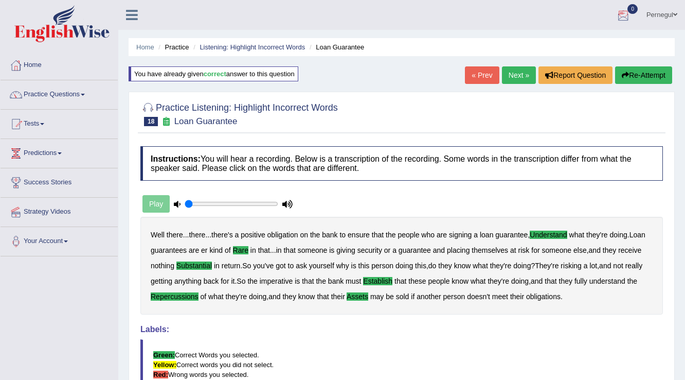
click at [512, 72] on link "Next »" at bounding box center [519, 74] width 34 height 17
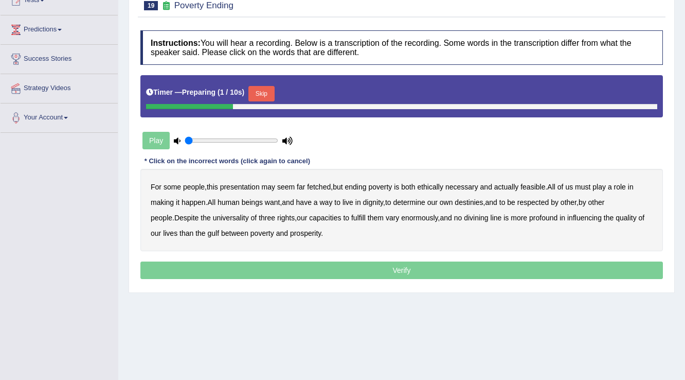
click at [268, 87] on button "Skip" at bounding box center [261, 93] width 26 height 15
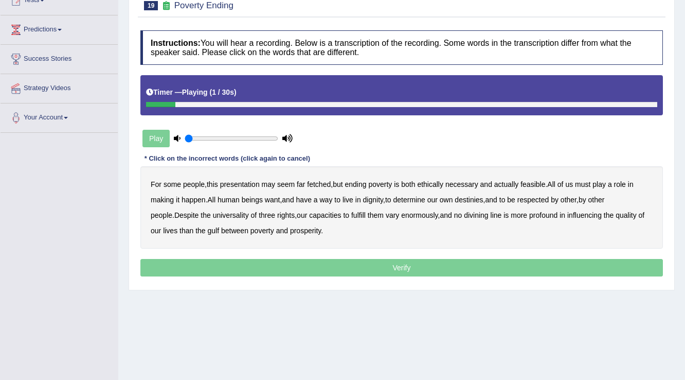
click at [236, 183] on b "presentation" at bounding box center [240, 184] width 40 height 8
click at [319, 180] on b "fetched" at bounding box center [319, 184] width 24 height 8
click at [322, 180] on b "fetched" at bounding box center [319, 184] width 24 height 8
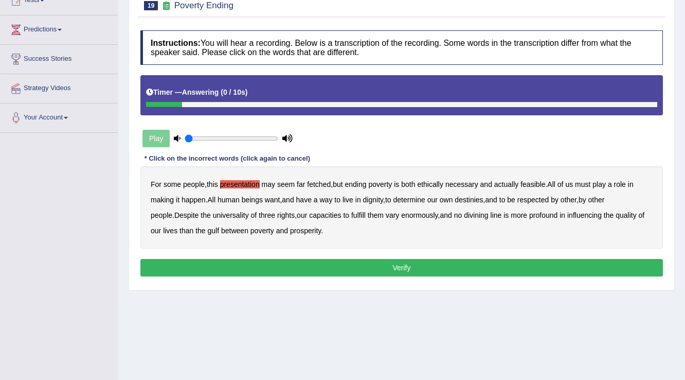
click at [293, 273] on button "Verify" at bounding box center [401, 267] width 522 height 17
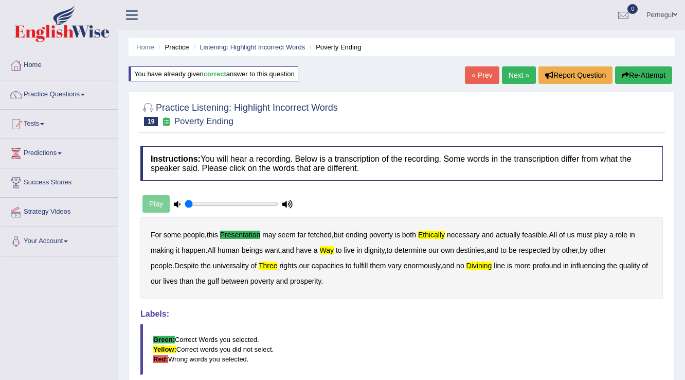
click at [517, 70] on link "Next »" at bounding box center [519, 74] width 34 height 17
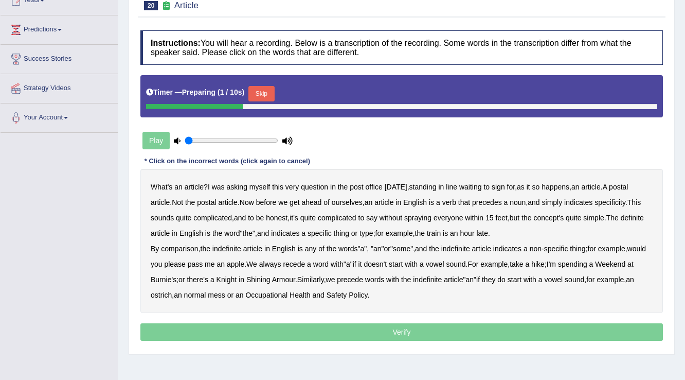
click at [265, 95] on button "Skip" at bounding box center [261, 93] width 26 height 15
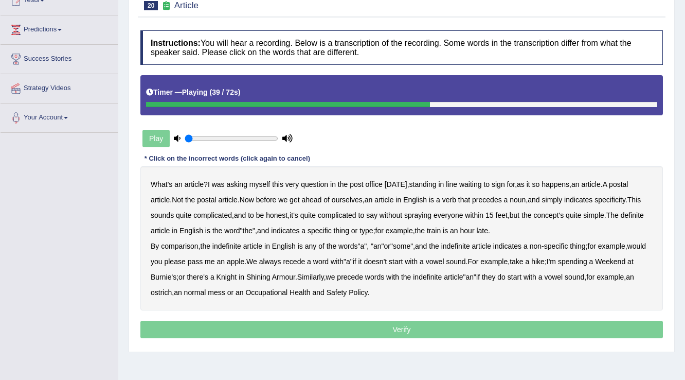
click at [191, 243] on b "comparison" at bounding box center [179, 246] width 37 height 8
click at [305, 258] on b "recede" at bounding box center [294, 261] width 22 height 8
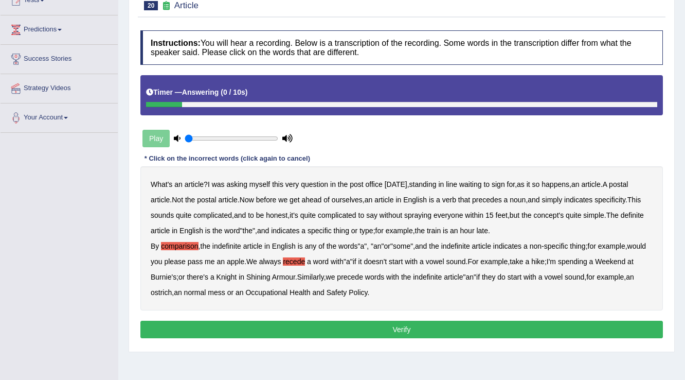
click at [410, 324] on button "Verify" at bounding box center [401, 328] width 522 height 17
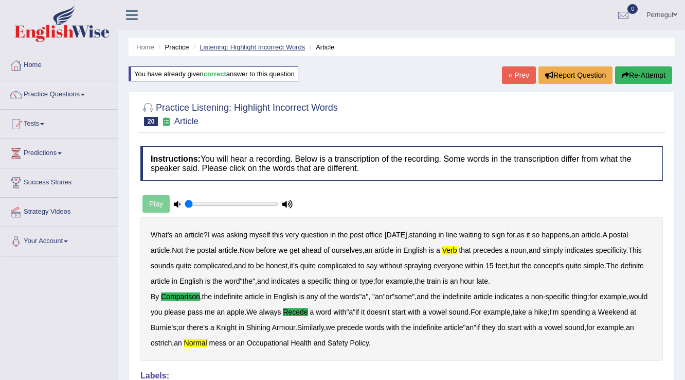
click at [246, 44] on link "Listening: Highlight Incorrect Words" at bounding box center [252, 47] width 105 height 8
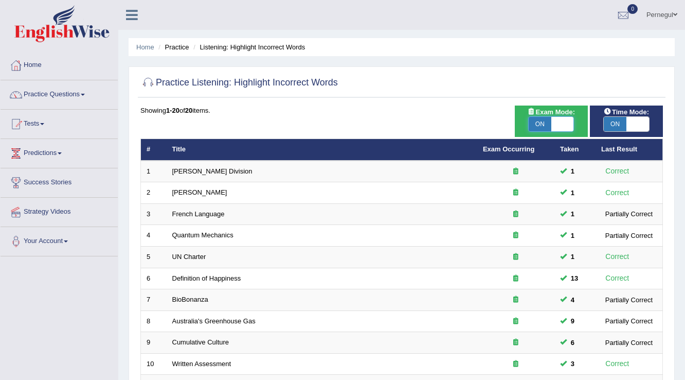
click at [563, 123] on span at bounding box center [562, 124] width 23 height 14
checkbox input "false"
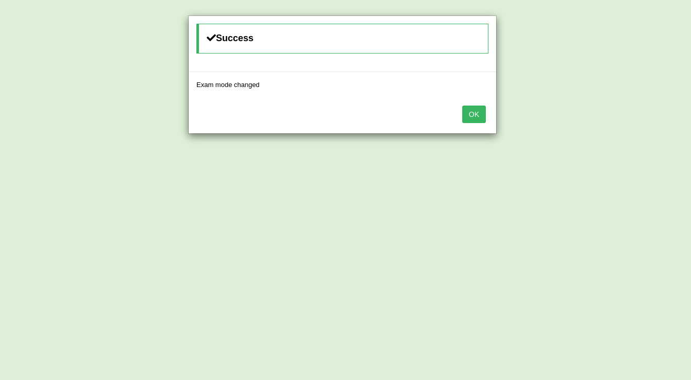
click at [470, 114] on button "OK" at bounding box center [474, 113] width 24 height 17
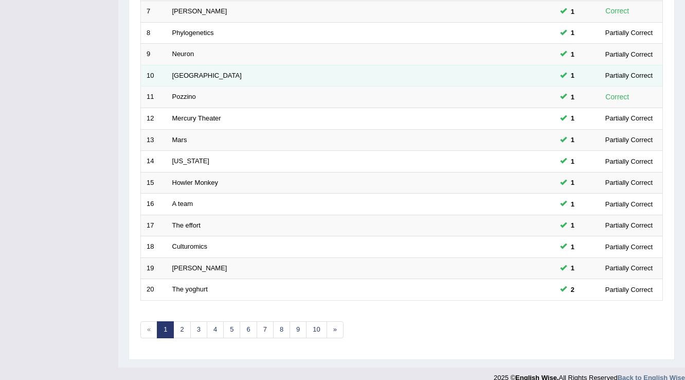
scroll to position [298, 0]
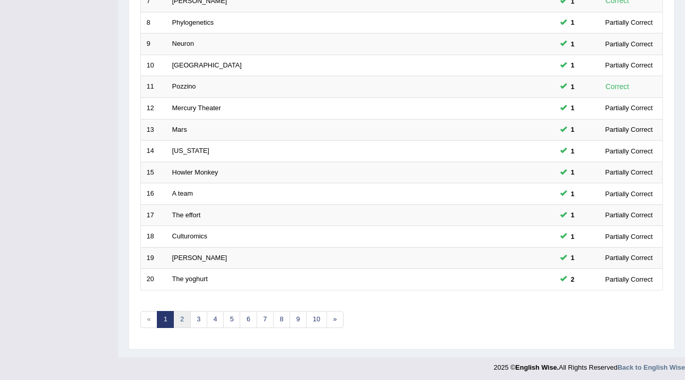
click at [179, 315] on link "2" at bounding box center [181, 319] width 17 height 17
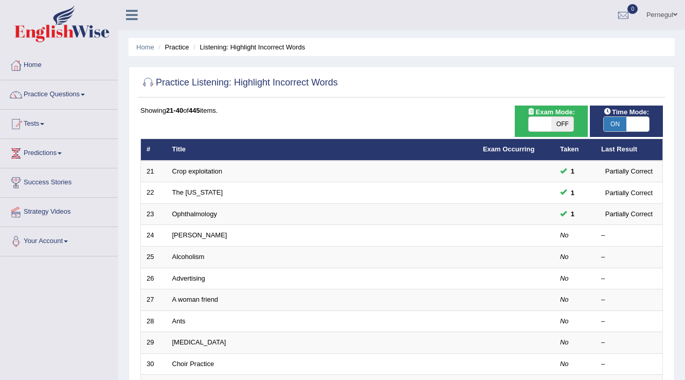
click at [173, 232] on link "[PERSON_NAME]" at bounding box center [199, 235] width 55 height 8
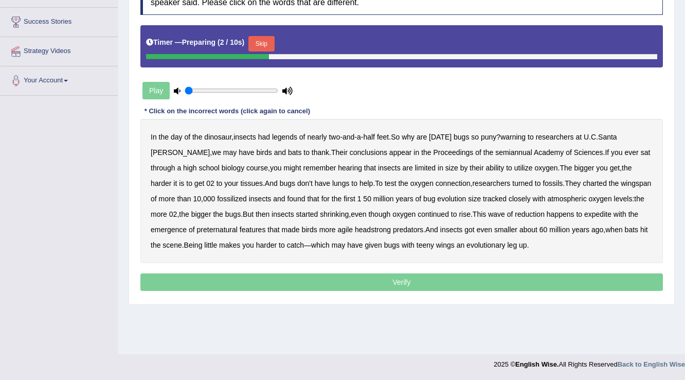
click at [260, 39] on button "Skip" at bounding box center [261, 43] width 26 height 15
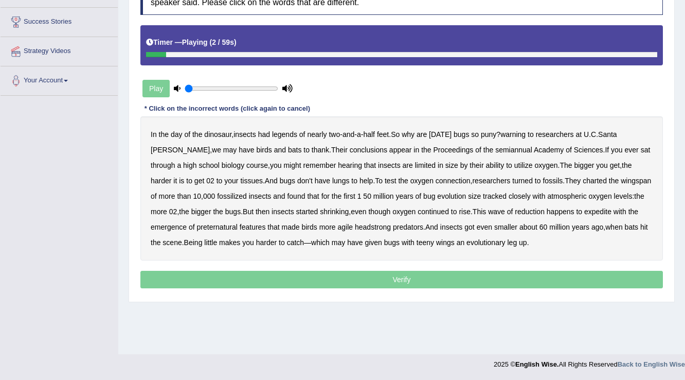
click at [292, 132] on b "legends" at bounding box center [284, 134] width 25 height 8
click at [515, 130] on b "warning" at bounding box center [512, 134] width 25 height 8
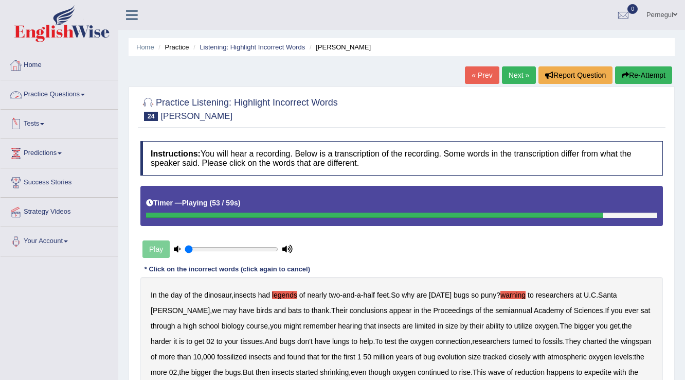
click at [54, 84] on link "Practice Questions" at bounding box center [59, 93] width 117 height 26
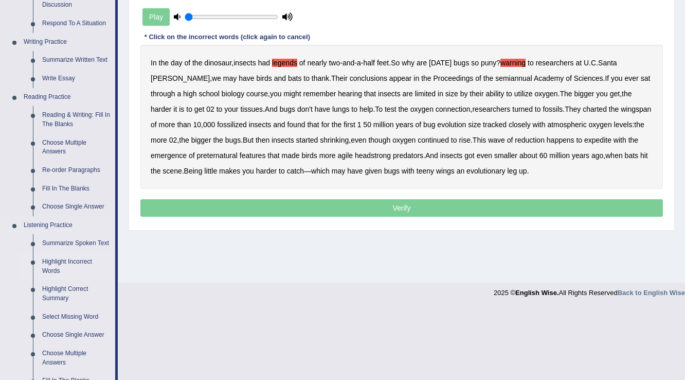
scroll to position [247, 0]
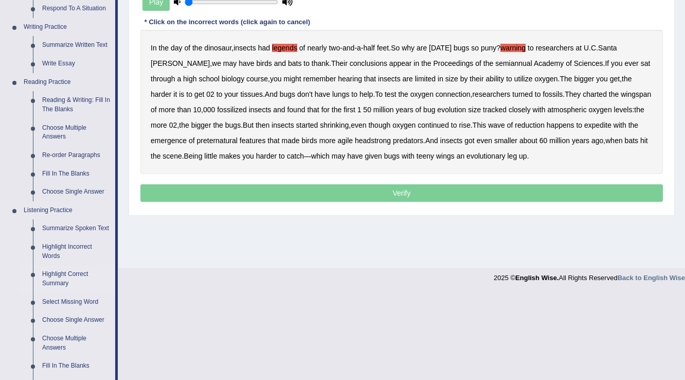
click at [57, 272] on link "Highlight Correct Summary" at bounding box center [77, 278] width 78 height 27
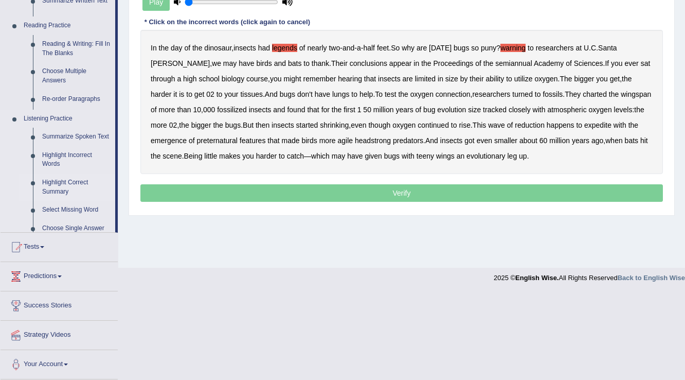
scroll to position [160, 0]
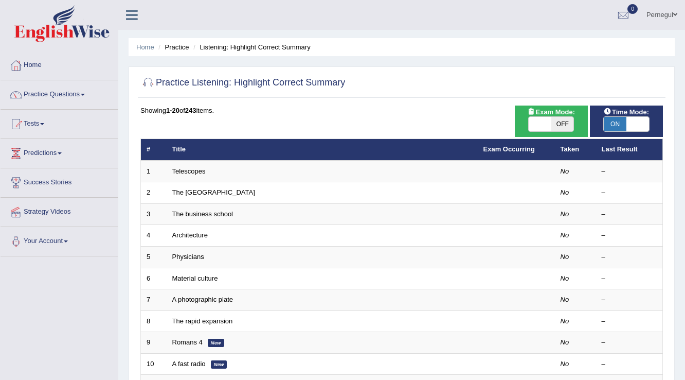
click at [536, 128] on span at bounding box center [540, 124] width 23 height 14
checkbox input "true"
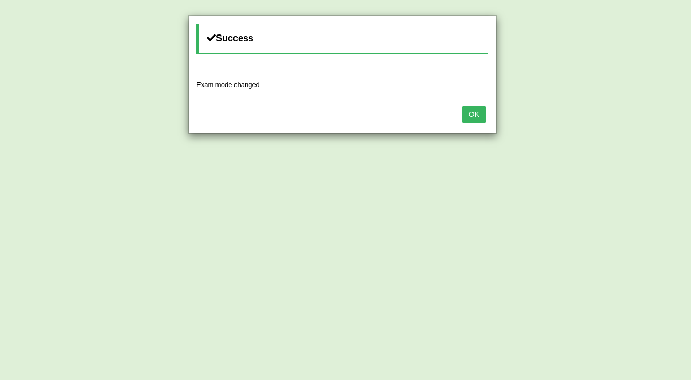
click at [467, 113] on button "OK" at bounding box center [474, 113] width 24 height 17
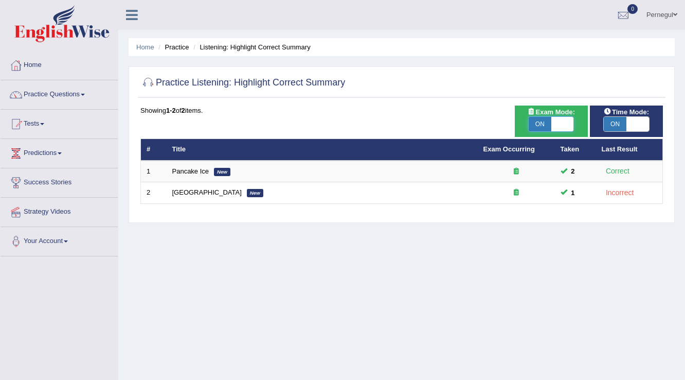
click at [563, 124] on span at bounding box center [562, 124] width 23 height 14
checkbox input "false"
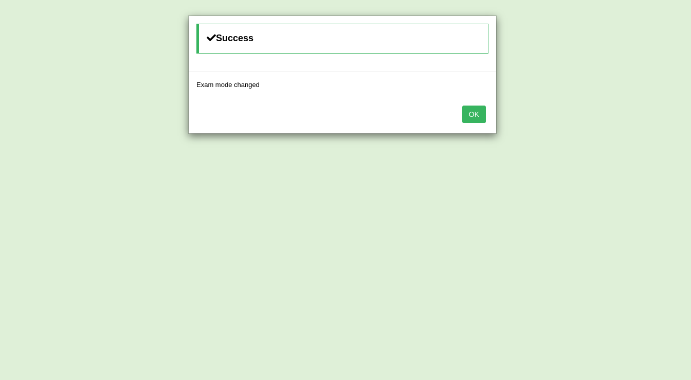
click at [477, 111] on button "OK" at bounding box center [474, 113] width 24 height 17
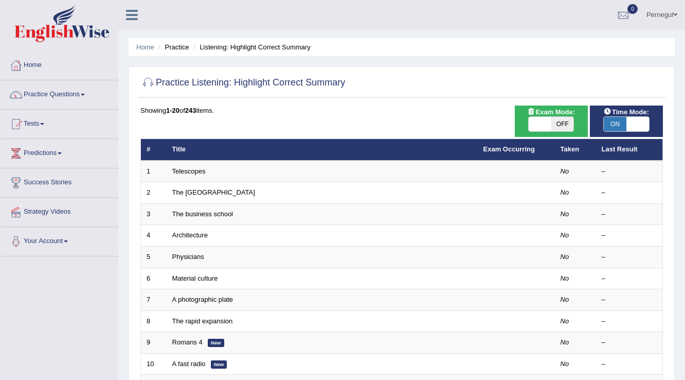
click at [191, 167] on link "Telescopes" at bounding box center [188, 171] width 33 height 8
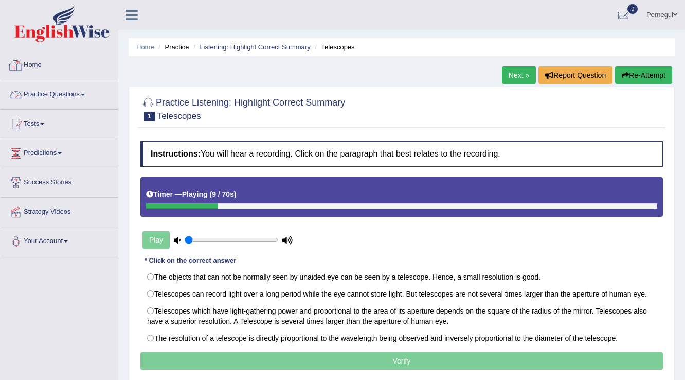
click at [39, 94] on link "Practice Questions" at bounding box center [59, 93] width 117 height 26
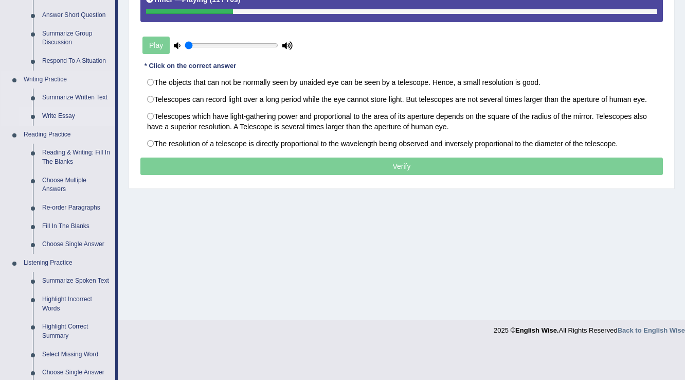
scroll to position [206, 0]
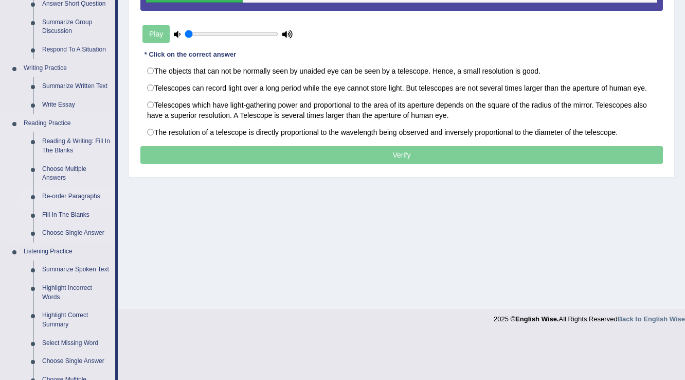
click at [49, 195] on link "Re-order Paragraphs" at bounding box center [77, 196] width 78 height 19
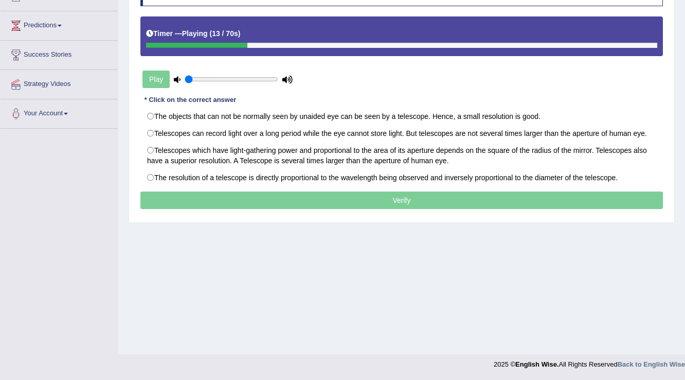
scroll to position [155, 0]
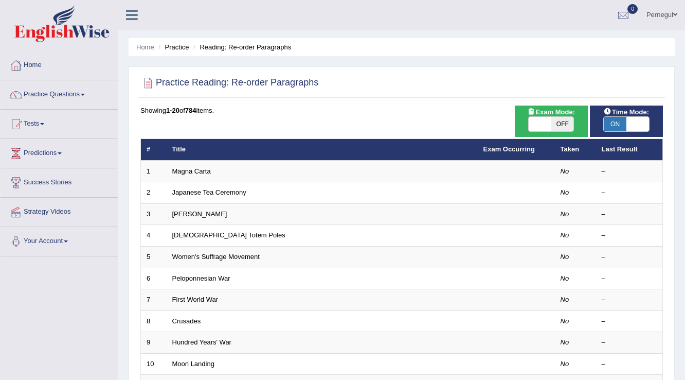
click at [535, 123] on span at bounding box center [540, 124] width 23 height 14
checkbox input "true"
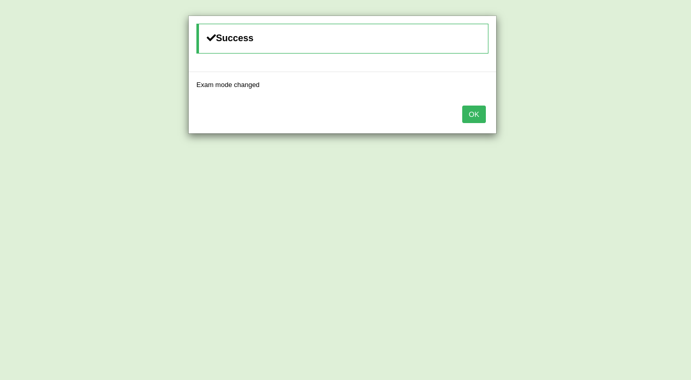
click at [467, 107] on button "OK" at bounding box center [474, 113] width 24 height 17
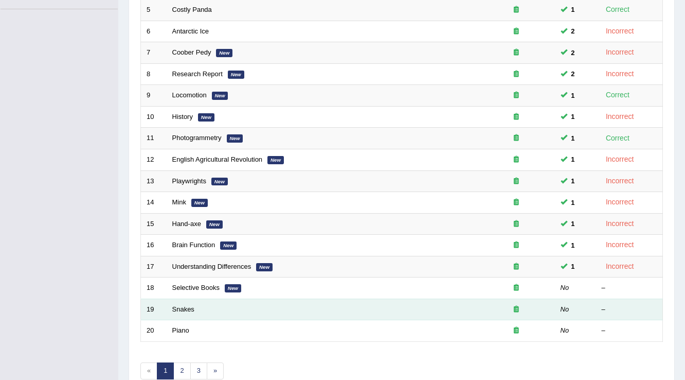
scroll to position [288, 0]
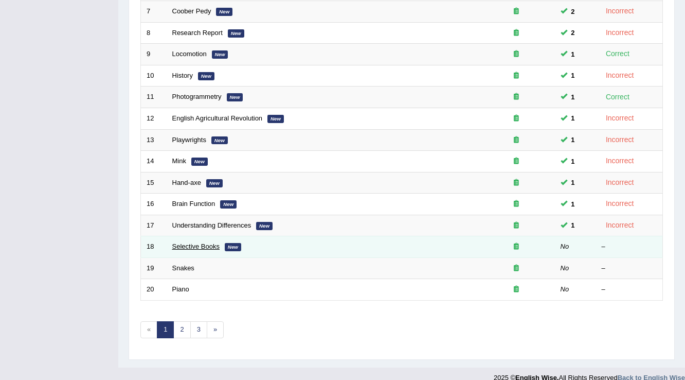
click at [194, 244] on link "Selective Books" at bounding box center [196, 246] width 48 height 8
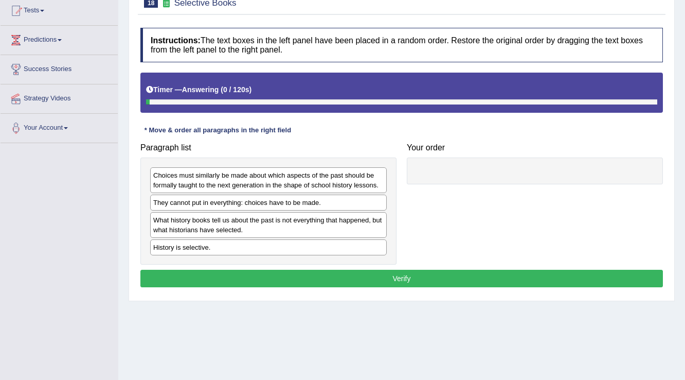
scroll to position [123, 0]
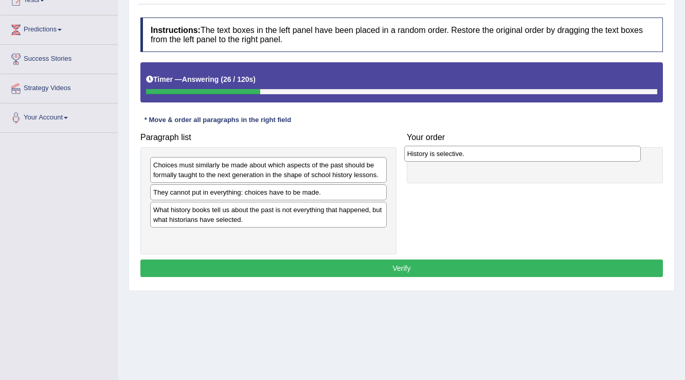
drag, startPoint x: 169, startPoint y: 240, endPoint x: 423, endPoint y: 157, distance: 267.2
click at [423, 157] on div "History is selective." at bounding box center [522, 154] width 237 height 16
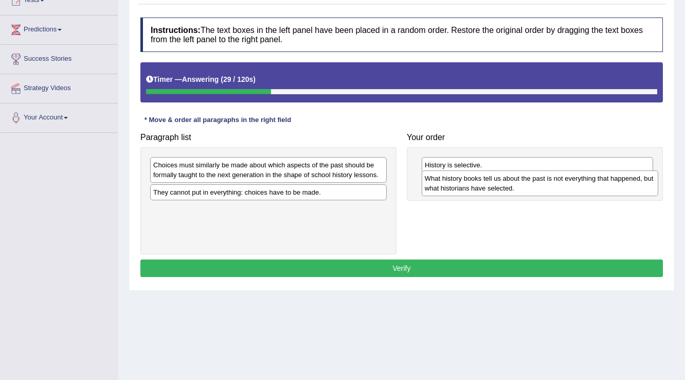
drag, startPoint x: 172, startPoint y: 216, endPoint x: 443, endPoint y: 185, distance: 273.3
click at [443, 185] on div "What history books tell us about the past is not everything that happened, but …" at bounding box center [540, 183] width 237 height 26
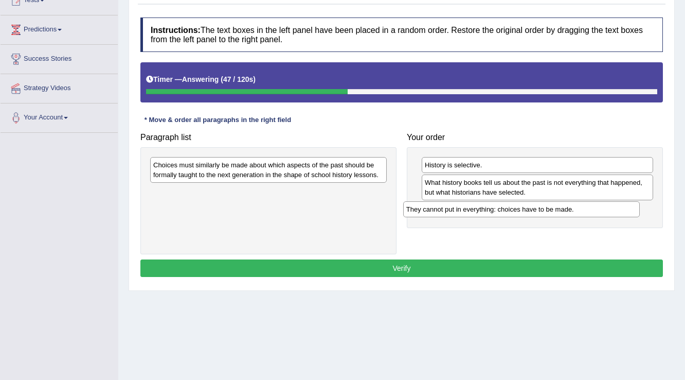
drag, startPoint x: 177, startPoint y: 195, endPoint x: 430, endPoint y: 212, distance: 253.6
click at [430, 212] on div "They cannot put in everything: choices have to be made." at bounding box center [521, 209] width 237 height 16
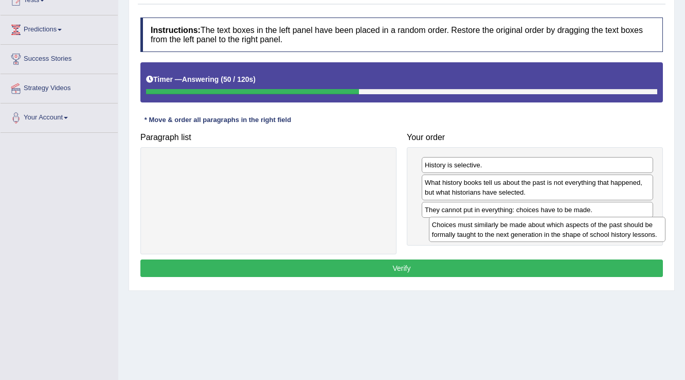
drag, startPoint x: 307, startPoint y: 170, endPoint x: 582, endPoint y: 230, distance: 281.6
click at [585, 230] on div "Choices must similarly be made about which aspects of the past should be formal…" at bounding box center [547, 229] width 237 height 26
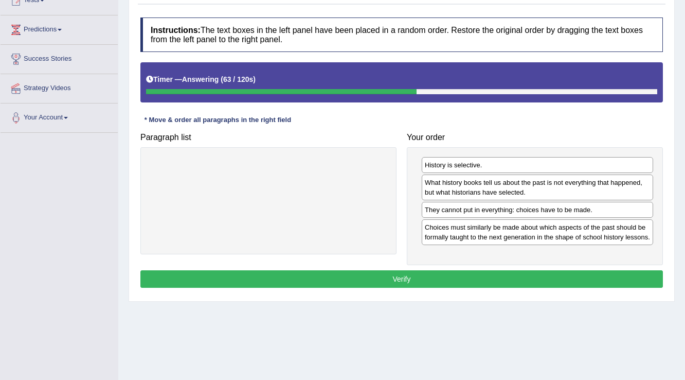
click at [454, 285] on div "Instructions: The text boxes in the left panel have been placed in a random ord…" at bounding box center [402, 153] width 528 height 283
click at [455, 275] on button "Verify" at bounding box center [401, 278] width 522 height 17
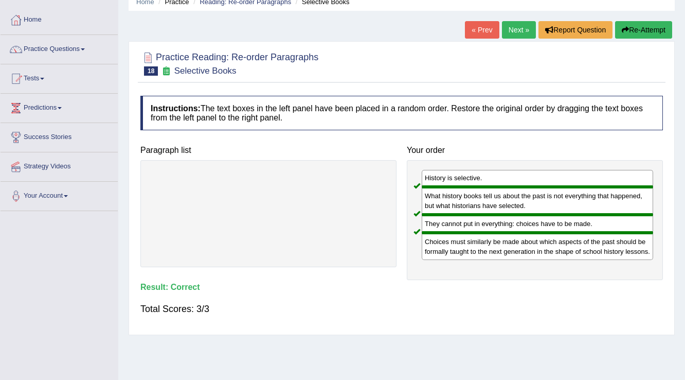
scroll to position [0, 0]
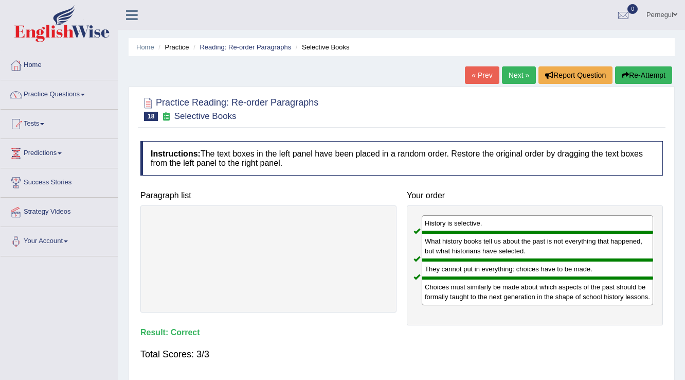
click at [516, 78] on link "Next »" at bounding box center [519, 74] width 34 height 17
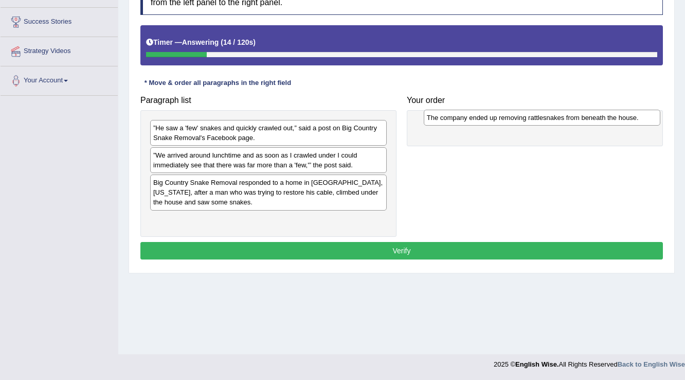
drag, startPoint x: 321, startPoint y: 158, endPoint x: 594, endPoint y: 121, distance: 276.1
click at [594, 121] on div "The company ended up removing rattlesnakes from beneath the house." at bounding box center [542, 118] width 237 height 16
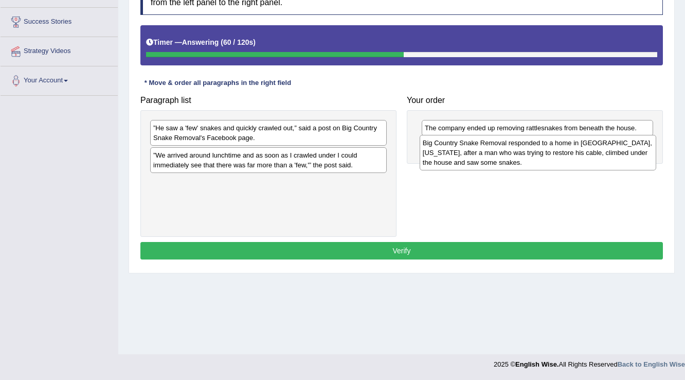
drag, startPoint x: 347, startPoint y: 200, endPoint x: 617, endPoint y: 160, distance: 272.3
click at [617, 160] on div "Big Country Snake Removal responded to a home in Albany, Texas, after a man who…" at bounding box center [538, 152] width 237 height 35
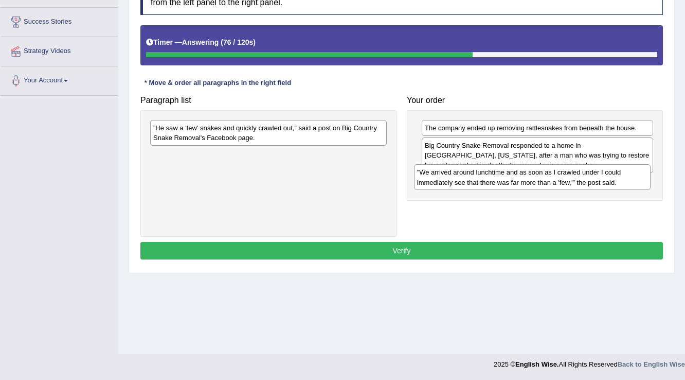
drag, startPoint x: 170, startPoint y: 159, endPoint x: 434, endPoint y: 177, distance: 264.4
click at [434, 177] on div "”We arrived around lunchtime and as soon as I crawled under I could immediately…" at bounding box center [532, 177] width 237 height 26
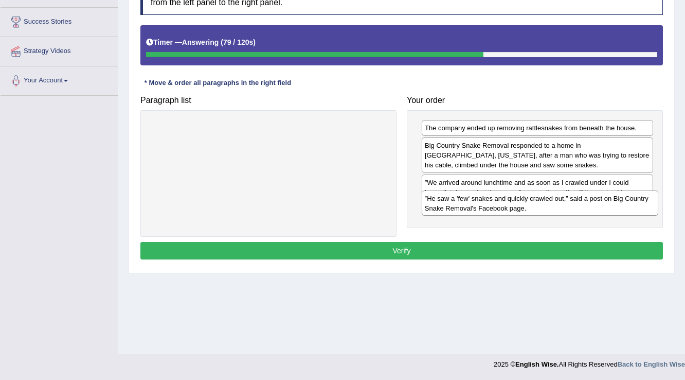
drag, startPoint x: 342, startPoint y: 130, endPoint x: 613, endPoint y: 201, distance: 280.5
click at [613, 201] on div "”He saw a 'few' snakes and quickly crawled out,” said a post on Big Country Sna…" at bounding box center [540, 203] width 237 height 26
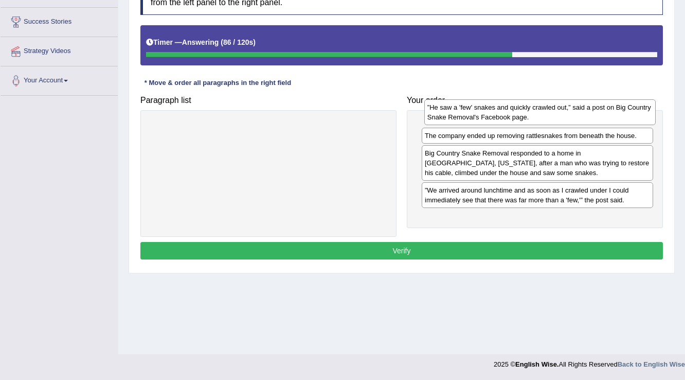
drag, startPoint x: 604, startPoint y: 212, endPoint x: 606, endPoint y: 111, distance: 100.8
click at [606, 111] on div "”He saw a 'few' snakes and quickly crawled out,” said a post on Big Country Sna…" at bounding box center [540, 112] width 232 height 26
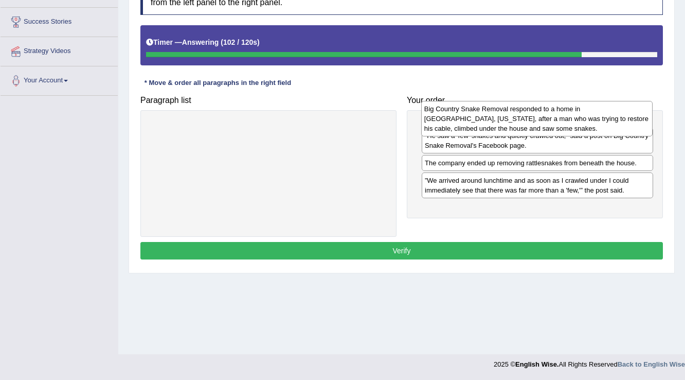
drag, startPoint x: 525, startPoint y: 187, endPoint x: 525, endPoint y: 124, distance: 63.3
click at [525, 124] on div "Big Country Snake Removal responded to a home in Albany, Texas, after a man who…" at bounding box center [537, 118] width 232 height 35
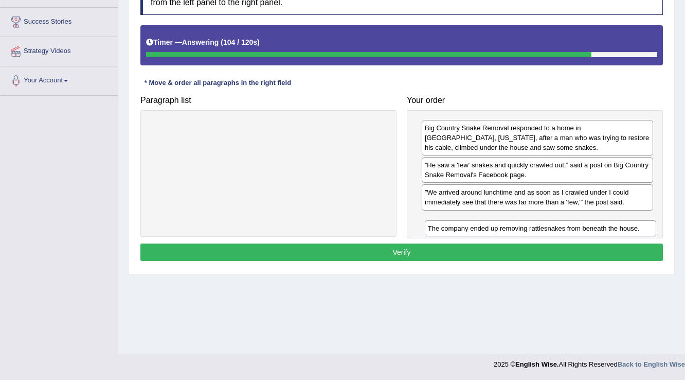
drag, startPoint x: 503, startPoint y: 194, endPoint x: 505, endPoint y: 228, distance: 34.5
click at [505, 228] on div "The company ended up removing rattlesnakes from beneath the house." at bounding box center [541, 228] width 232 height 16
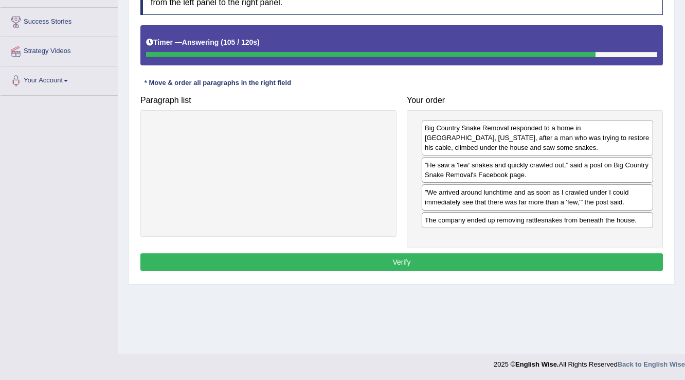
click at [494, 259] on button "Verify" at bounding box center [401, 261] width 522 height 17
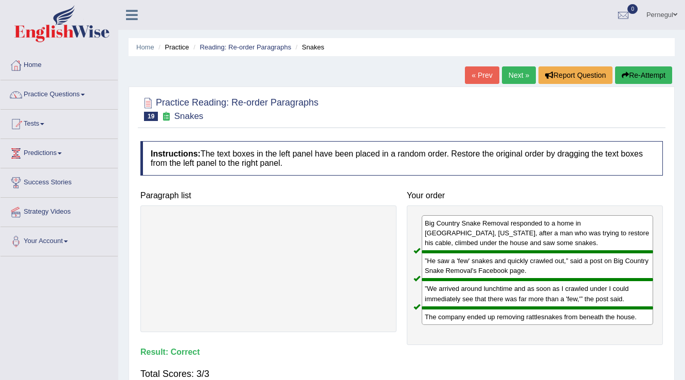
click at [515, 74] on link "Next »" at bounding box center [519, 74] width 34 height 17
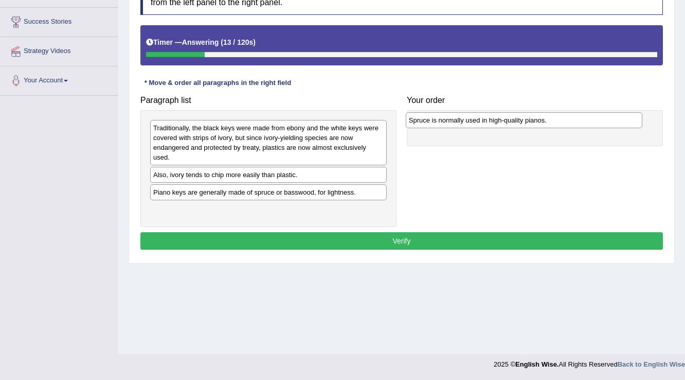
drag, startPoint x: 228, startPoint y: 206, endPoint x: 484, endPoint y: 117, distance: 270.6
click at [484, 117] on div "Spruce is normally used in high-quality pianos." at bounding box center [524, 120] width 237 height 16
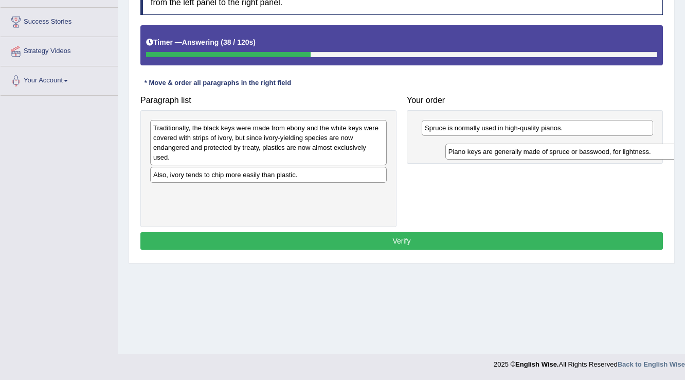
drag, startPoint x: 252, startPoint y: 192, endPoint x: 546, endPoint y: 148, distance: 296.9
click at [546, 148] on div "Piano keys are generally made of spruce or basswood, for lightness." at bounding box center [563, 151] width 237 height 16
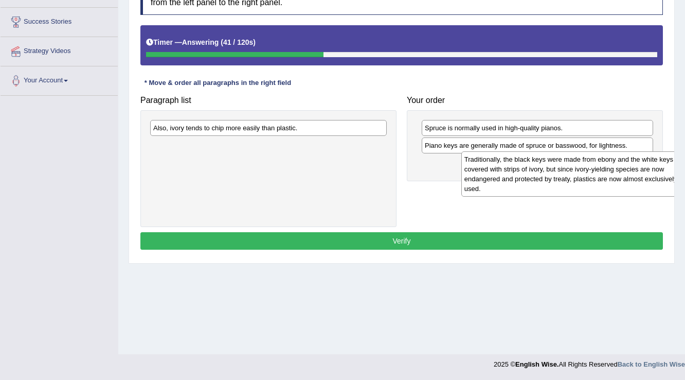
drag, startPoint x: 219, startPoint y: 137, endPoint x: 504, endPoint y: 164, distance: 286.6
click at [504, 164] on div "Traditionally, the black keys were made from ebony and the white keys were cove…" at bounding box center [579, 173] width 237 height 45
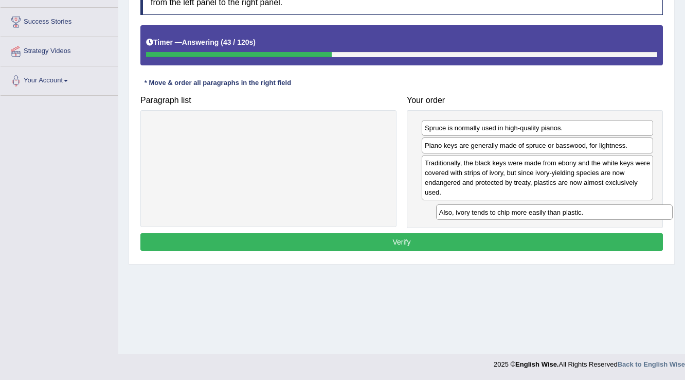
drag, startPoint x: 401, startPoint y: 196, endPoint x: 581, endPoint y: 208, distance: 179.8
click at [581, 208] on div "Also, ivory tends to chip more easily than plastic." at bounding box center [554, 212] width 237 height 16
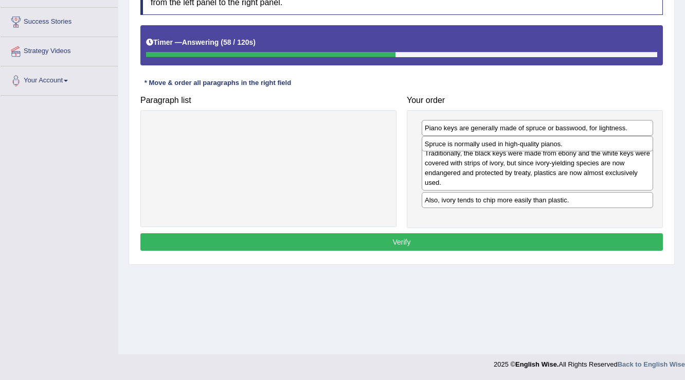
drag, startPoint x: 487, startPoint y: 130, endPoint x: 487, endPoint y: 146, distance: 15.9
click at [487, 146] on div "Spruce is normally used in high-quality pianos." at bounding box center [538, 144] width 232 height 16
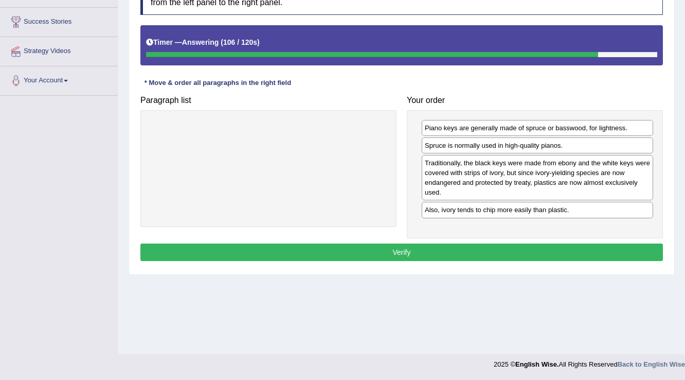
click at [500, 249] on button "Verify" at bounding box center [401, 251] width 522 height 17
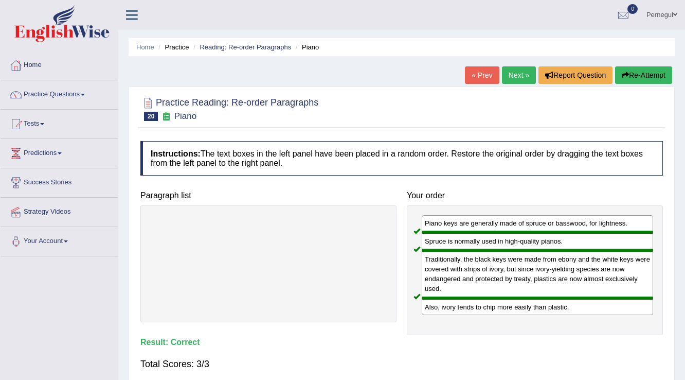
click at [522, 75] on link "Next »" at bounding box center [519, 74] width 34 height 17
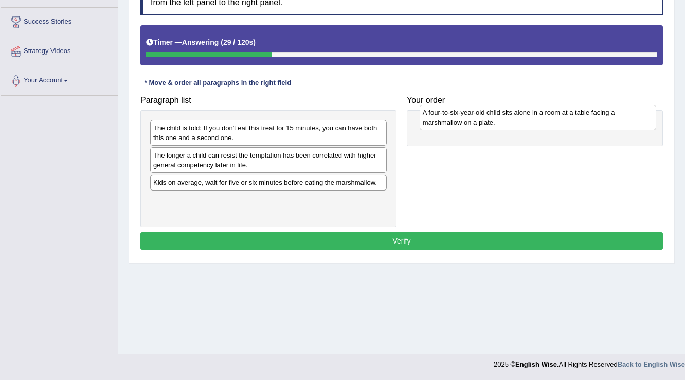
drag, startPoint x: 183, startPoint y: 208, endPoint x: 453, endPoint y: 121, distance: 283.1
click at [453, 121] on div "A four-to-six-year-old child sits alone in a room at a table facing a marshmall…" at bounding box center [538, 117] width 237 height 26
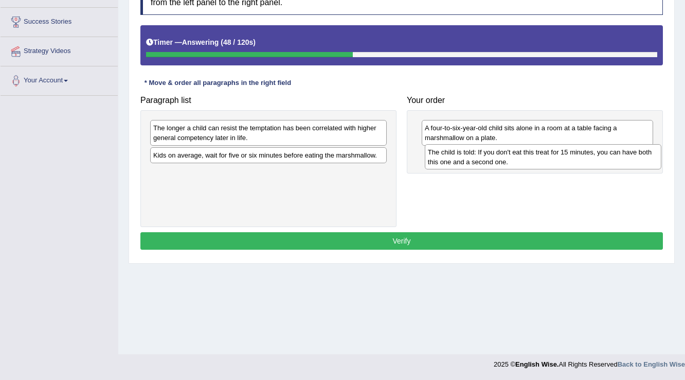
drag, startPoint x: 182, startPoint y: 135, endPoint x: 455, endPoint y: 155, distance: 273.8
click at [455, 155] on div "The child is told: If you don't eat this treat for 15 minutes, you can have bot…" at bounding box center [543, 157] width 237 height 26
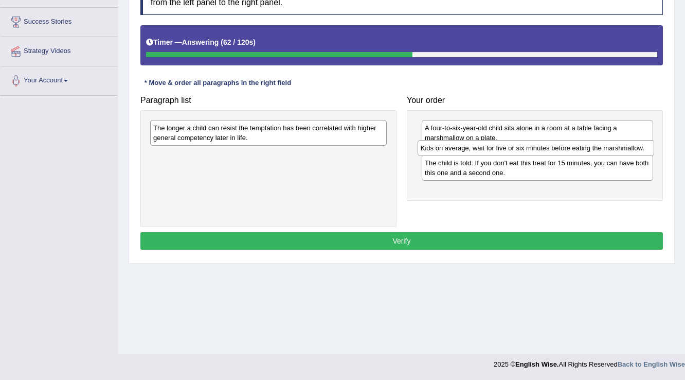
drag, startPoint x: 239, startPoint y: 157, endPoint x: 506, endPoint y: 150, distance: 267.5
click at [506, 150] on div "Kids on average, wait for five or six minutes before eating the marshmallow." at bounding box center [536, 148] width 237 height 16
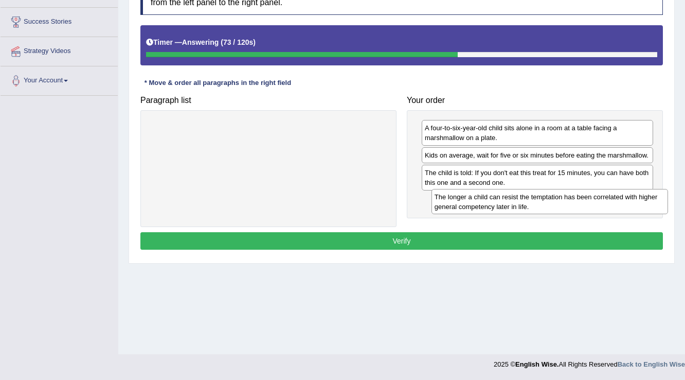
drag, startPoint x: 288, startPoint y: 133, endPoint x: 570, endPoint y: 202, distance: 289.6
click at [570, 202] on div "The longer a child can resist the temptation has been correlated with higher ge…" at bounding box center [549, 202] width 237 height 26
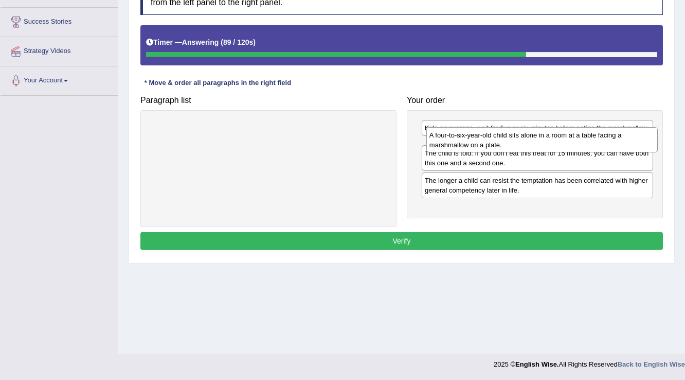
drag, startPoint x: 492, startPoint y: 131, endPoint x: 496, endPoint y: 138, distance: 8.6
click at [496, 138] on div "A four-to-six-year-old child sits alone in a room at a table facing a marshmall…" at bounding box center [542, 140] width 232 height 26
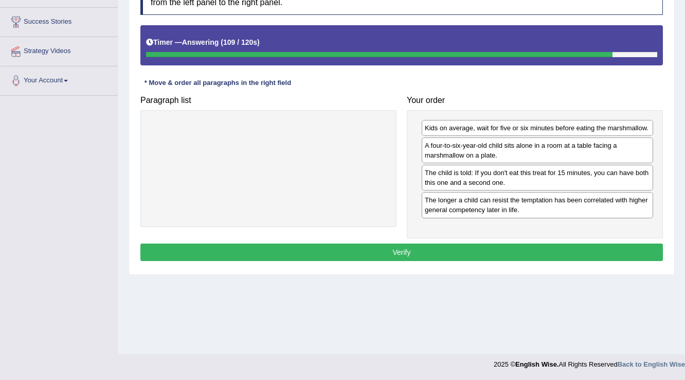
click at [542, 243] on button "Verify" at bounding box center [401, 251] width 522 height 17
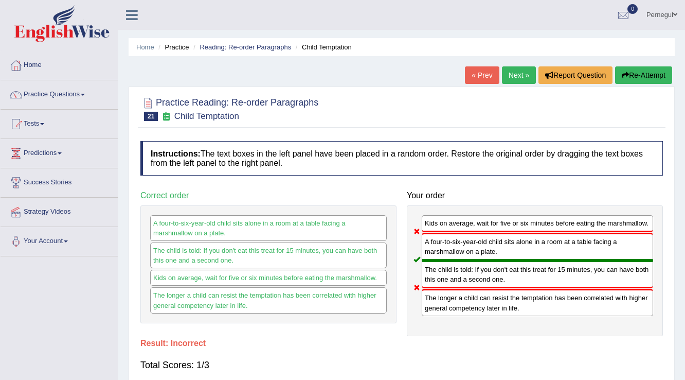
click at [519, 68] on link "Next »" at bounding box center [519, 74] width 34 height 17
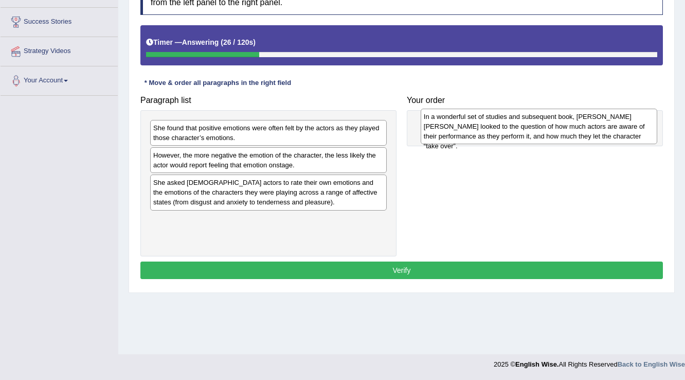
drag, startPoint x: 185, startPoint y: 139, endPoint x: 456, endPoint y: 128, distance: 270.7
click at [456, 128] on div "In a wonderful set of studies and subsequent book, [PERSON_NAME] [PERSON_NAME] …" at bounding box center [539, 126] width 237 height 35
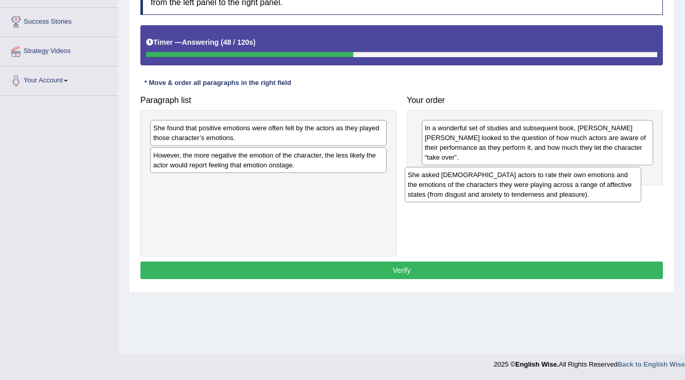
drag, startPoint x: 175, startPoint y: 205, endPoint x: 425, endPoint y: 197, distance: 250.0
click at [425, 197] on div "She asked [DEMOGRAPHIC_DATA] actors to rate their own emotions and the emotions…" at bounding box center [523, 184] width 237 height 35
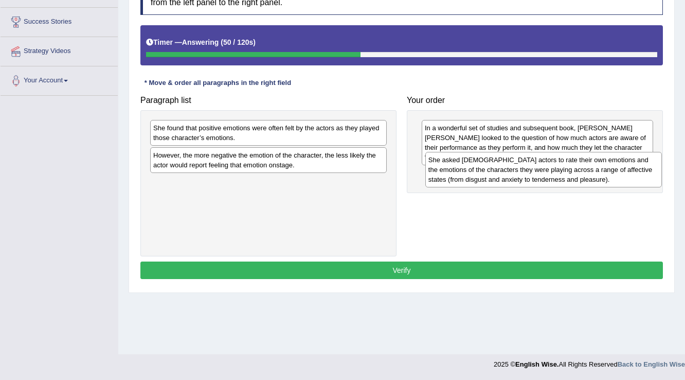
drag, startPoint x: 184, startPoint y: 189, endPoint x: 459, endPoint y: 167, distance: 276.0
click at [459, 167] on div "She asked [DEMOGRAPHIC_DATA] actors to rate their own emotions and the emotions…" at bounding box center [543, 169] width 237 height 35
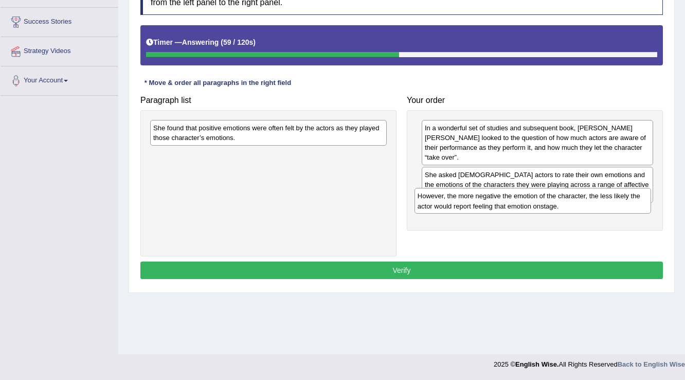
drag, startPoint x: 204, startPoint y: 165, endPoint x: 467, endPoint y: 204, distance: 266.3
click at [467, 204] on div "However, the more negative the emotion of the character, the less likely the ac…" at bounding box center [532, 201] width 237 height 26
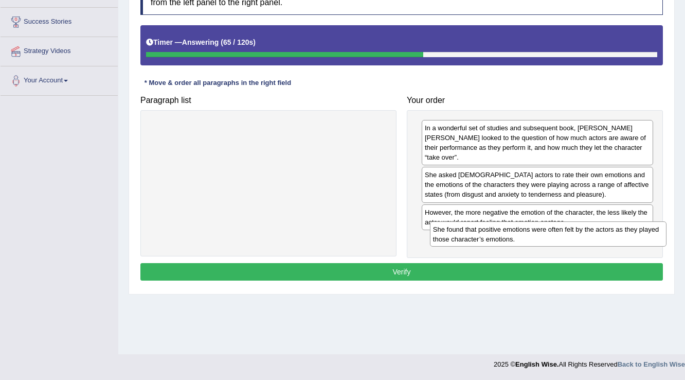
drag, startPoint x: 282, startPoint y: 130, endPoint x: 512, endPoint y: 247, distance: 258.7
click at [562, 230] on div "She found that positive emotions were often felt by the actors as they played t…" at bounding box center [548, 234] width 237 height 26
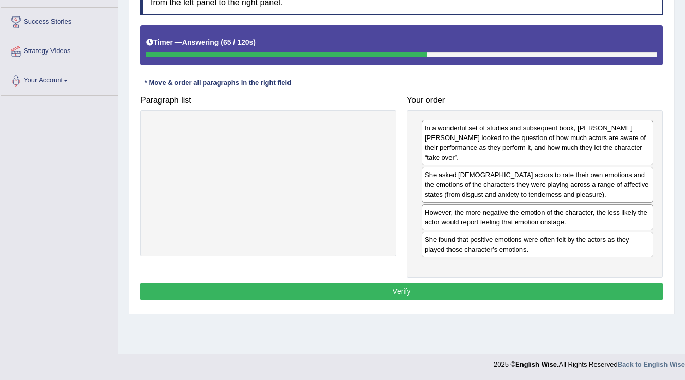
click at [499, 282] on button "Verify" at bounding box center [401, 290] width 522 height 17
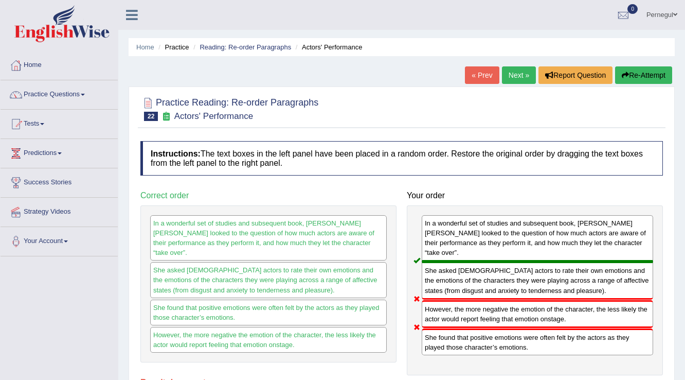
click at [508, 70] on link "Next »" at bounding box center [519, 74] width 34 height 17
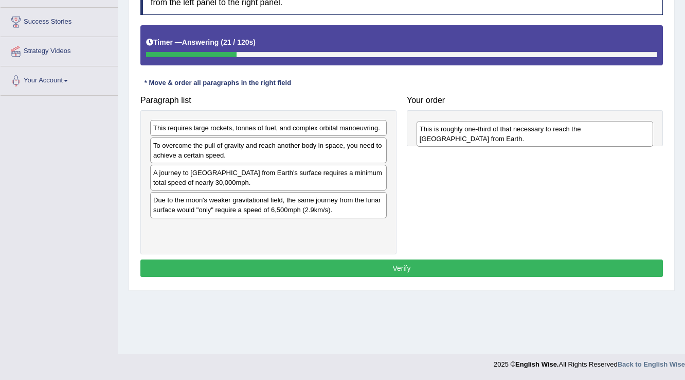
drag, startPoint x: 184, startPoint y: 179, endPoint x: 450, endPoint y: 136, distance: 269.9
click at [450, 136] on div "This is roughly one-third of that necessary to reach the International Space St…" at bounding box center [535, 134] width 237 height 26
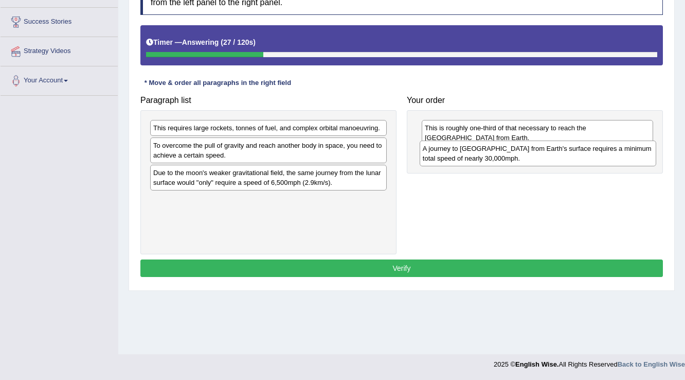
drag, startPoint x: 218, startPoint y: 184, endPoint x: 487, endPoint y: 160, distance: 270.5
click at [487, 160] on div "A journey to Mars from Earth's surface requires a minimum total speed of nearly…" at bounding box center [538, 153] width 237 height 26
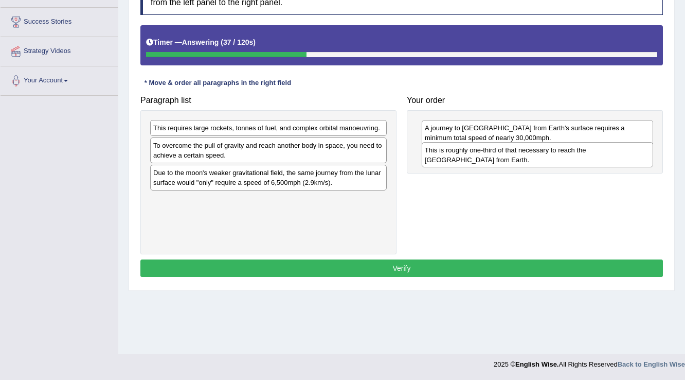
drag, startPoint x: 476, startPoint y: 129, endPoint x: 476, endPoint y: 151, distance: 22.1
click at [476, 151] on div "This is roughly one-third of that necessary to reach the International Space St…" at bounding box center [538, 155] width 232 height 26
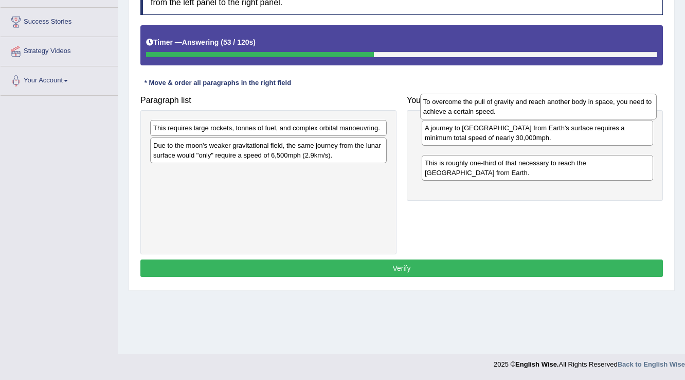
drag, startPoint x: 177, startPoint y: 152, endPoint x: 446, endPoint y: 109, distance: 271.8
click at [446, 109] on div "To overcome the pull of gravity and reach another body in space, you need to ac…" at bounding box center [538, 107] width 237 height 26
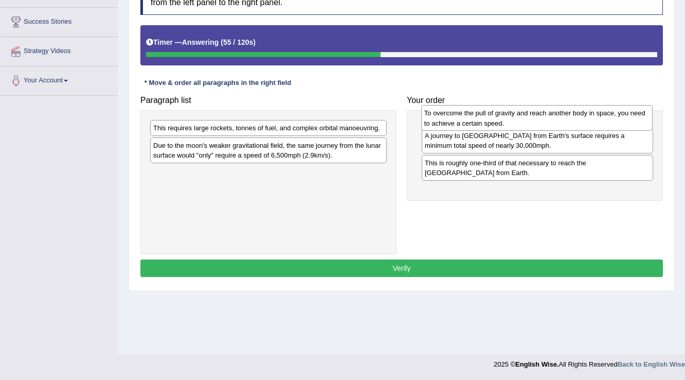
drag, startPoint x: 444, startPoint y: 159, endPoint x: 444, endPoint y: 118, distance: 40.6
click at [444, 118] on div "To overcome the pull of gravity and reach another body in space, you need to ac…" at bounding box center [537, 118] width 232 height 26
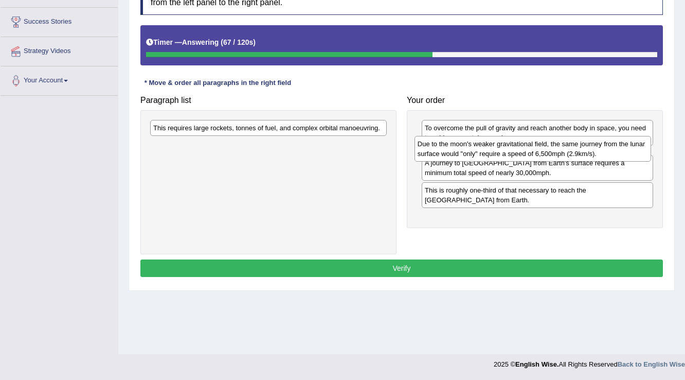
drag, startPoint x: 312, startPoint y: 153, endPoint x: 576, endPoint y: 152, distance: 264.3
click at [576, 152] on div "Due to the moon's weaker gravitational field, the same journey from the lunar s…" at bounding box center [532, 149] width 237 height 26
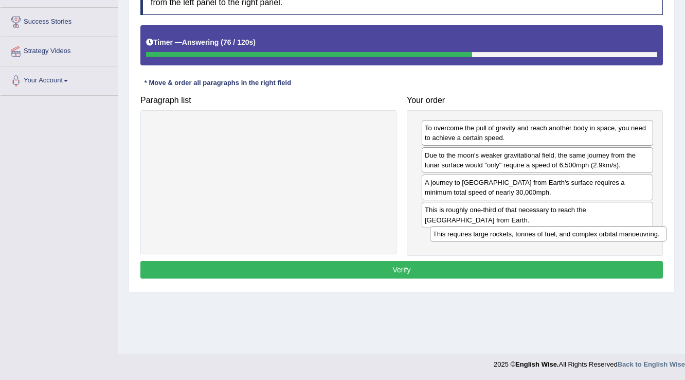
drag, startPoint x: 294, startPoint y: 131, endPoint x: 574, endPoint y: 237, distance: 299.1
click at [574, 237] on div "This requires large rockets, tonnes of fuel, and complex orbital manoeuvring." at bounding box center [548, 234] width 237 height 16
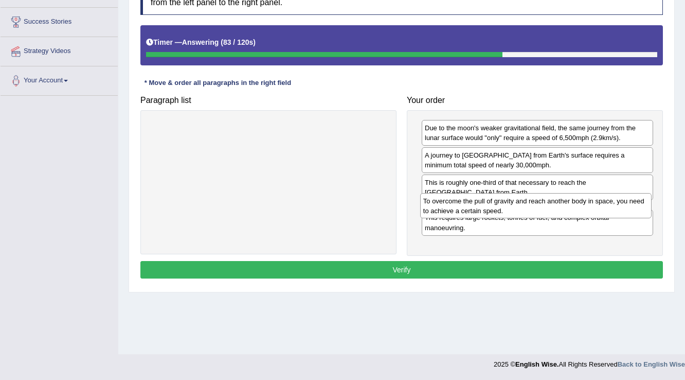
drag, startPoint x: 496, startPoint y: 134, endPoint x: 494, endPoint y: 207, distance: 73.0
click at [494, 207] on div "To overcome the pull of gravity and reach another body in space, you need to ac…" at bounding box center [536, 206] width 232 height 26
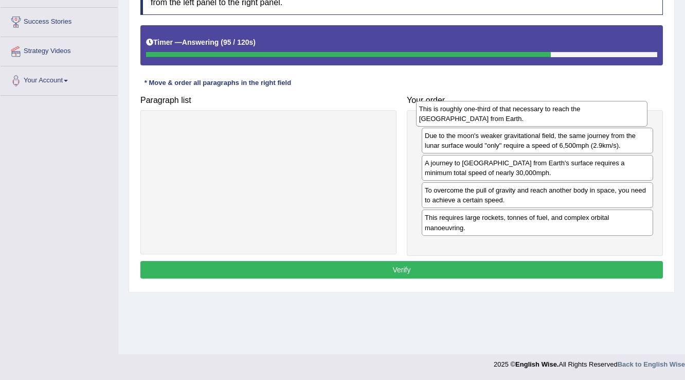
drag, startPoint x: 471, startPoint y: 189, endPoint x: 465, endPoint y: 116, distance: 73.2
click at [465, 116] on div "This is roughly one-third of that necessary to reach the International Space St…" at bounding box center [532, 114] width 232 height 26
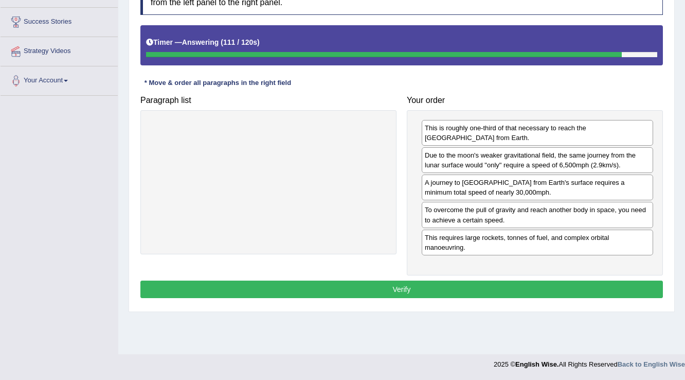
click at [494, 292] on button "Verify" at bounding box center [401, 288] width 522 height 17
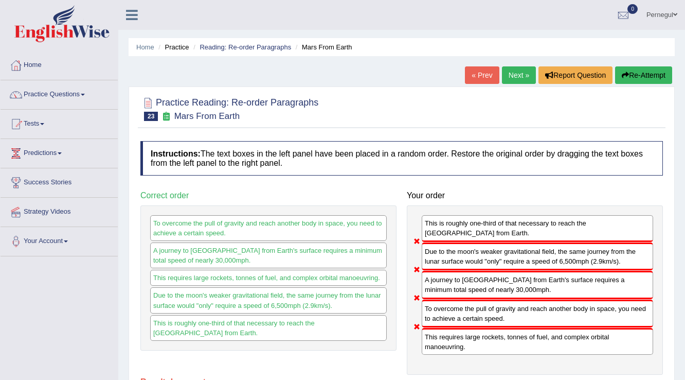
click at [510, 68] on link "Next »" at bounding box center [519, 74] width 34 height 17
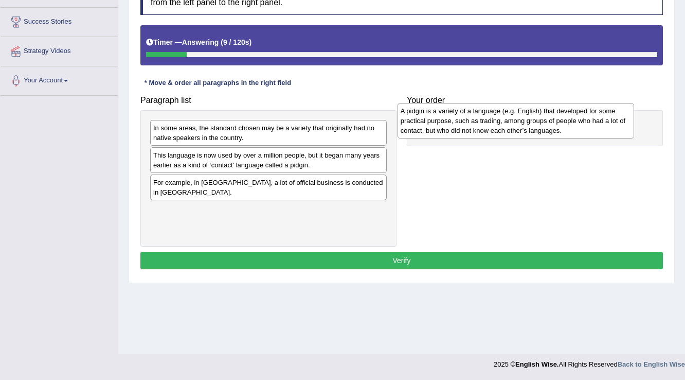
drag, startPoint x: 192, startPoint y: 142, endPoint x: 440, endPoint y: 125, distance: 247.9
click at [440, 125] on div "A pidgin is a variety of a language (e.g. English) that developed for some prac…" at bounding box center [516, 120] width 237 height 35
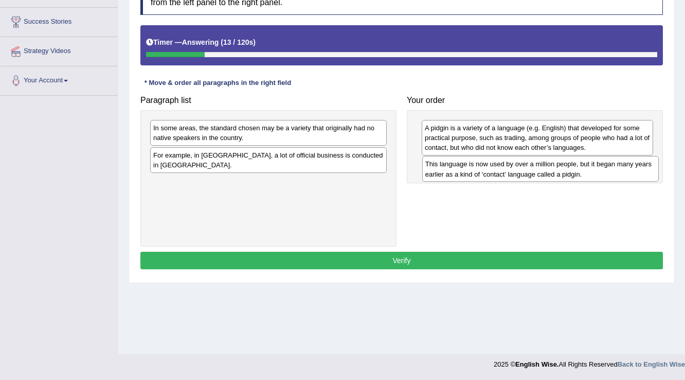
drag, startPoint x: 198, startPoint y: 165, endPoint x: 467, endPoint y: 173, distance: 268.6
click at [467, 173] on div "This language is now used by over a million people, but it began many years ear…" at bounding box center [540, 169] width 237 height 26
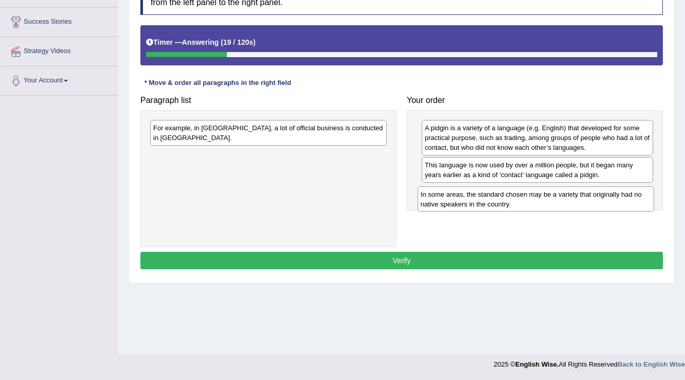
drag, startPoint x: 179, startPoint y: 141, endPoint x: 443, endPoint y: 204, distance: 271.3
click at [443, 204] on div "In some areas, the standard chosen may be a variety that originally had no nati…" at bounding box center [536, 199] width 237 height 26
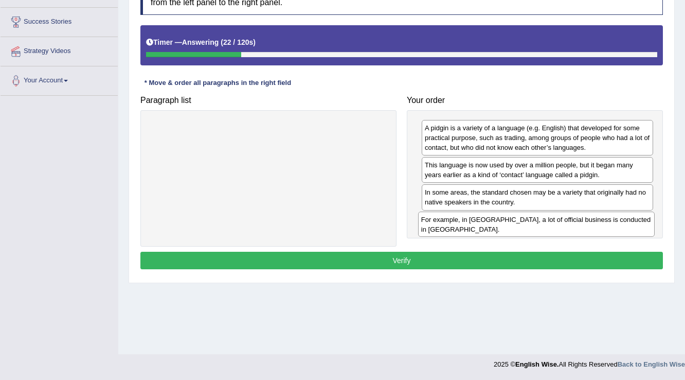
drag, startPoint x: 273, startPoint y: 127, endPoint x: 541, endPoint y: 218, distance: 283.1
click at [541, 218] on div "For example, in Papua New Guinea, a lot of official business is conducted in To…" at bounding box center [536, 224] width 237 height 26
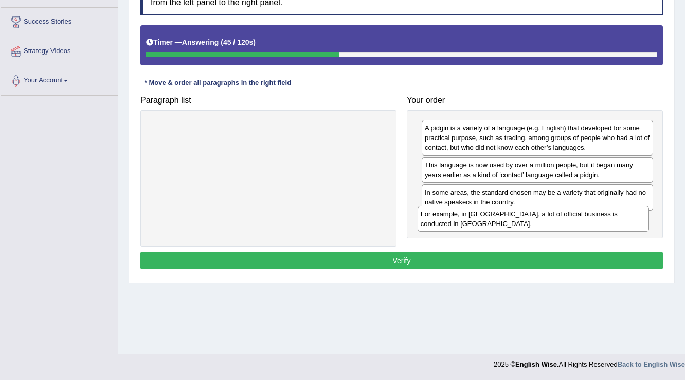
drag, startPoint x: 502, startPoint y: 226, endPoint x: 498, endPoint y: 222, distance: 5.8
click at [498, 222] on div "For example, in Papua New Guinea, a lot of official business is conducted in To…" at bounding box center [534, 219] width 232 height 26
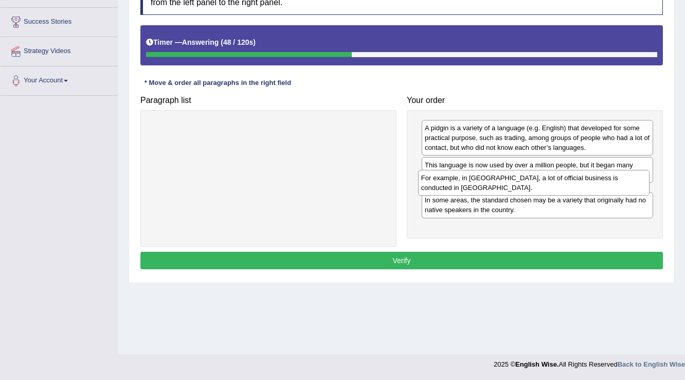
drag, startPoint x: 461, startPoint y: 226, endPoint x: 457, endPoint y: 185, distance: 41.3
click at [457, 185] on div "For example, in Papua New Guinea, a lot of official business is conducted in To…" at bounding box center [534, 183] width 232 height 26
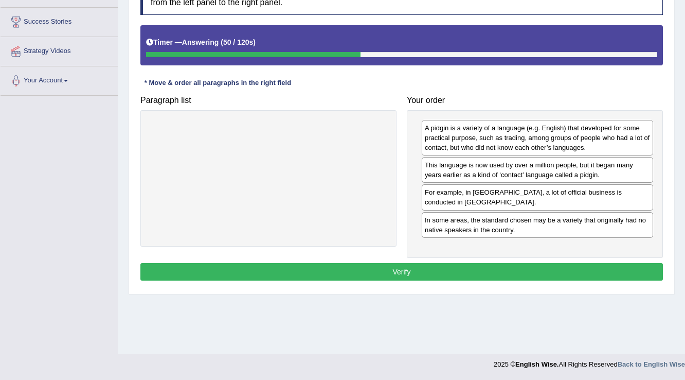
click at [450, 268] on button "Verify" at bounding box center [401, 271] width 522 height 17
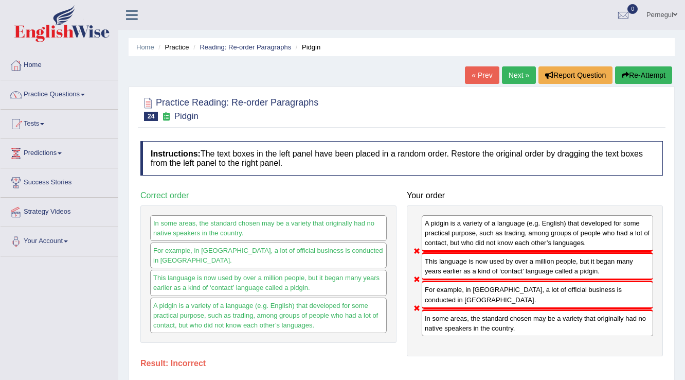
click at [502, 68] on link "Next »" at bounding box center [519, 74] width 34 height 17
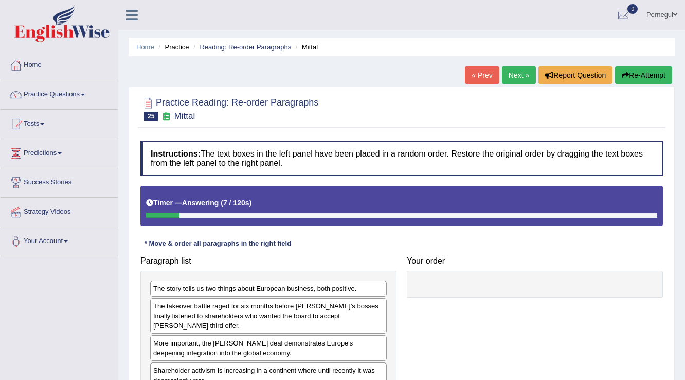
click at [673, 14] on link "Pernegul" at bounding box center [662, 13] width 46 height 27
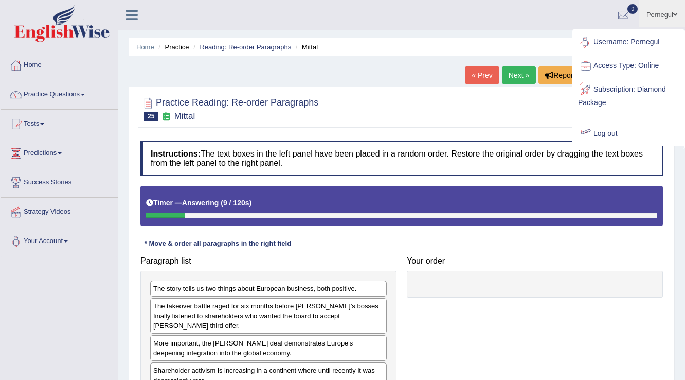
click at [597, 132] on link "Log out" at bounding box center [628, 134] width 111 height 24
